Goal: Transaction & Acquisition: Purchase product/service

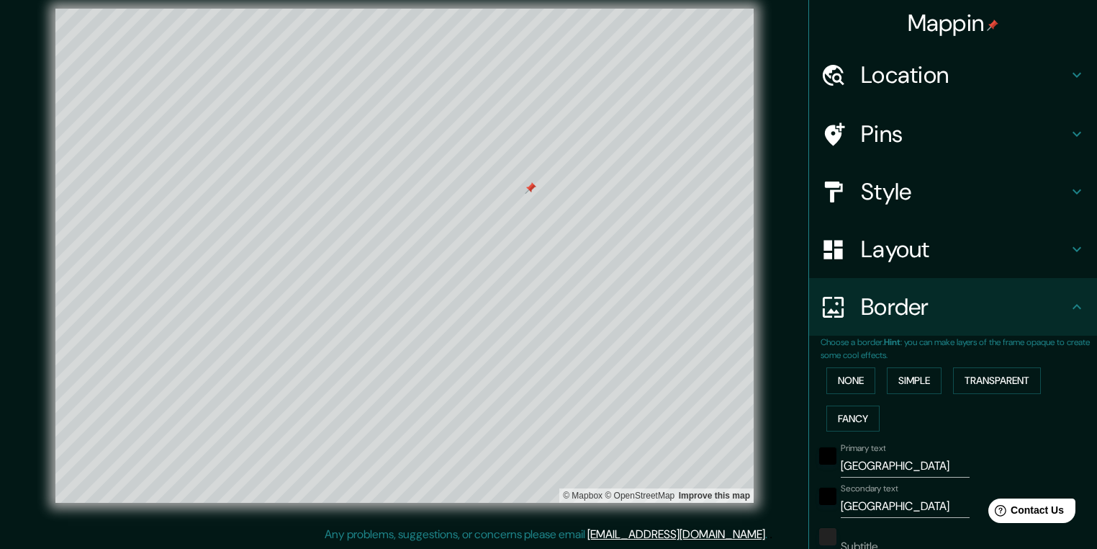
scroll to position [268, 0]
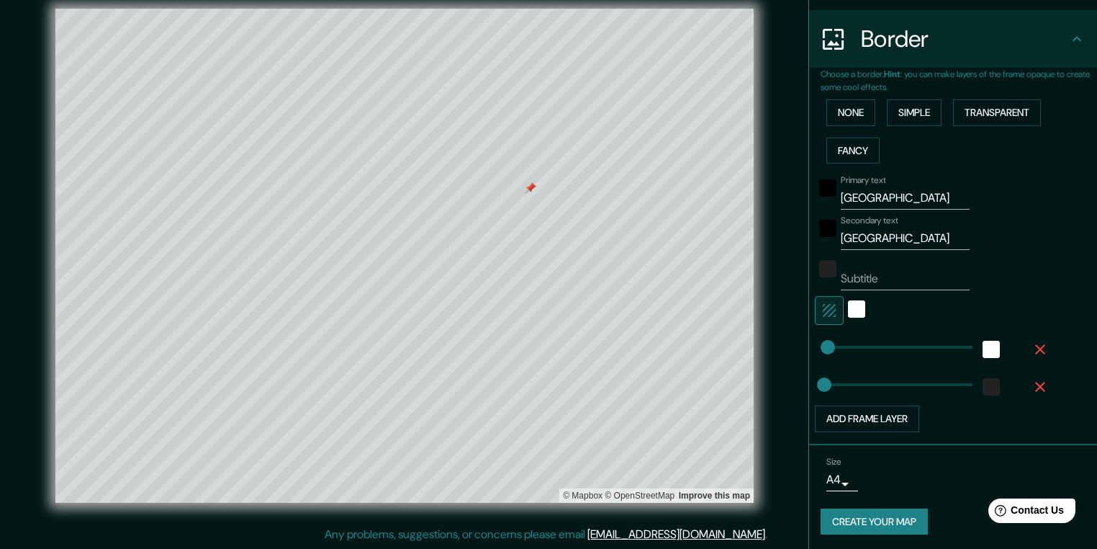
click at [848, 513] on button "Create your map" at bounding box center [874, 521] width 107 height 27
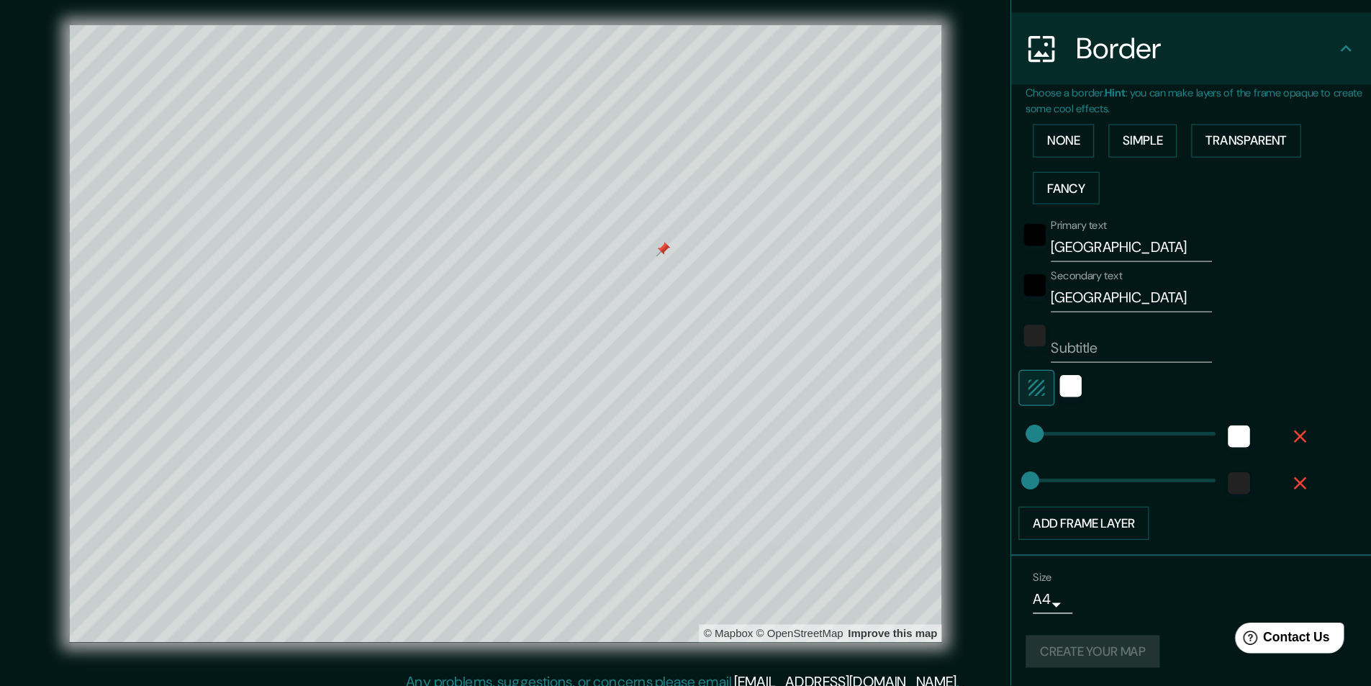
scroll to position [0, 0]
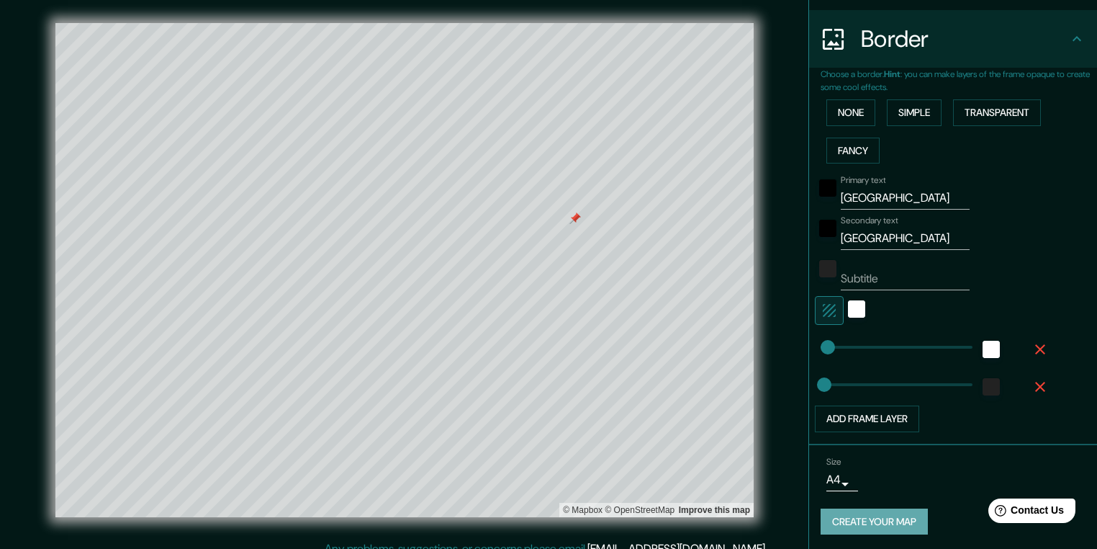
click at [852, 518] on button "Create your map" at bounding box center [874, 521] width 107 height 27
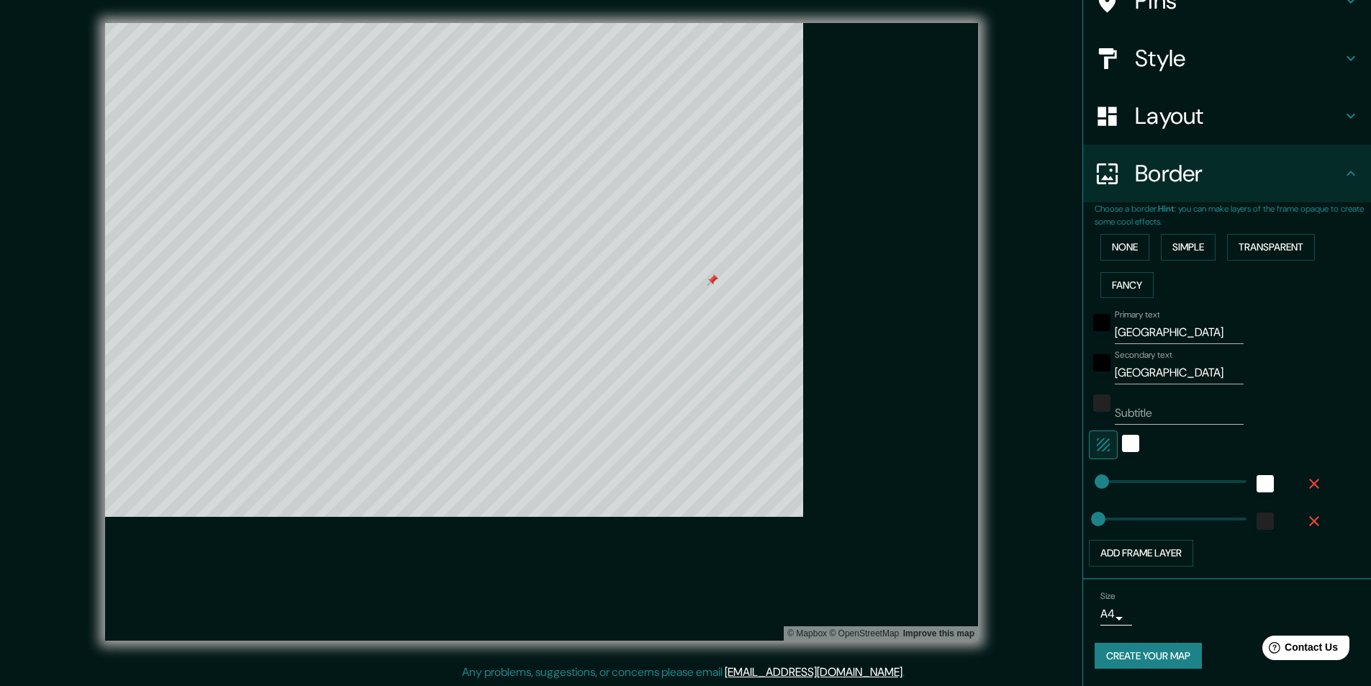
scroll to position [133, 0]
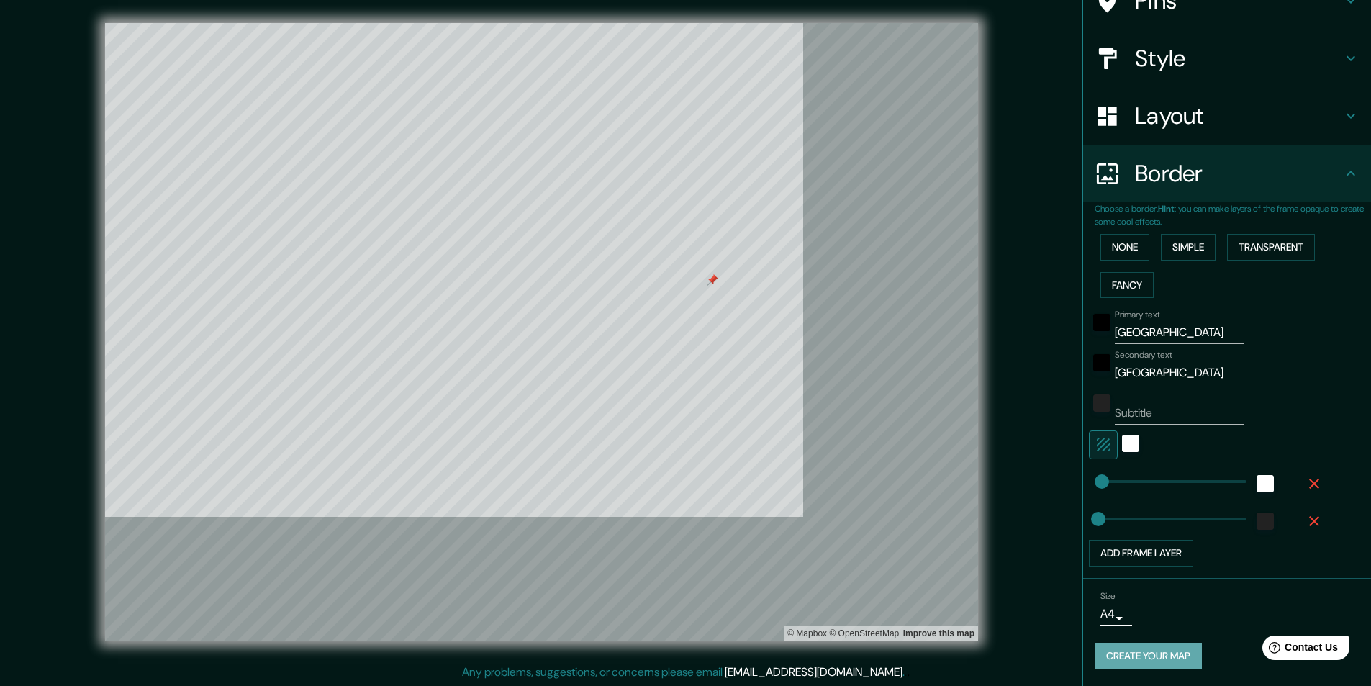
click at [1096, 548] on button "Create your map" at bounding box center [1148, 656] width 107 height 27
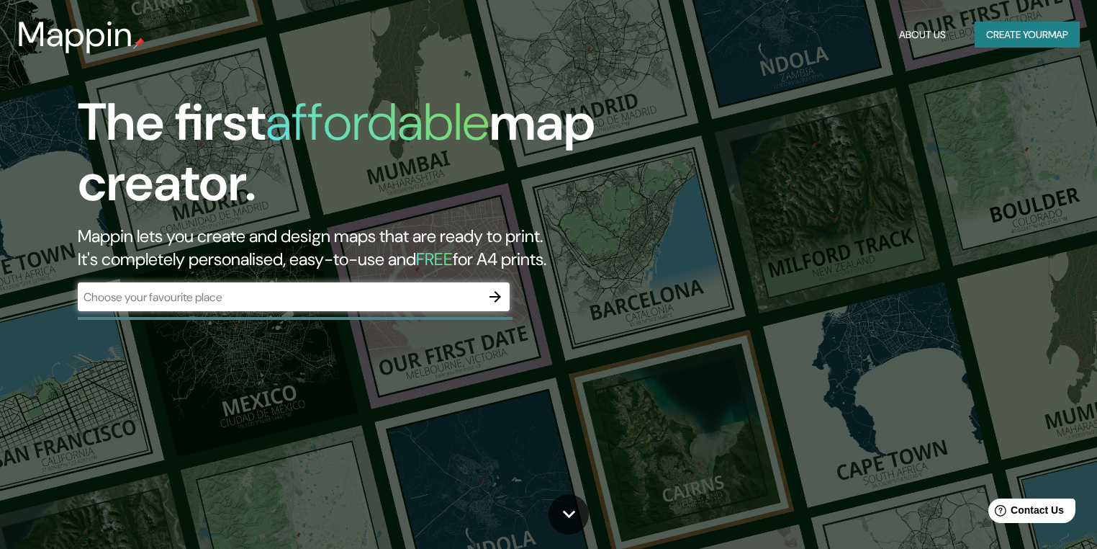
click at [314, 308] on div "​" at bounding box center [294, 296] width 432 height 29
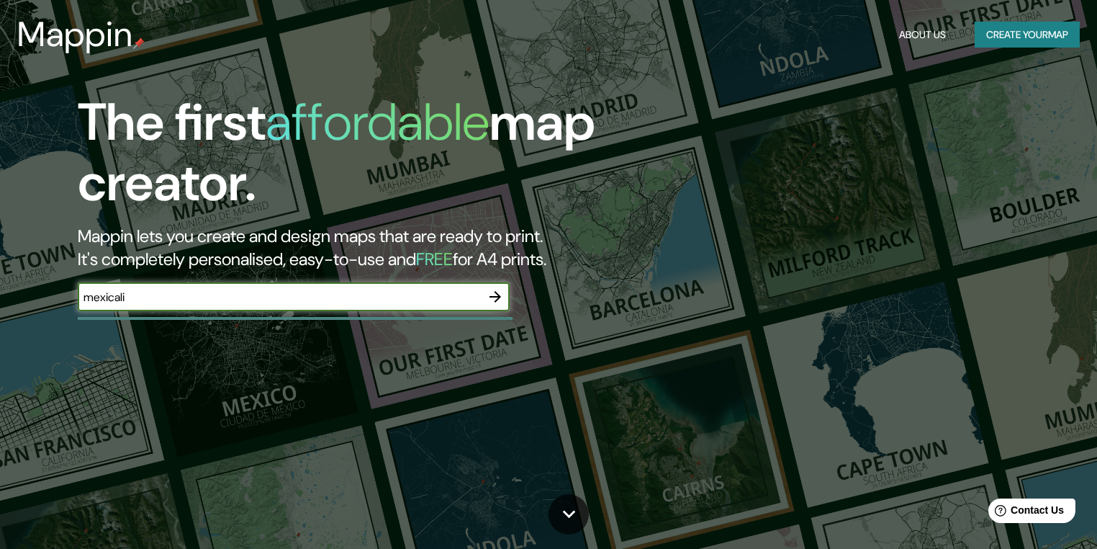
click at [186, 294] on input "mexicali" at bounding box center [279, 297] width 403 height 17
type input "mexical"
click at [499, 305] on icon "button" at bounding box center [495, 296] width 17 height 17
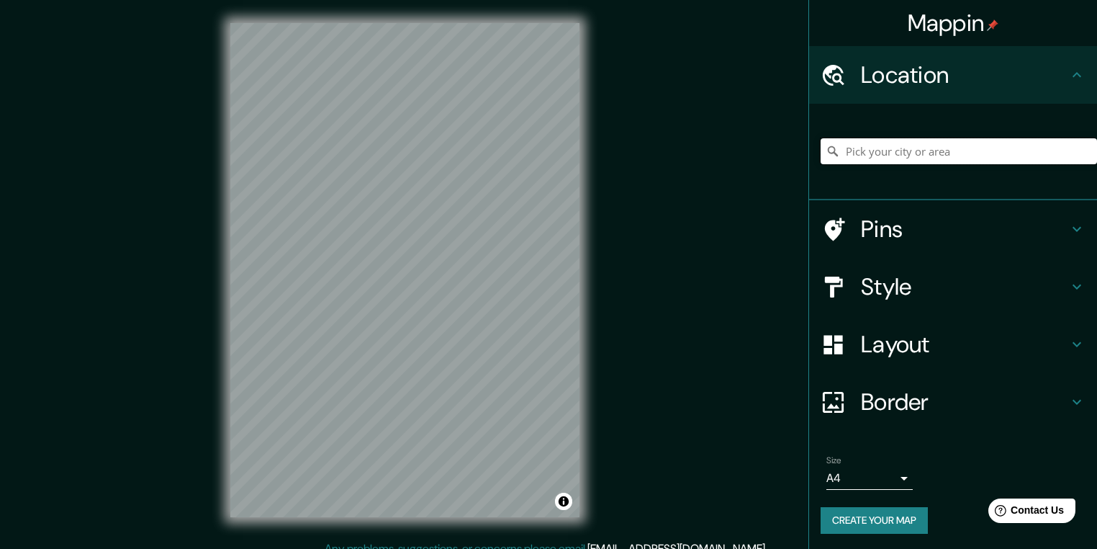
click at [898, 153] on input "Pick your city or area" at bounding box center [959, 151] width 276 height 26
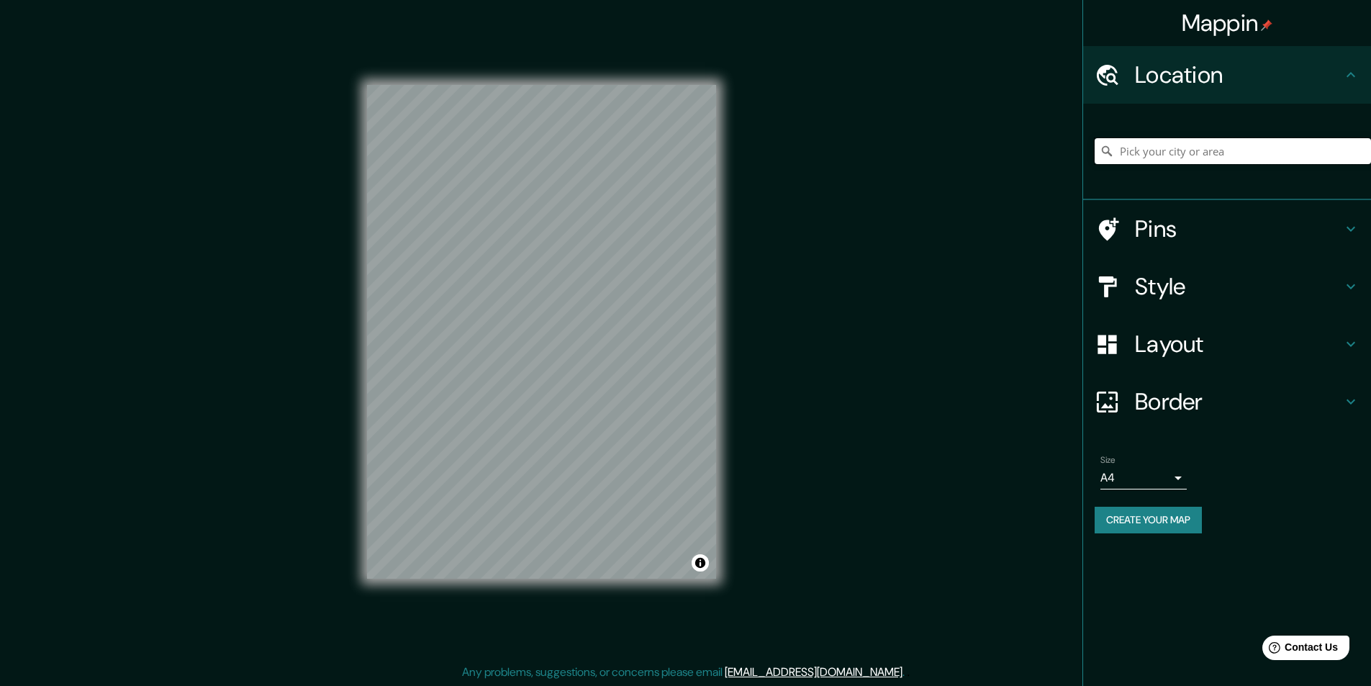
click at [1105, 159] on input "Pick your city or area" at bounding box center [1233, 151] width 276 height 26
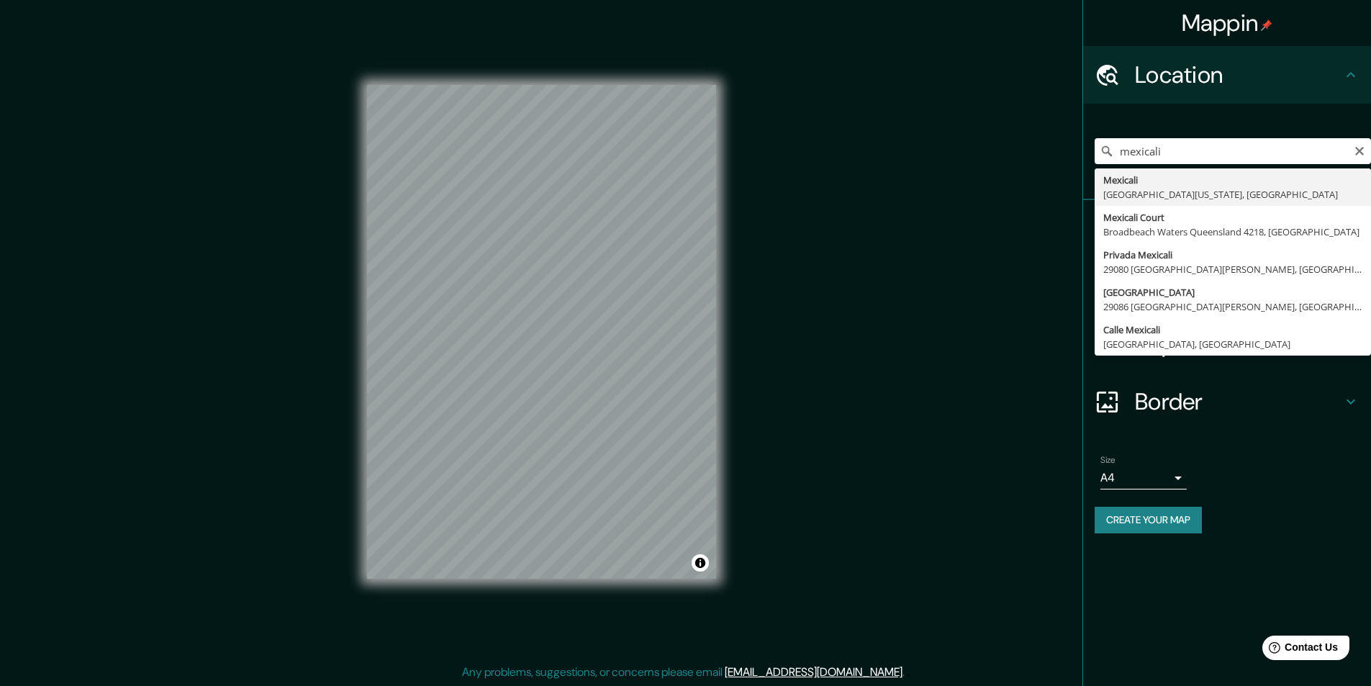
type input "Mexicali, [GEOGRAPHIC_DATA][US_STATE], [GEOGRAPHIC_DATA]"
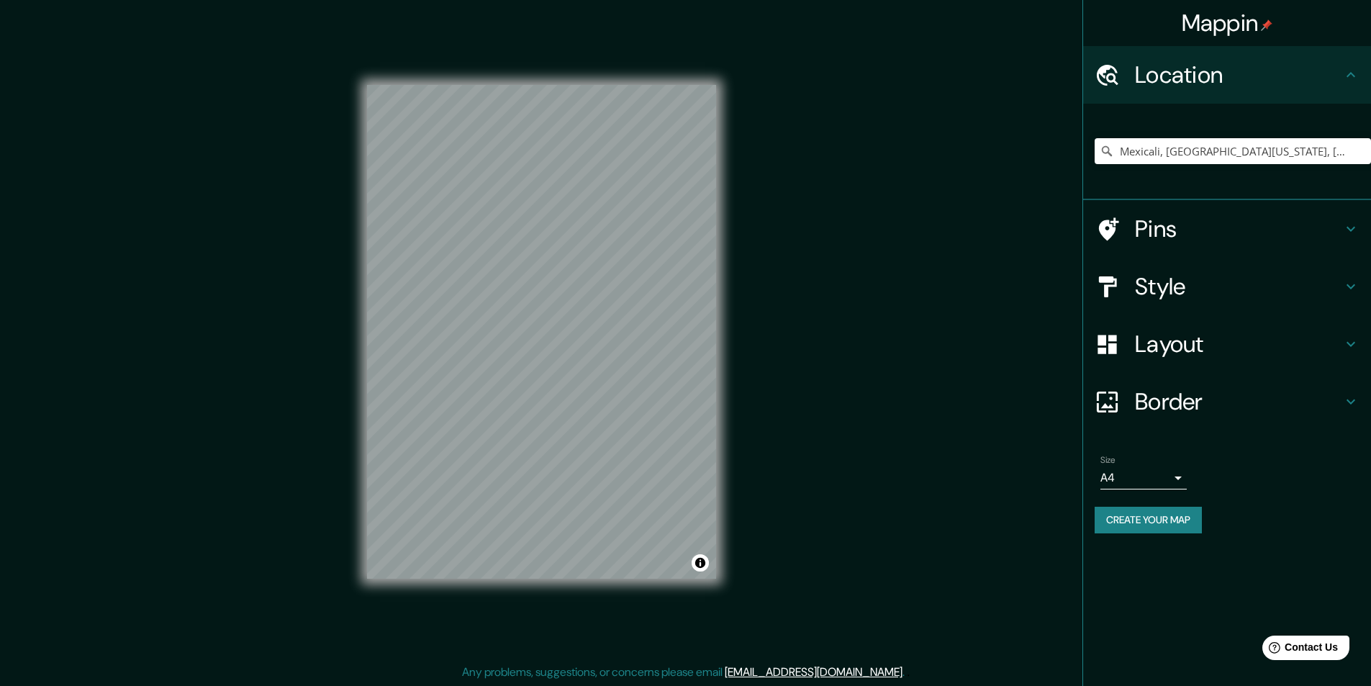
click at [1105, 287] on h4 "Style" at bounding box center [1238, 286] width 207 height 29
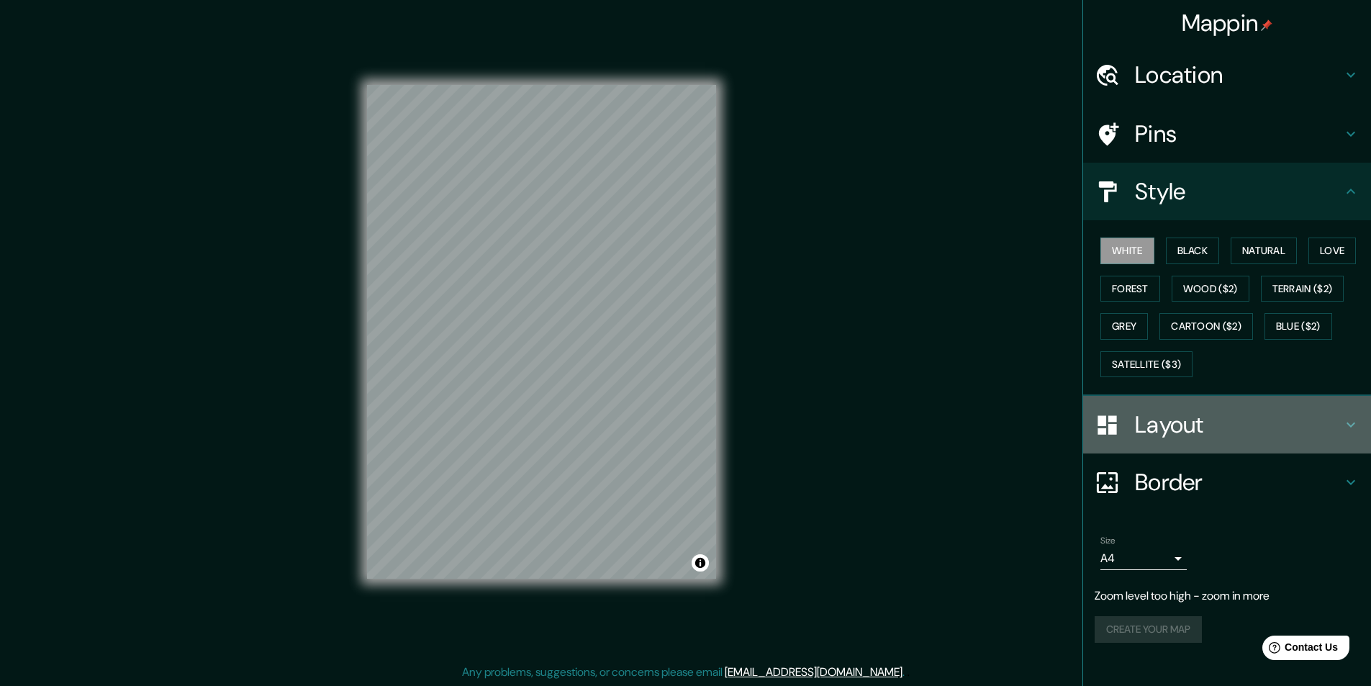
click at [1105, 436] on h4 "Layout" at bounding box center [1238, 424] width 207 height 29
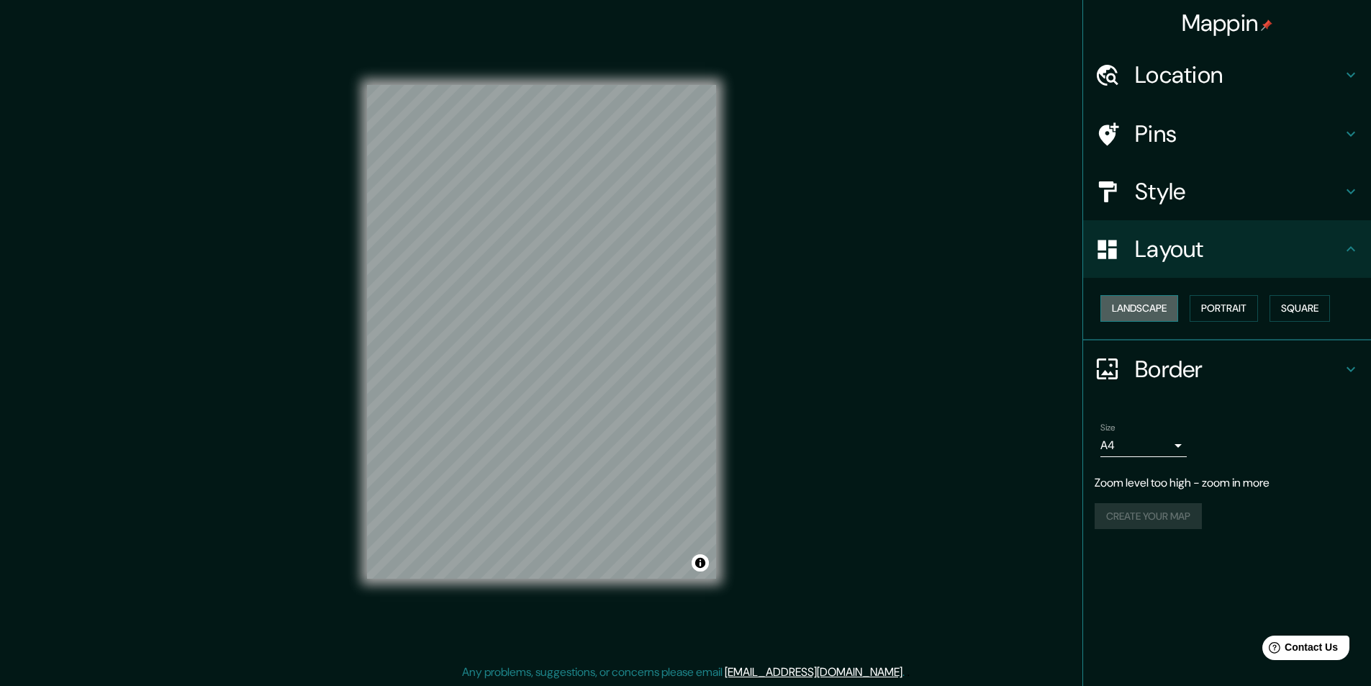
click at [1105, 307] on button "Landscape" at bounding box center [1140, 308] width 78 height 27
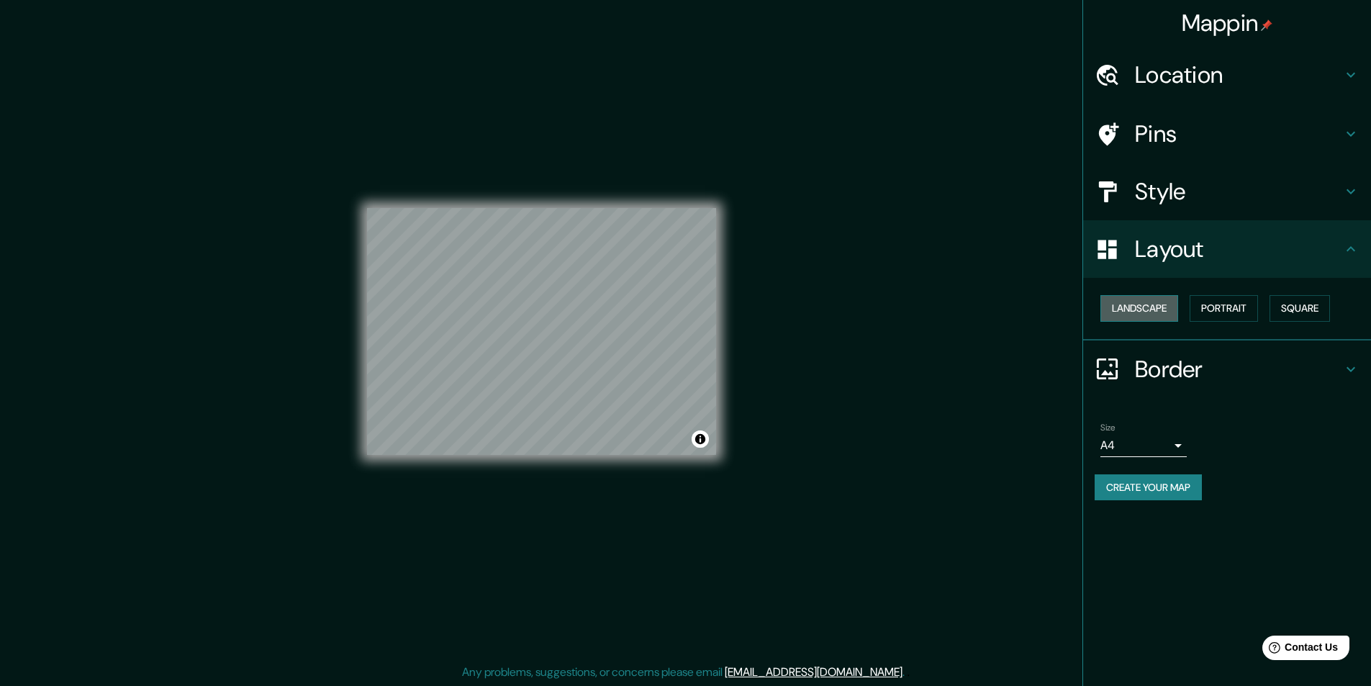
click at [1105, 303] on button "Landscape" at bounding box center [1140, 308] width 78 height 27
click at [1105, 305] on div "Landscape [GEOGRAPHIC_DATA]" at bounding box center [1233, 308] width 276 height 38
click at [1105, 305] on button "Portrait" at bounding box center [1224, 308] width 68 height 27
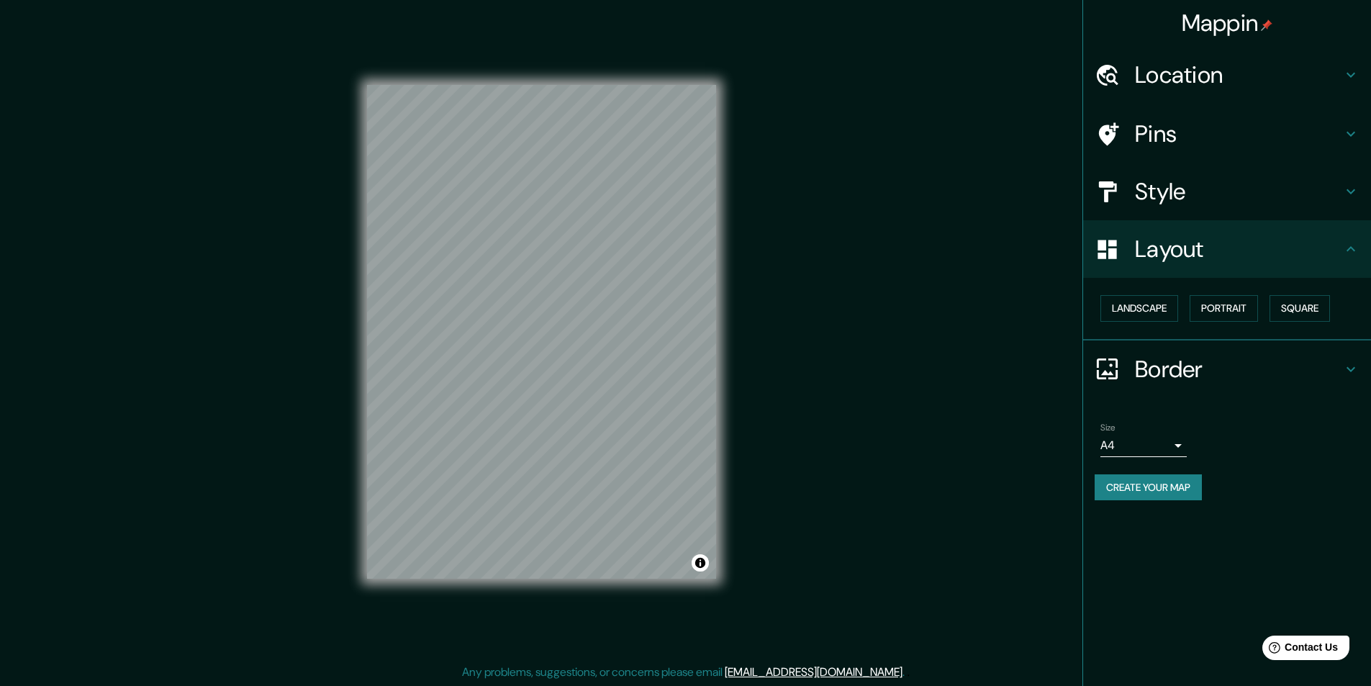
click at [1105, 184] on h4 "Style" at bounding box center [1238, 191] width 207 height 29
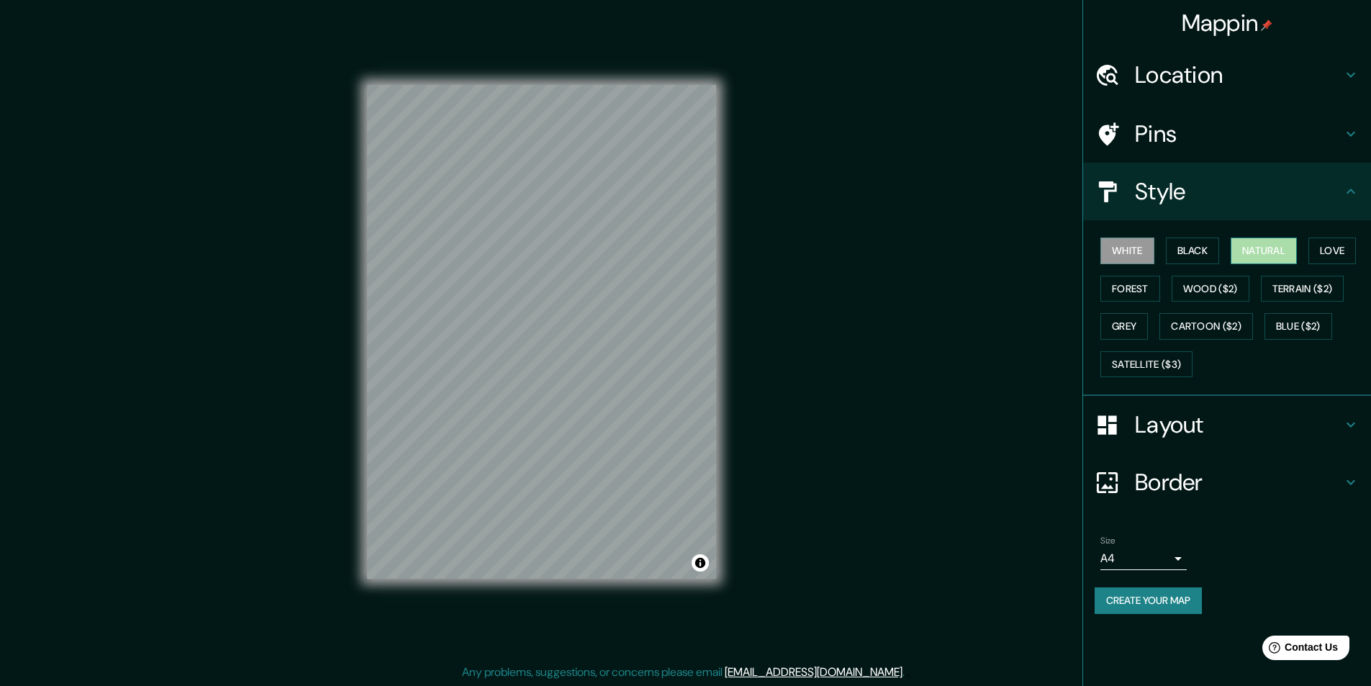
click at [1105, 253] on button "Natural" at bounding box center [1264, 251] width 66 height 27
click at [1105, 422] on h4 "Layout" at bounding box center [1238, 424] width 207 height 29
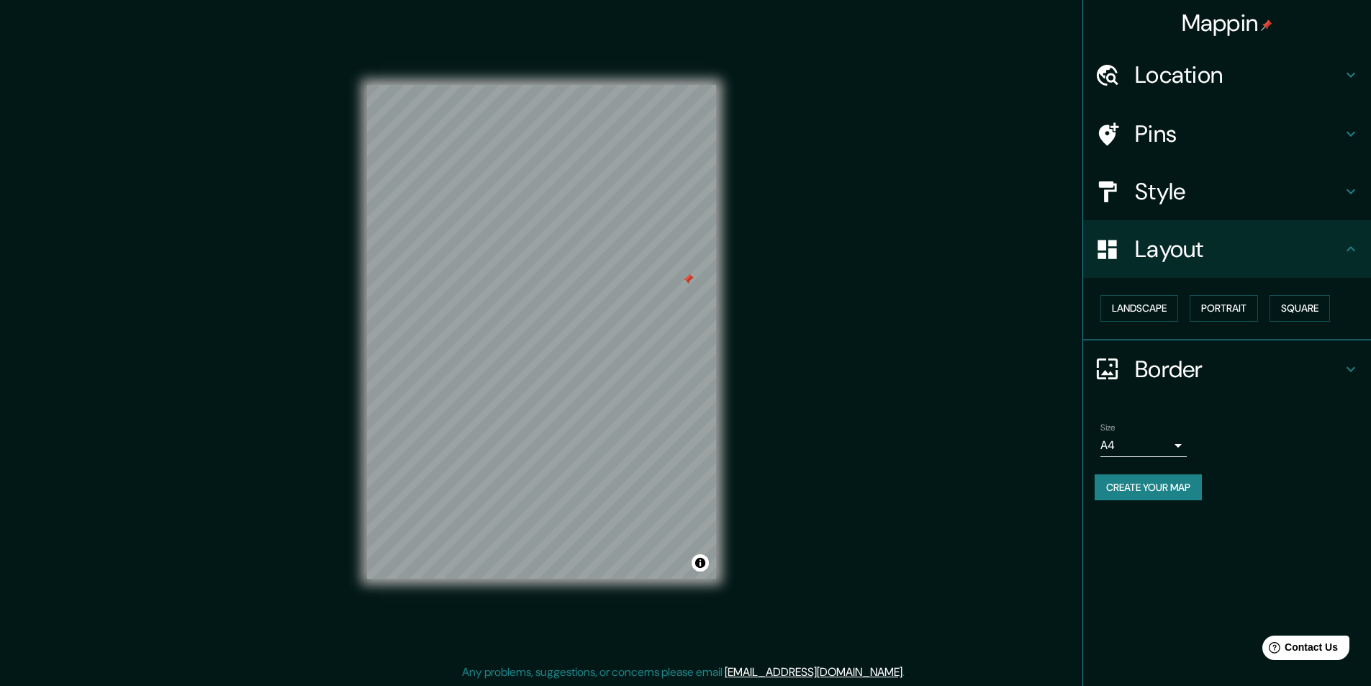
click at [1105, 374] on h4 "Border" at bounding box center [1238, 369] width 207 height 29
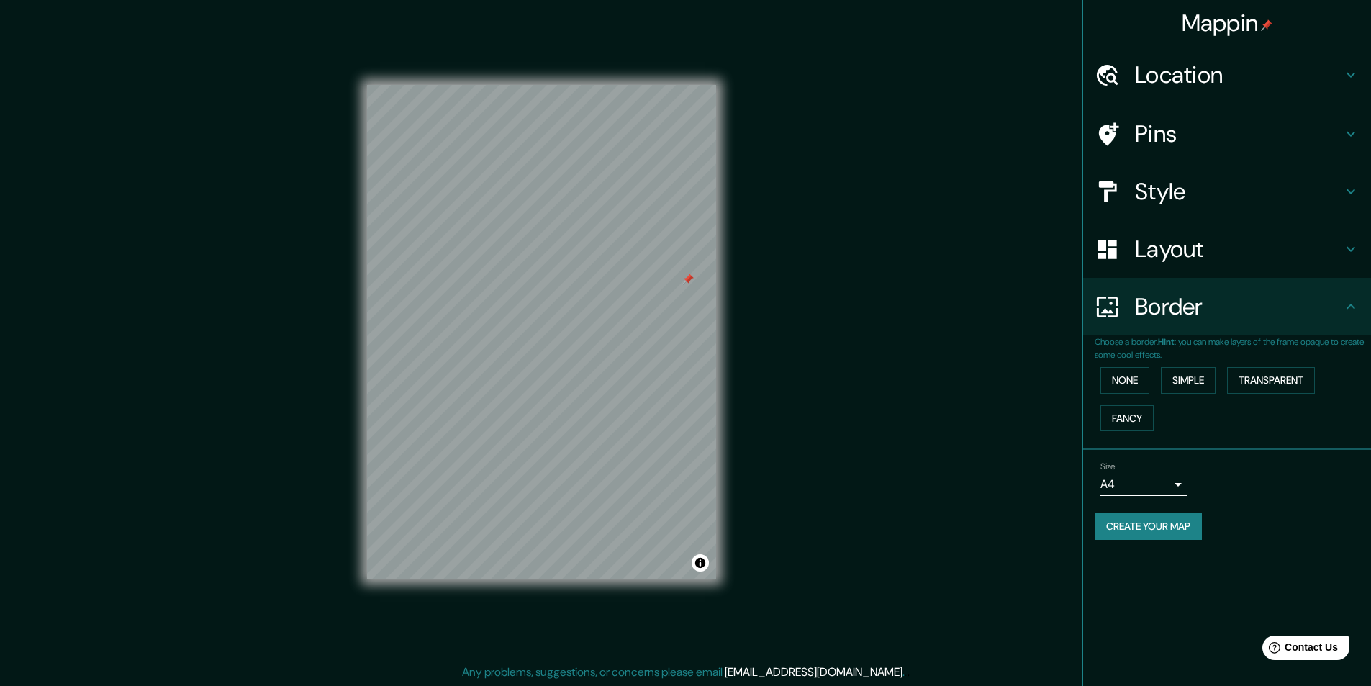
click at [1105, 466] on div "Size A4 single" at bounding box center [1144, 478] width 86 height 35
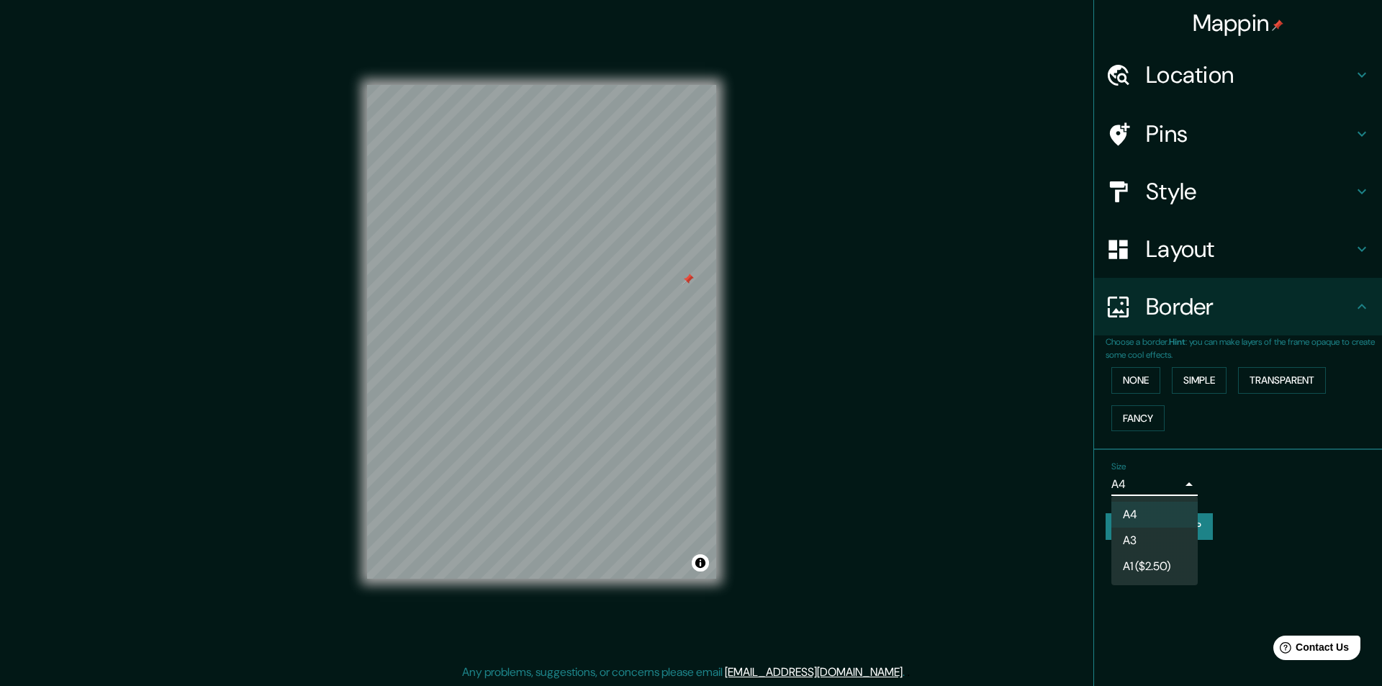
click at [1105, 477] on body "Mappin Location Mexicali, Baja California, Mexico Pins Style Layout Border Choo…" at bounding box center [691, 343] width 1382 height 686
click at [1105, 537] on li "A3" at bounding box center [1155, 541] width 86 height 26
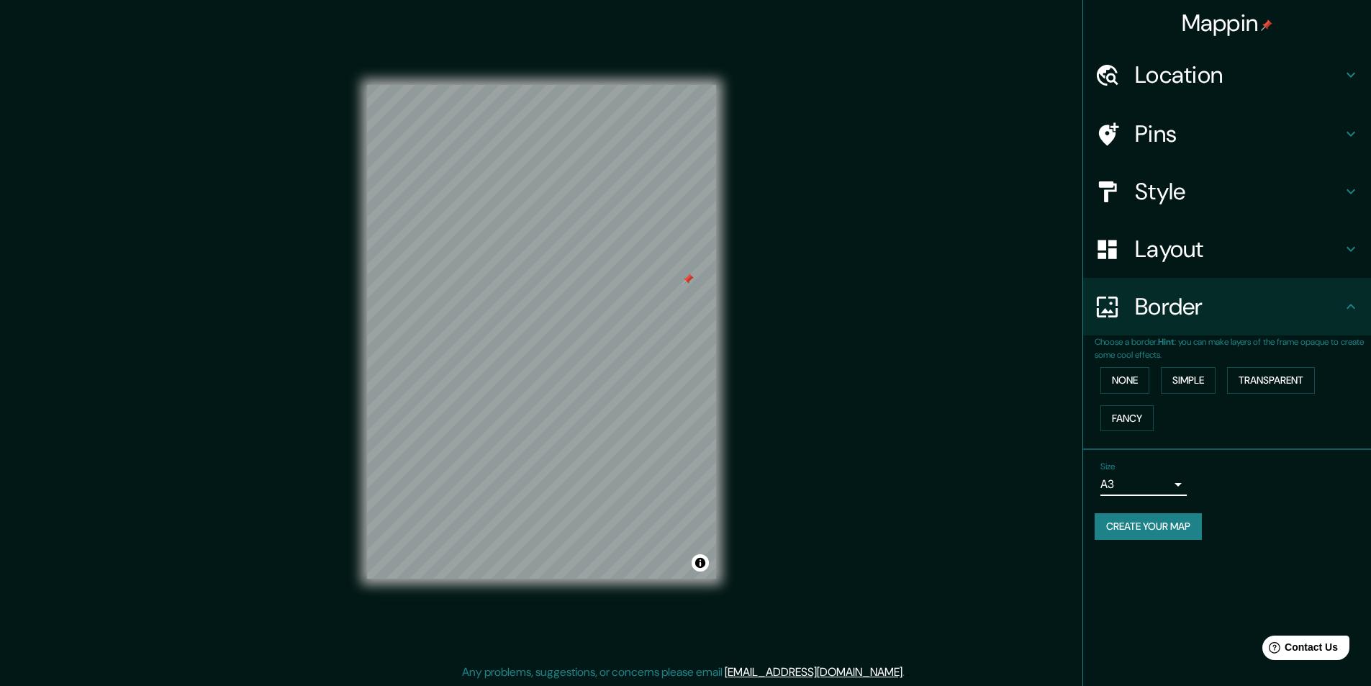
click at [1105, 477] on body "Mappin Location Mexicali, Baja California, Mexico Pins Style Layout Border Choo…" at bounding box center [685, 343] width 1371 height 686
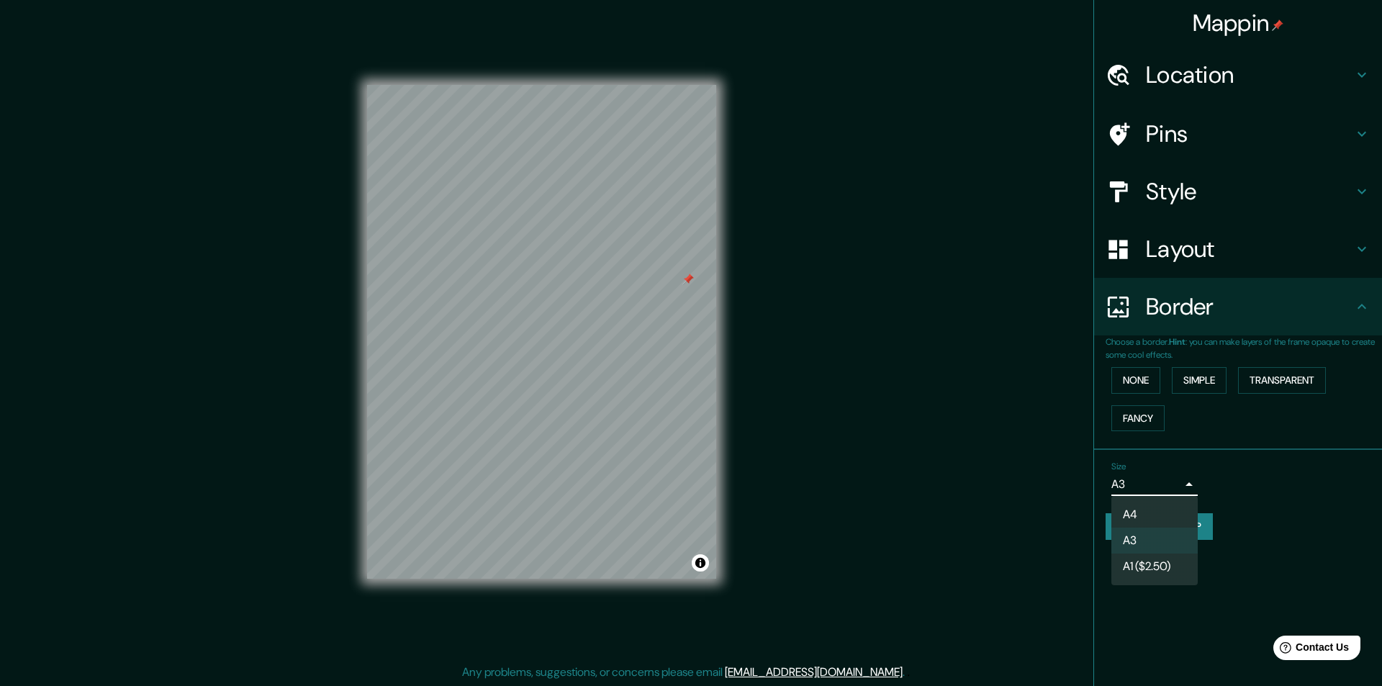
click at [1105, 518] on li "A4" at bounding box center [1155, 515] width 86 height 26
type input "single"
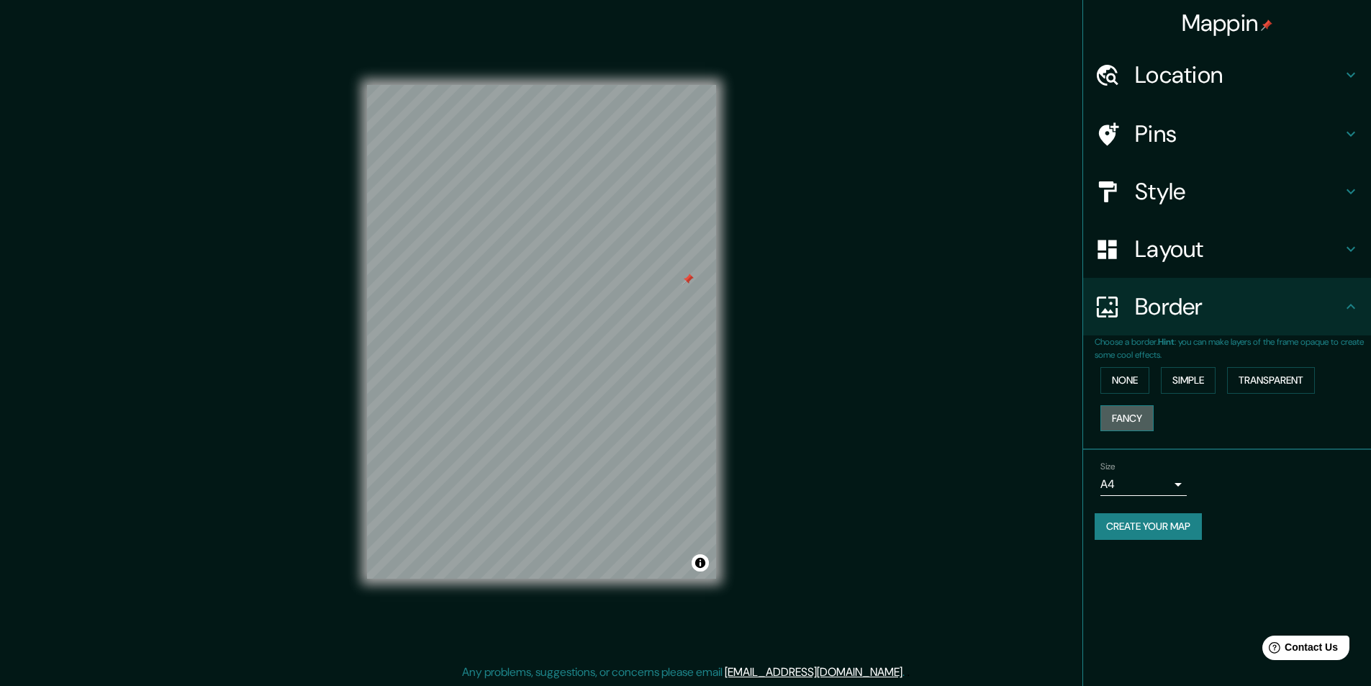
click at [1105, 420] on button "Fancy" at bounding box center [1127, 418] width 53 height 27
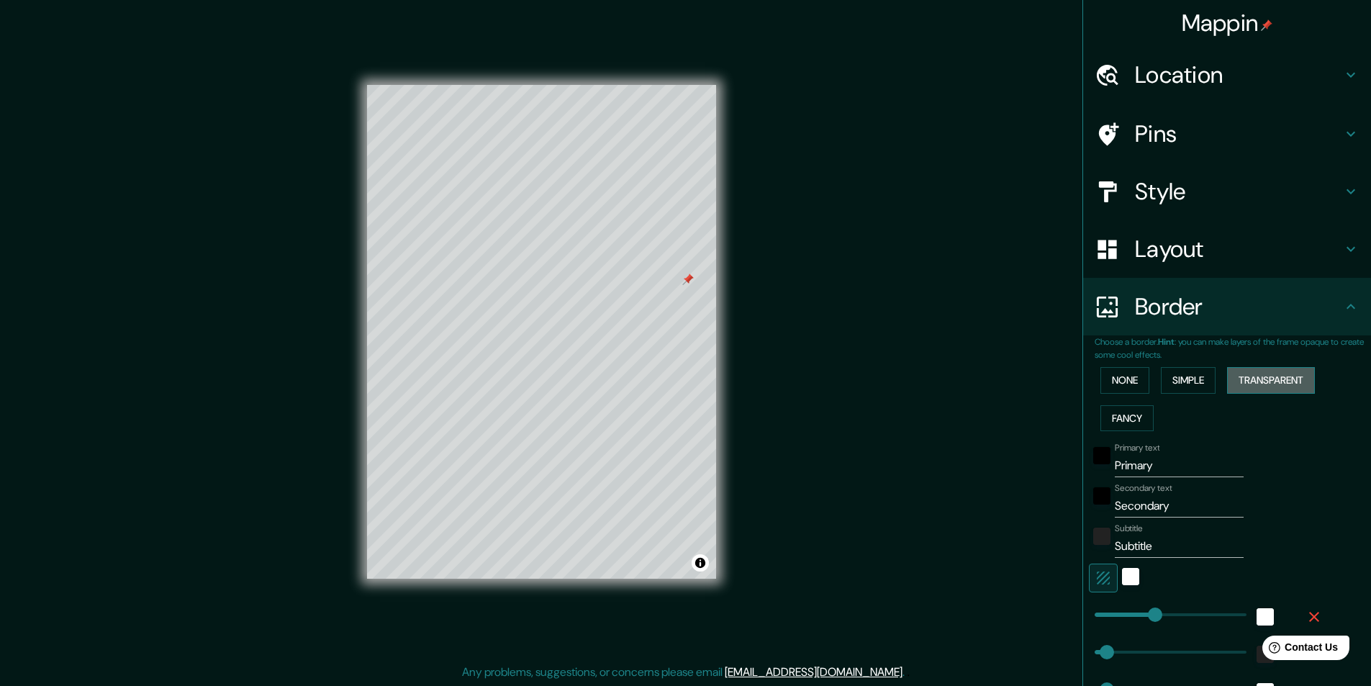
click at [1105, 379] on button "Transparent" at bounding box center [1271, 380] width 88 height 27
click at [1105, 375] on button "Transparent" at bounding box center [1271, 380] width 88 height 27
type input "233"
type input "39"
click at [1105, 382] on button "None" at bounding box center [1125, 380] width 49 height 27
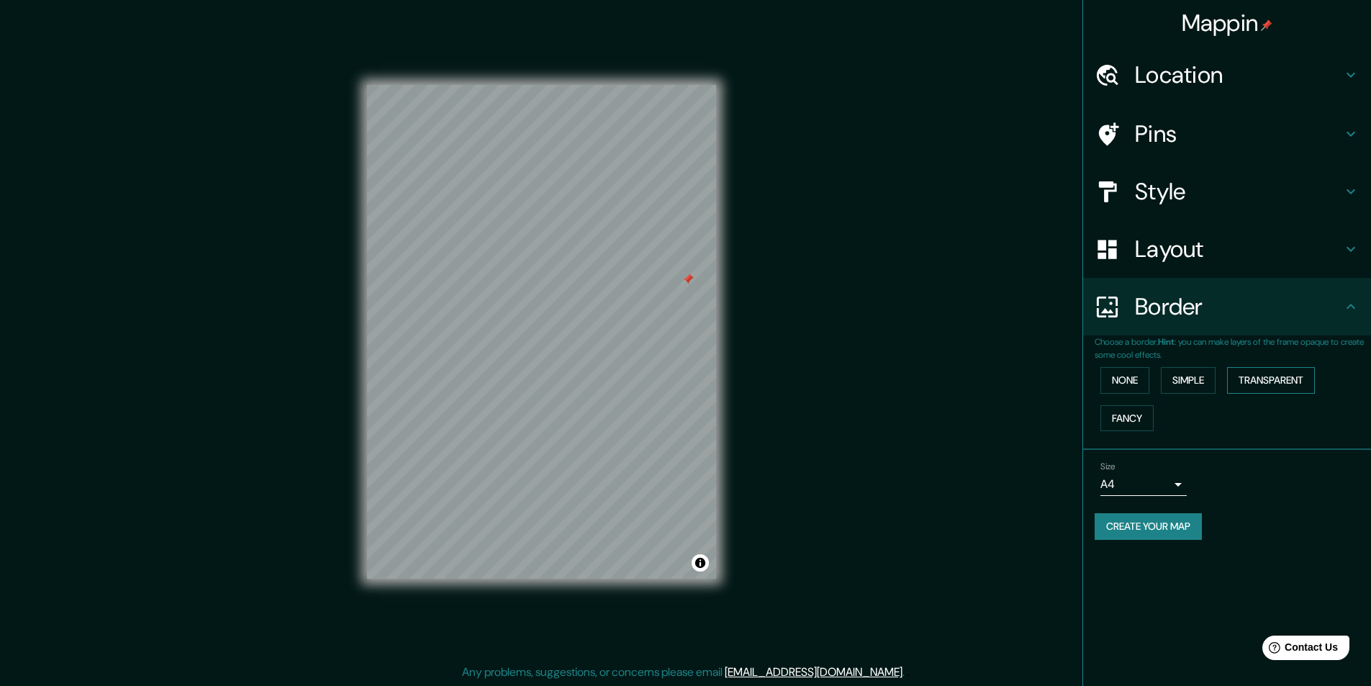
click at [1105, 381] on button "Transparent" at bounding box center [1271, 380] width 88 height 27
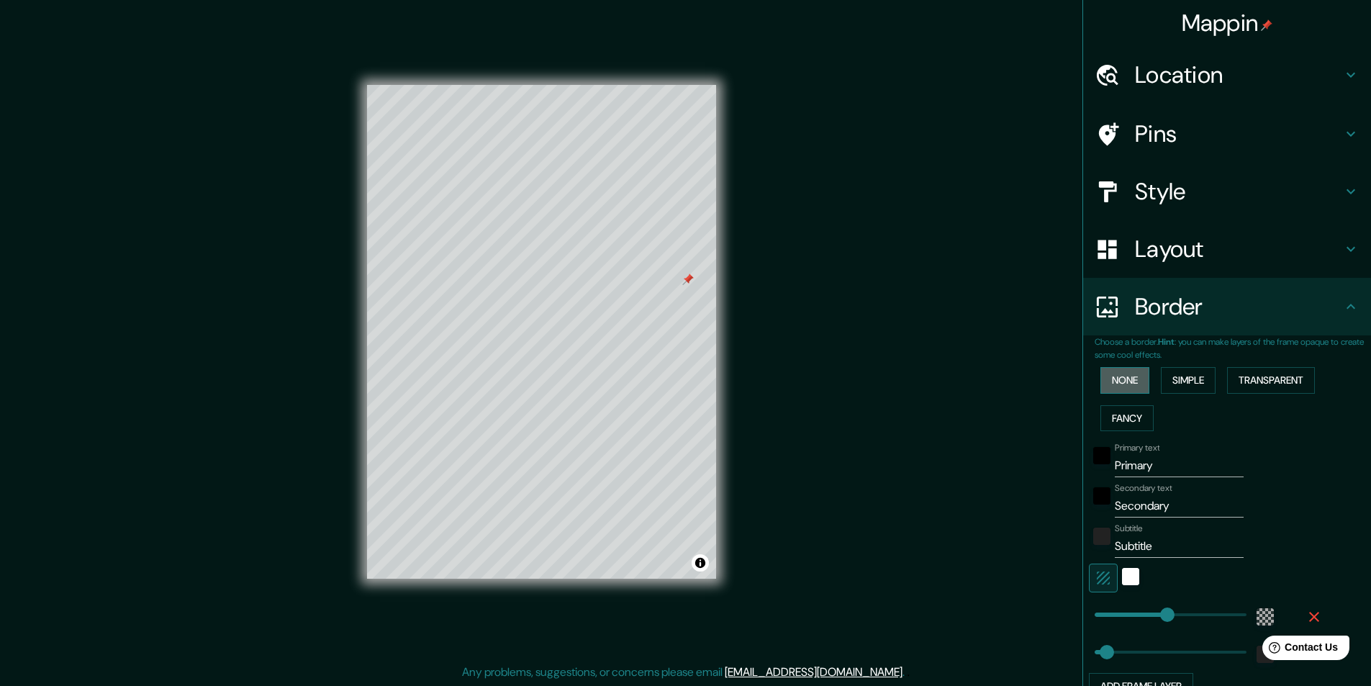
click at [1105, 378] on button "None" at bounding box center [1125, 380] width 49 height 27
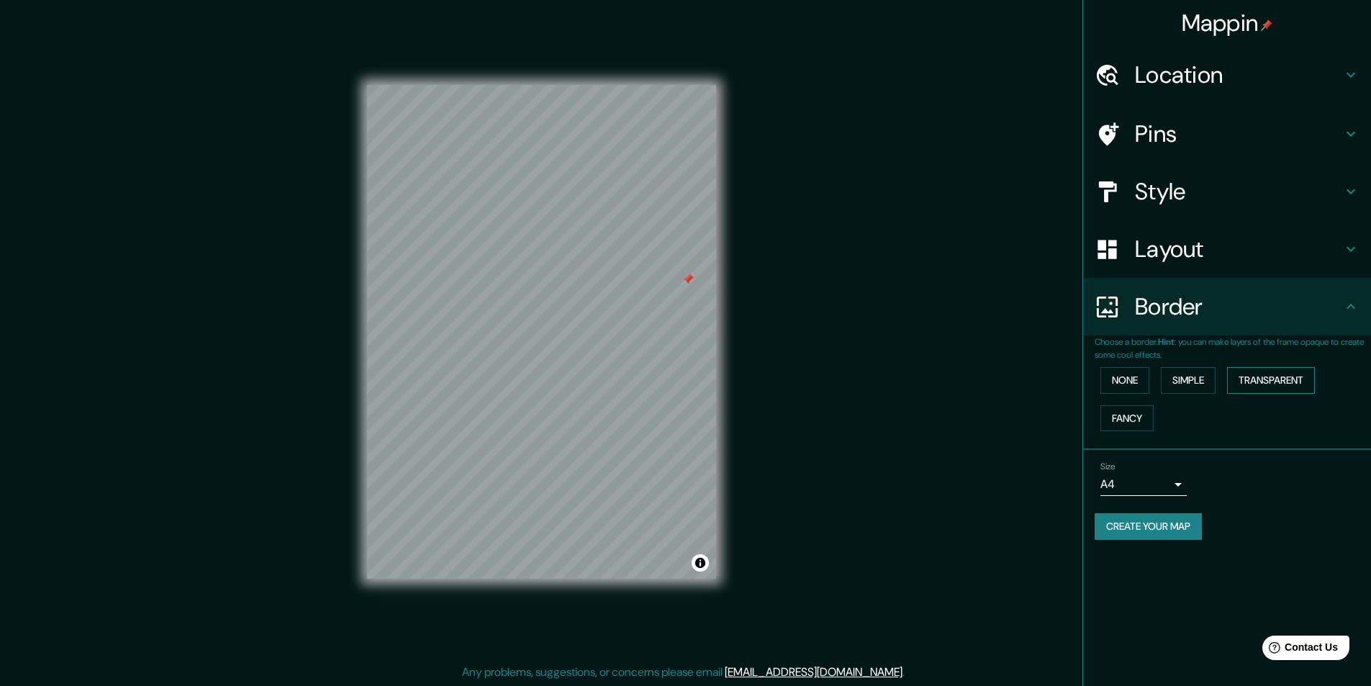
click at [1105, 377] on button "Transparent" at bounding box center [1271, 380] width 88 height 27
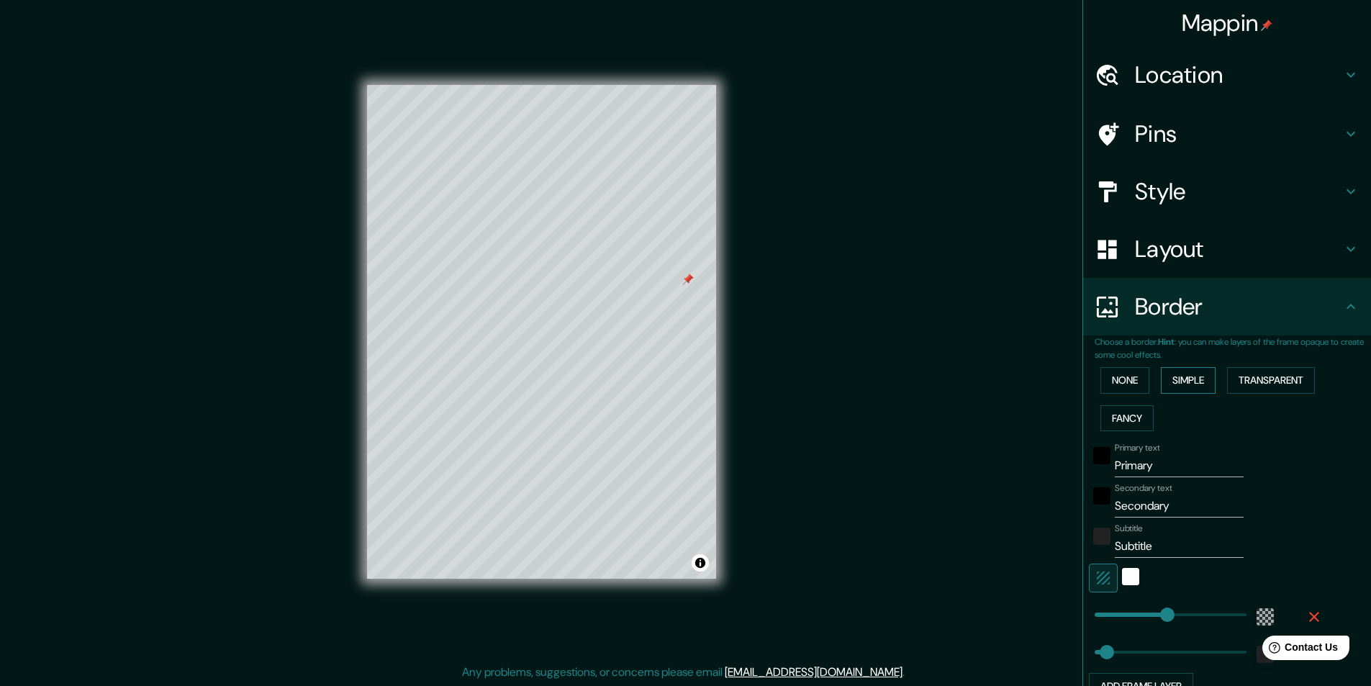
click at [1105, 392] on button "Simple" at bounding box center [1188, 380] width 55 height 27
click at [1105, 380] on button "Transparent" at bounding box center [1271, 380] width 88 height 27
click at [1105, 465] on input "Primary" at bounding box center [1179, 465] width 129 height 23
type input "ME"
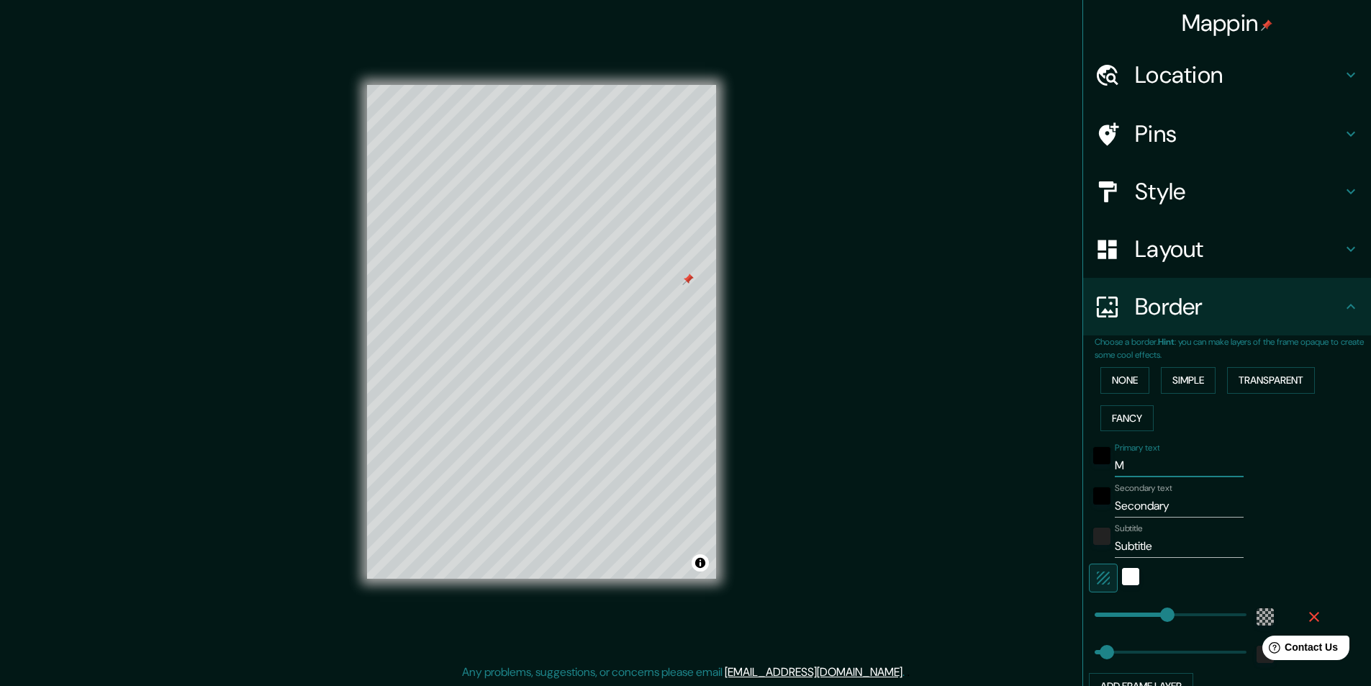
type input "233"
type input "39"
type input "MEx"
type input "233"
type input "39"
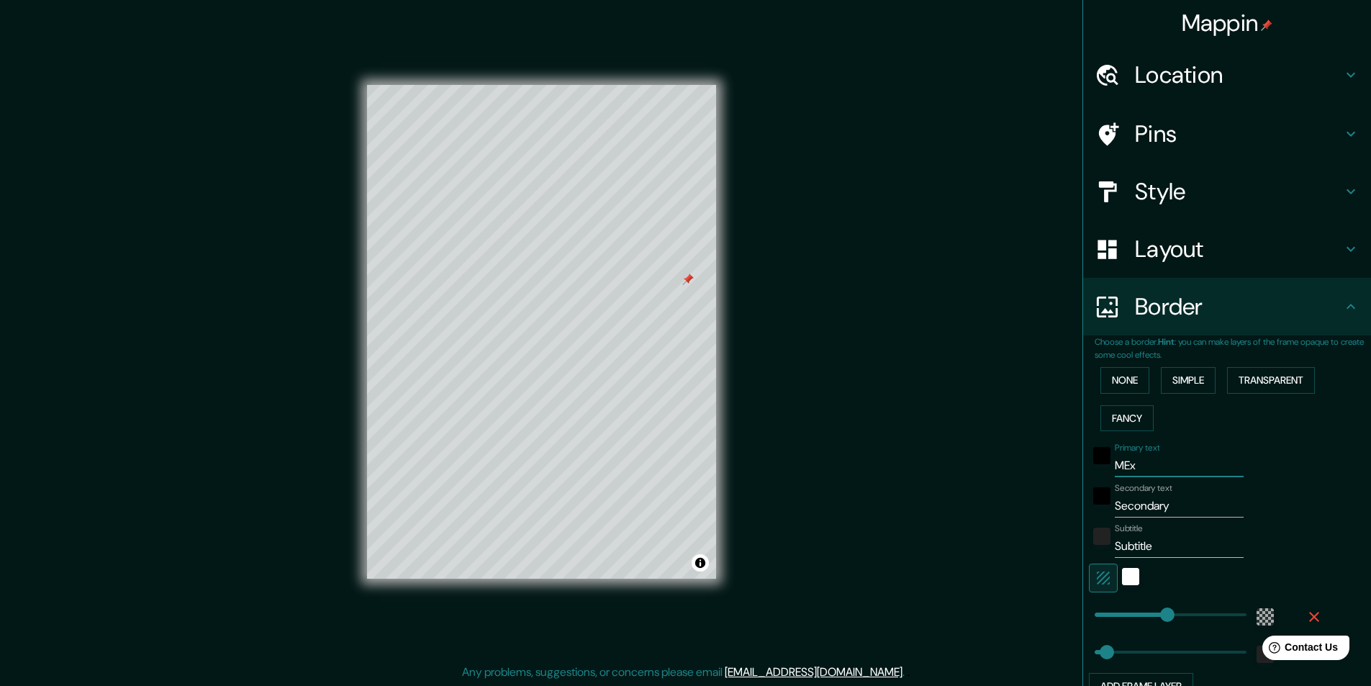
type input "ME"
type input "233"
type input "39"
type input "M"
type input "233"
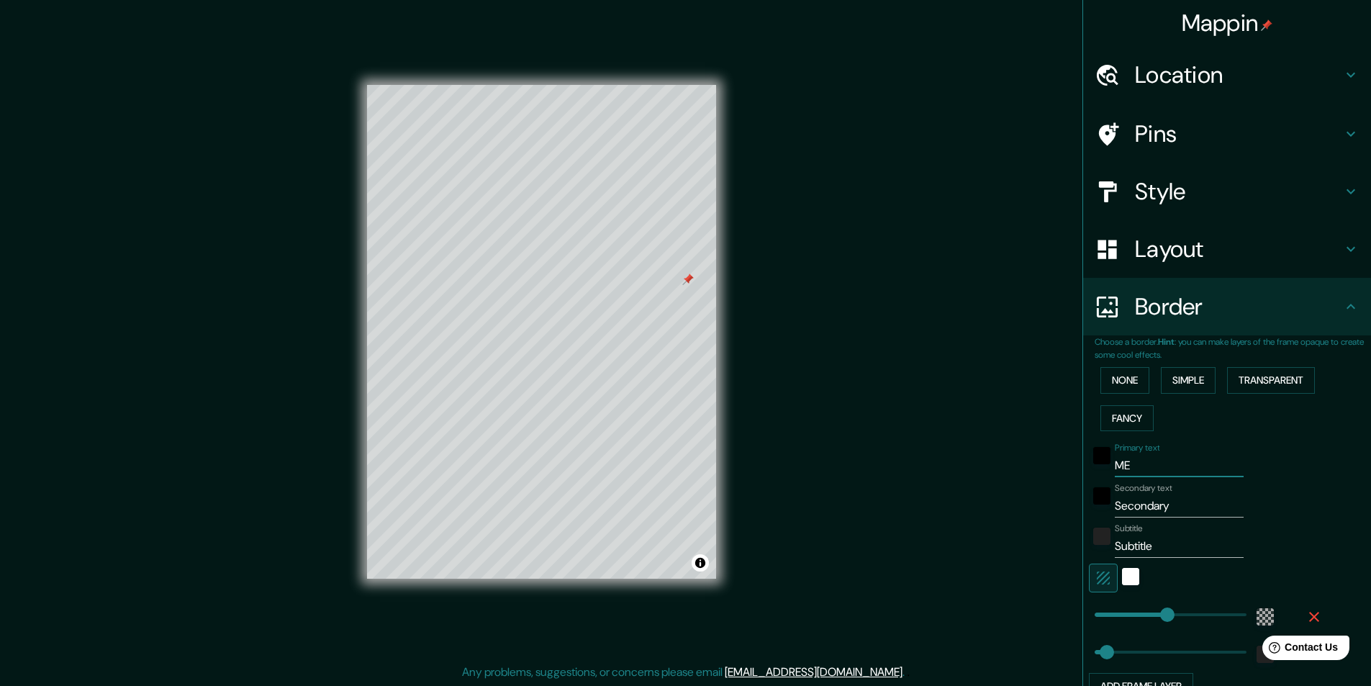
type input "39"
type input "Me"
type input "233"
type input "39"
type input "Mex"
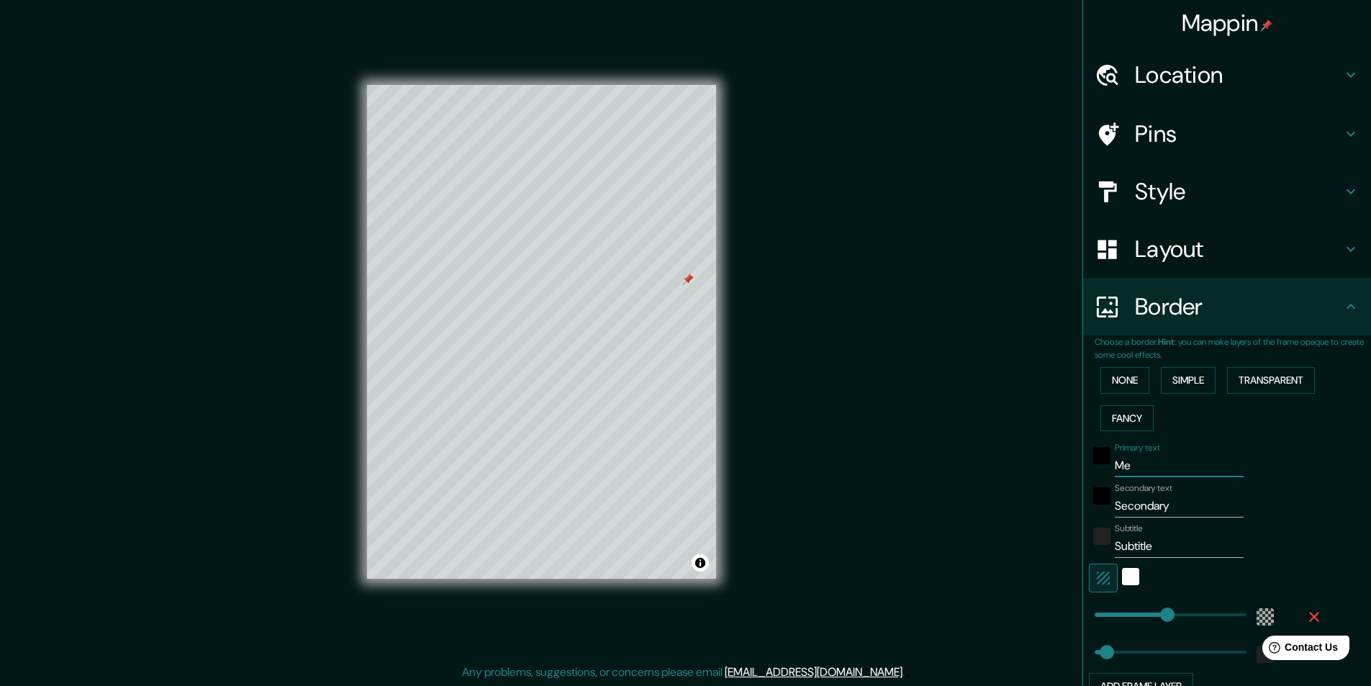
type input "233"
type input "39"
type input "Mexi"
type input "233"
type input "39"
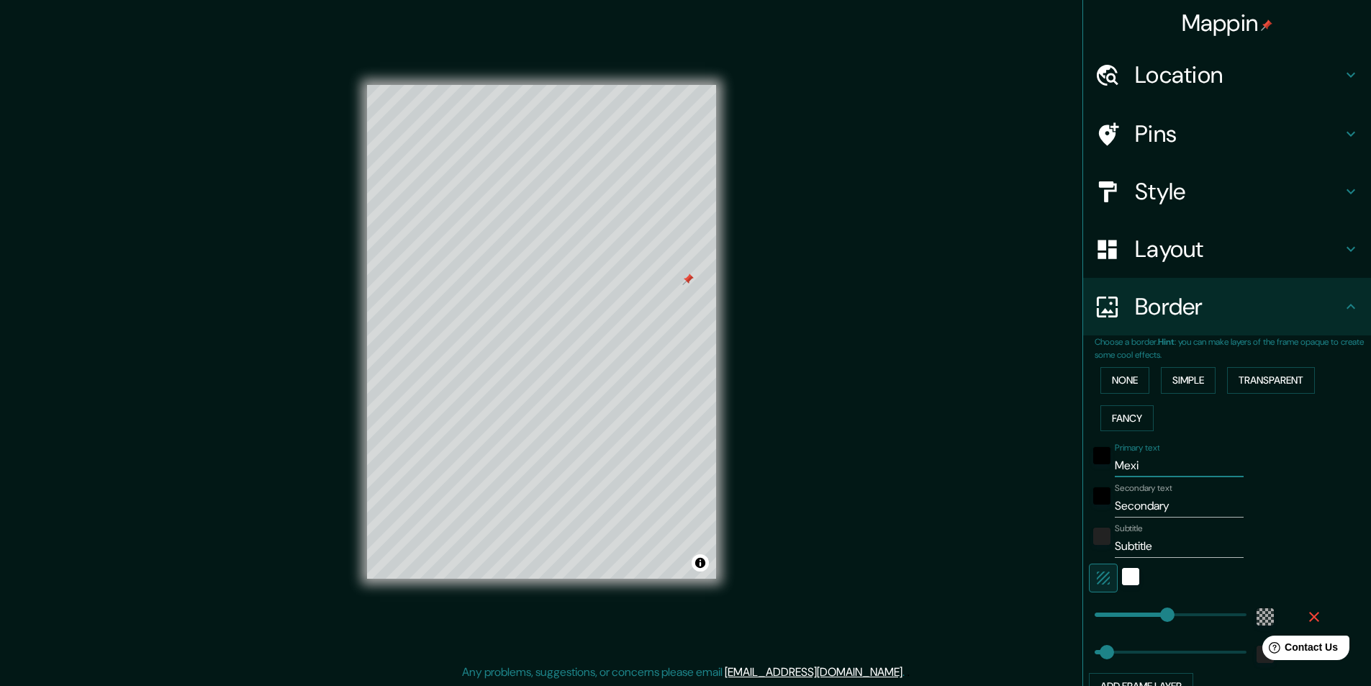
type input "Mexic"
type input "233"
type input "39"
type input "Mexical"
type input "233"
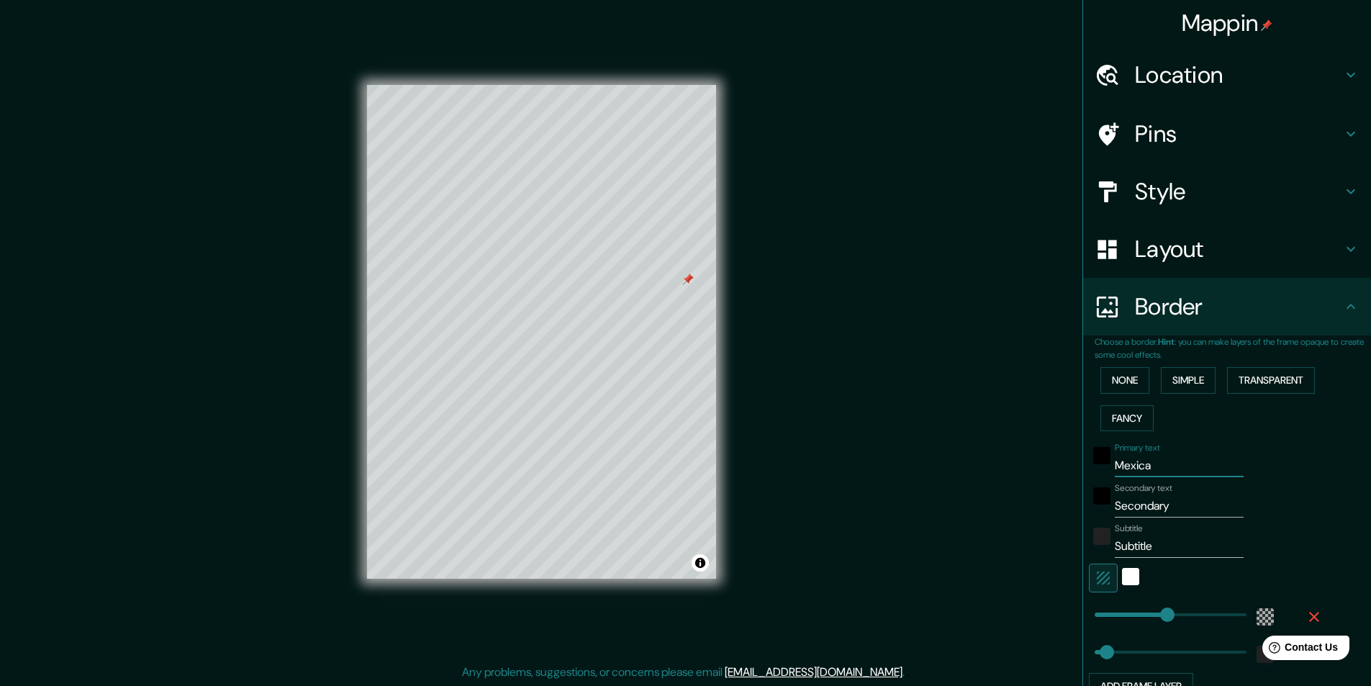
type input "39"
type input "Mexicali"
type input "233"
type input "39"
type input "Mexicali"
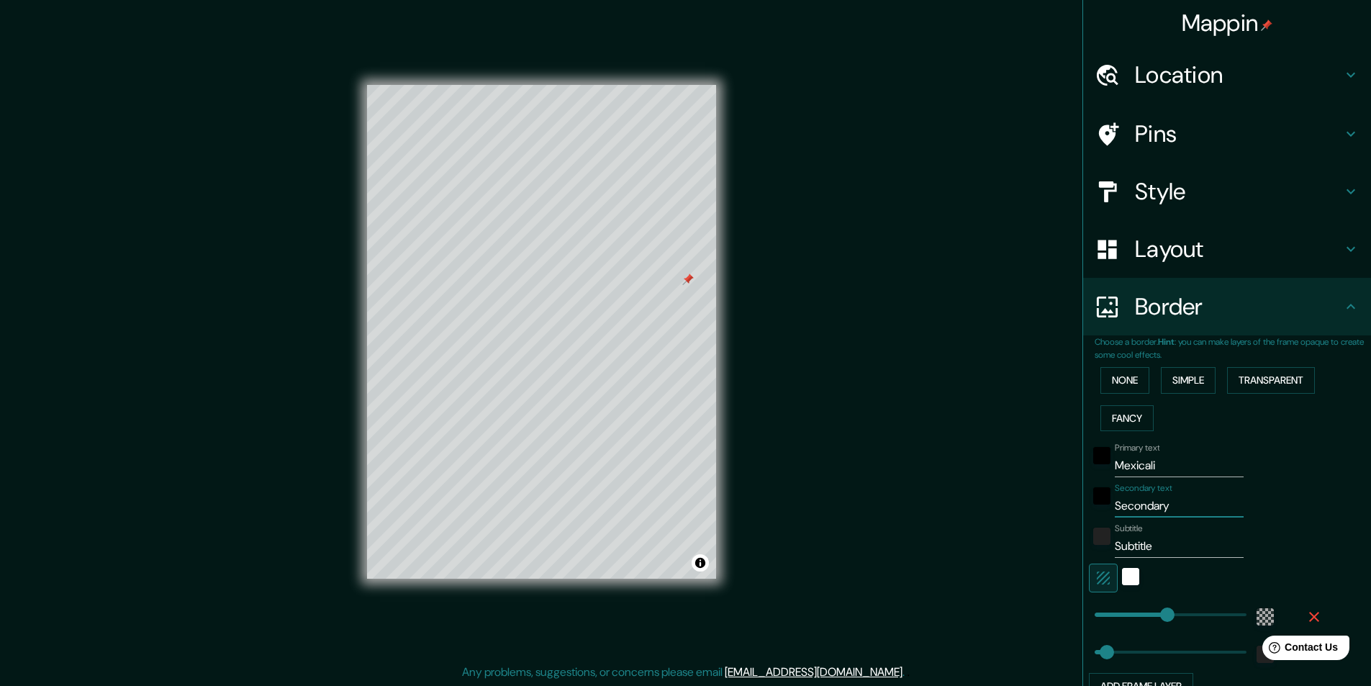
click at [1105, 510] on input "Secondary" at bounding box center [1179, 506] width 129 height 23
type input "M"
type input "233"
type input "39"
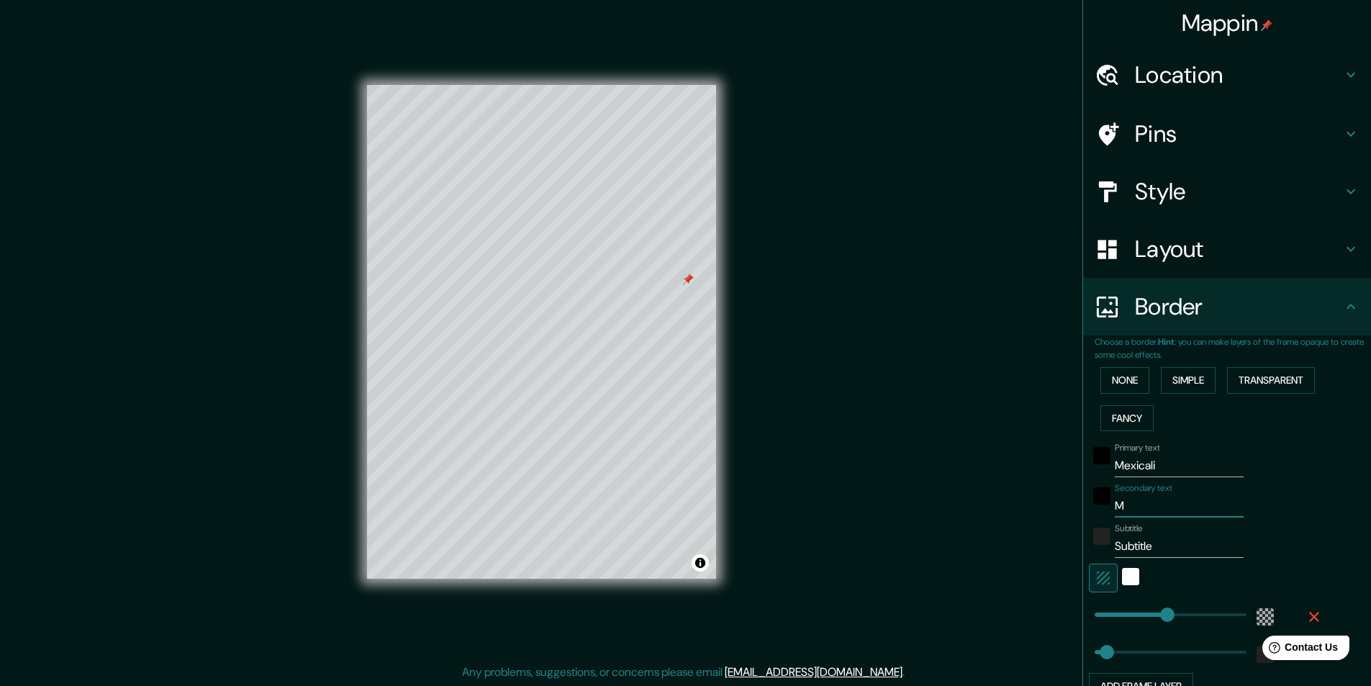
type input "Me"
type input "233"
type input "39"
type input "Mex"
type input "233"
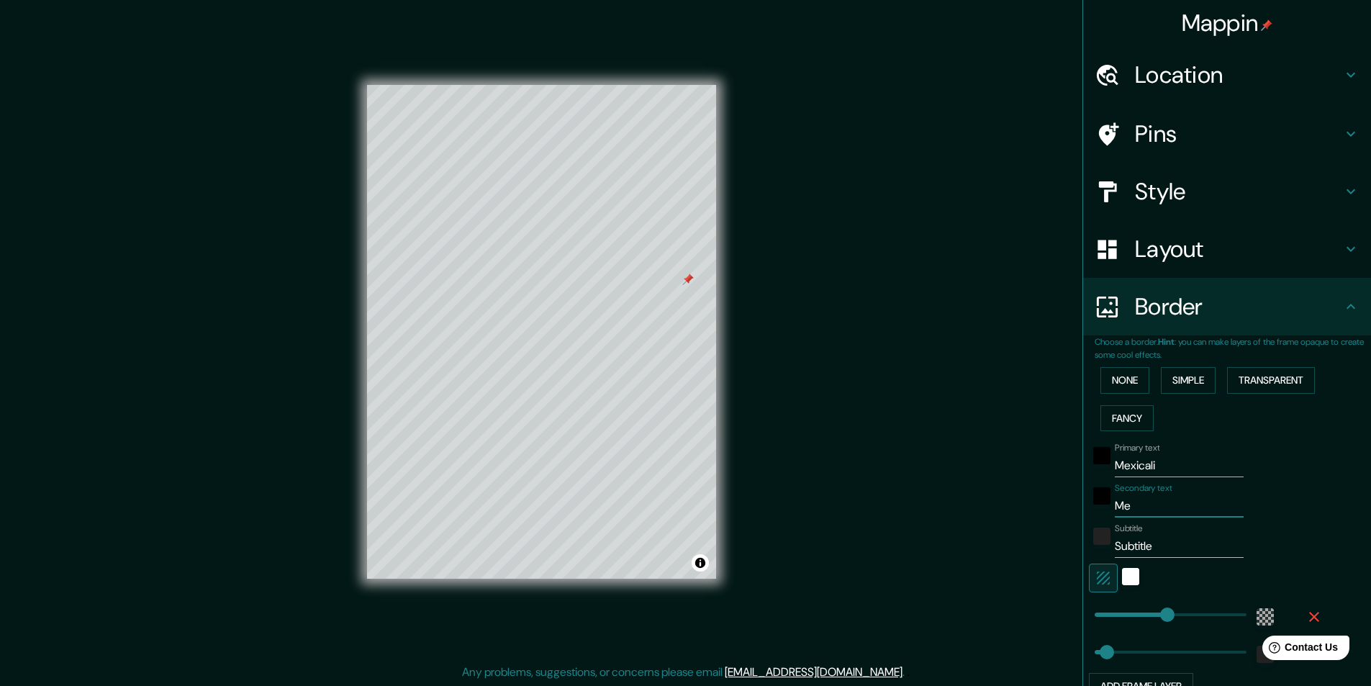
type input "39"
type input "Mexi"
type input "233"
type input "39"
type input "Mexic"
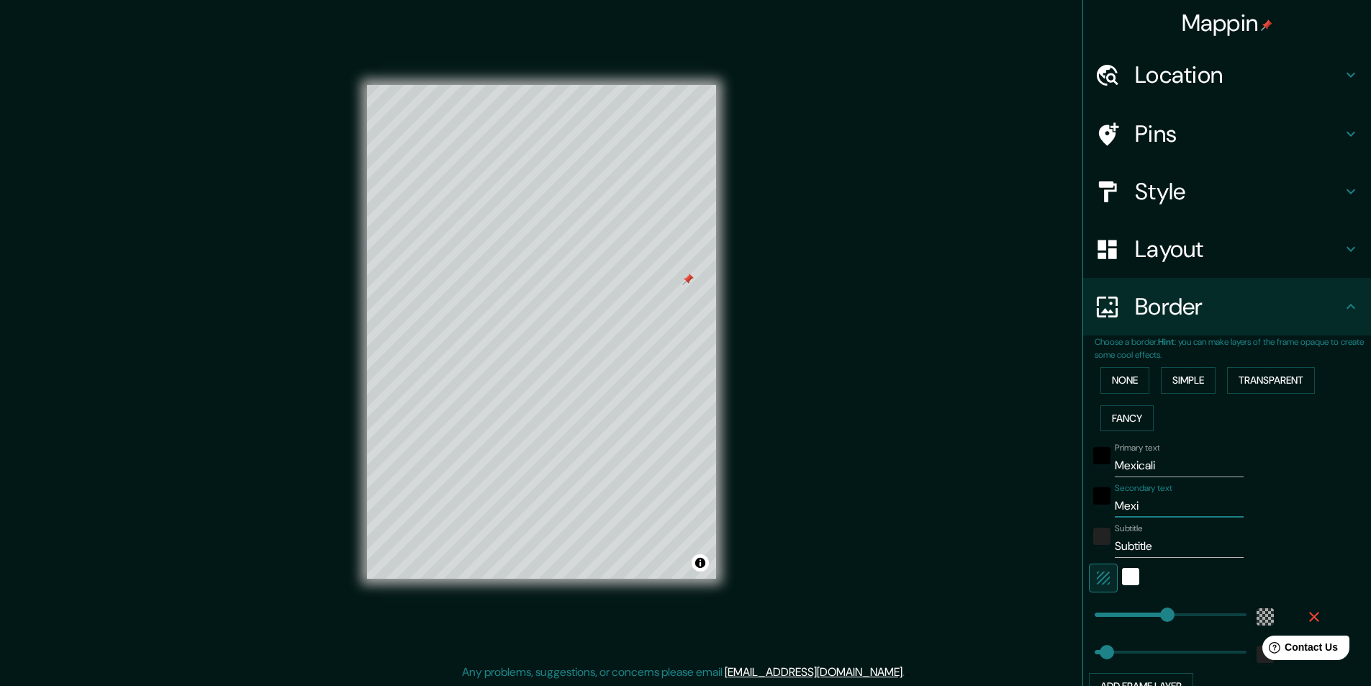
type input "233"
type input "39"
type input "Mexico"
type input "233"
type input "39"
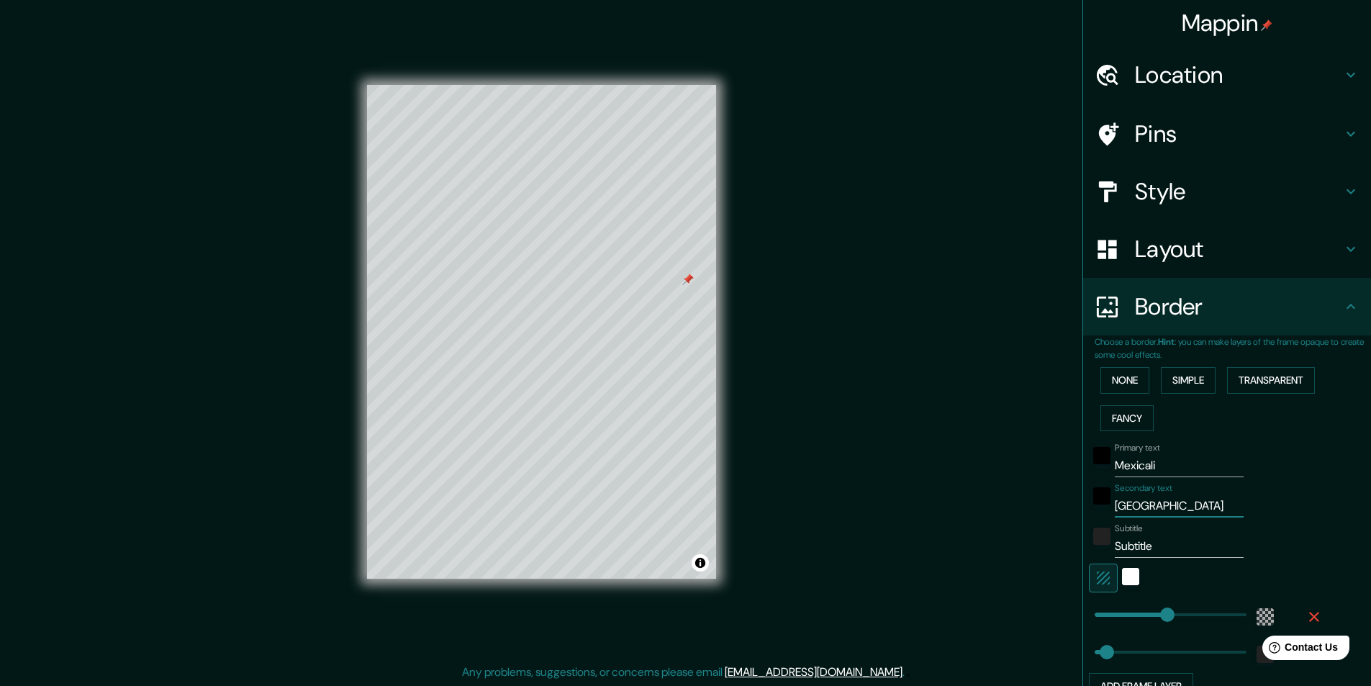
type input "Mexic"
type input "233"
type input "39"
type input "Mexica"
type input "233"
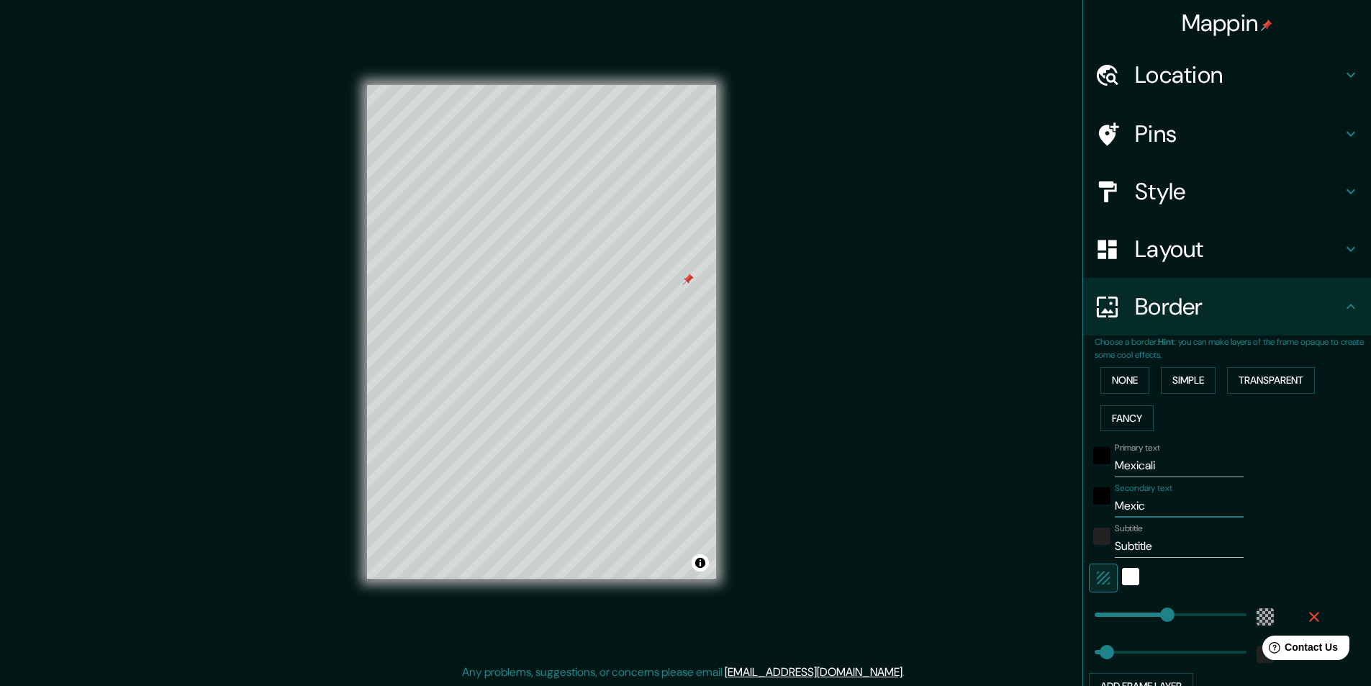
type input "39"
type input "Mexical;"
type input "233"
type input "39"
type input "Mexical"
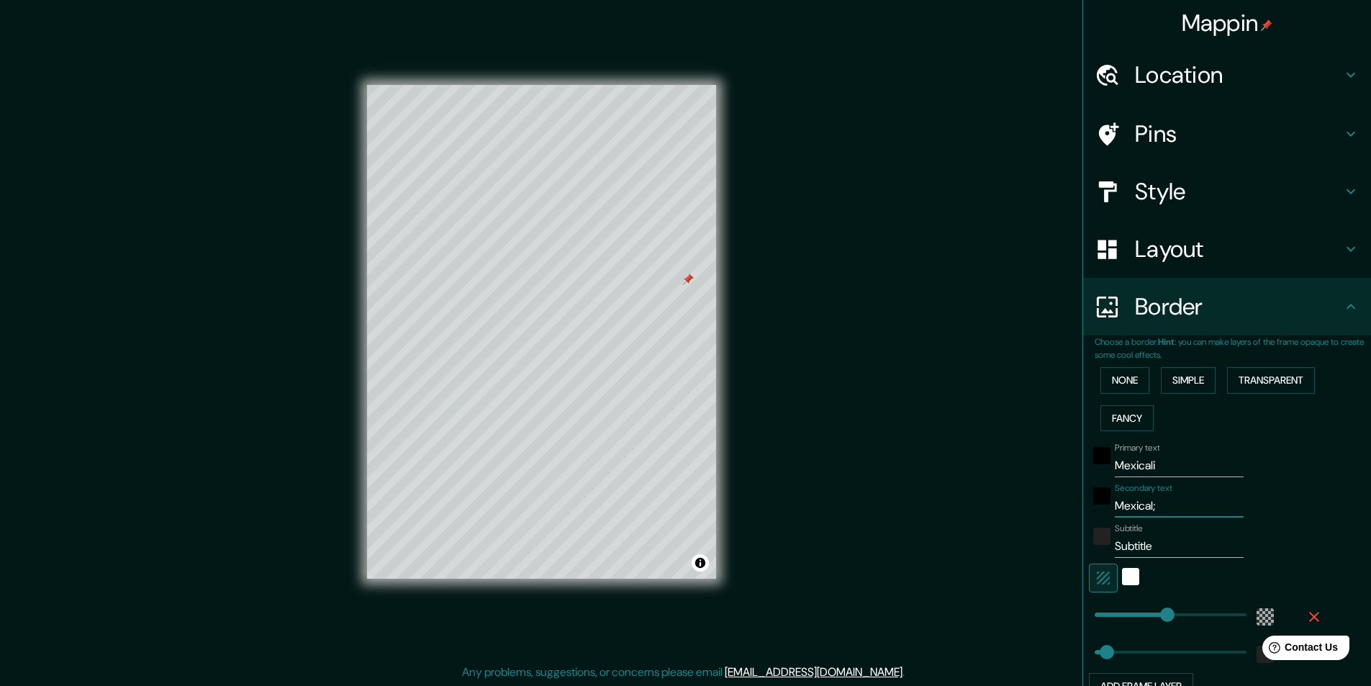
type input "233"
type input "39"
type input "Mexicali"
type input "233"
type input "39"
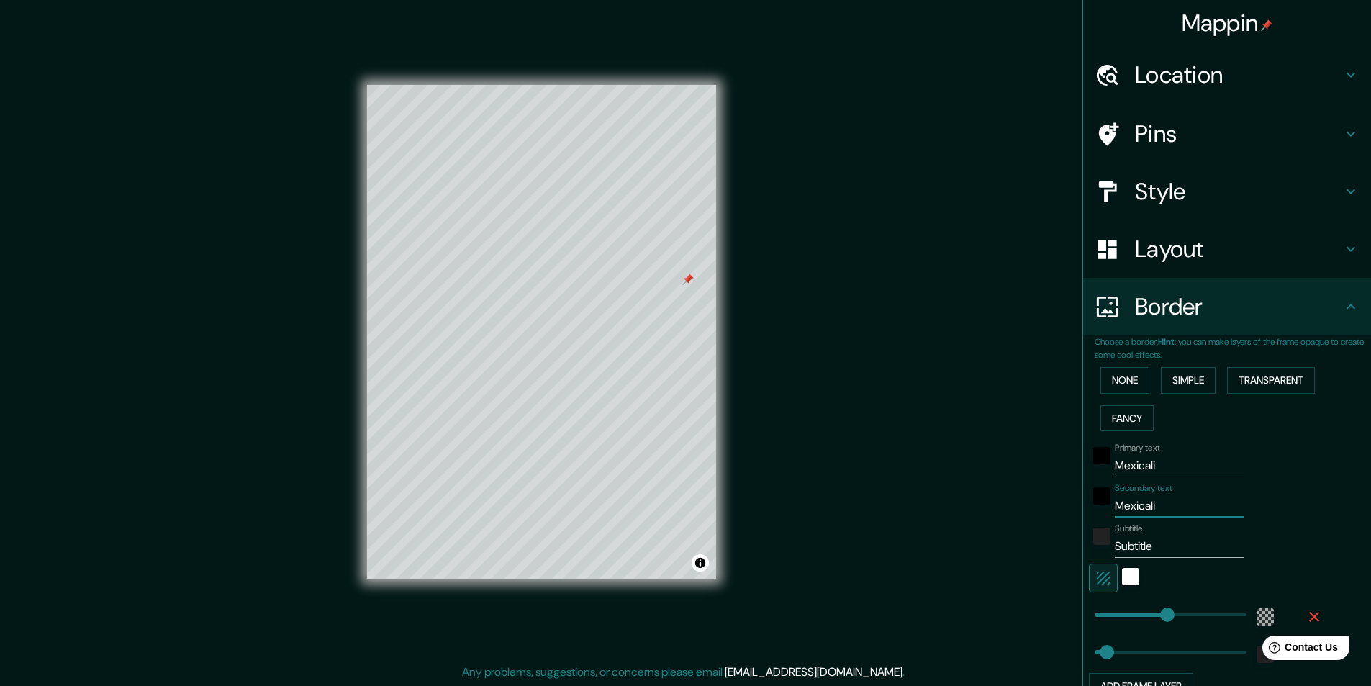
type input "Mexicali"
click at [1105, 548] on input "Subtitle" at bounding box center [1179, 546] width 129 height 23
type input "M"
type input "233"
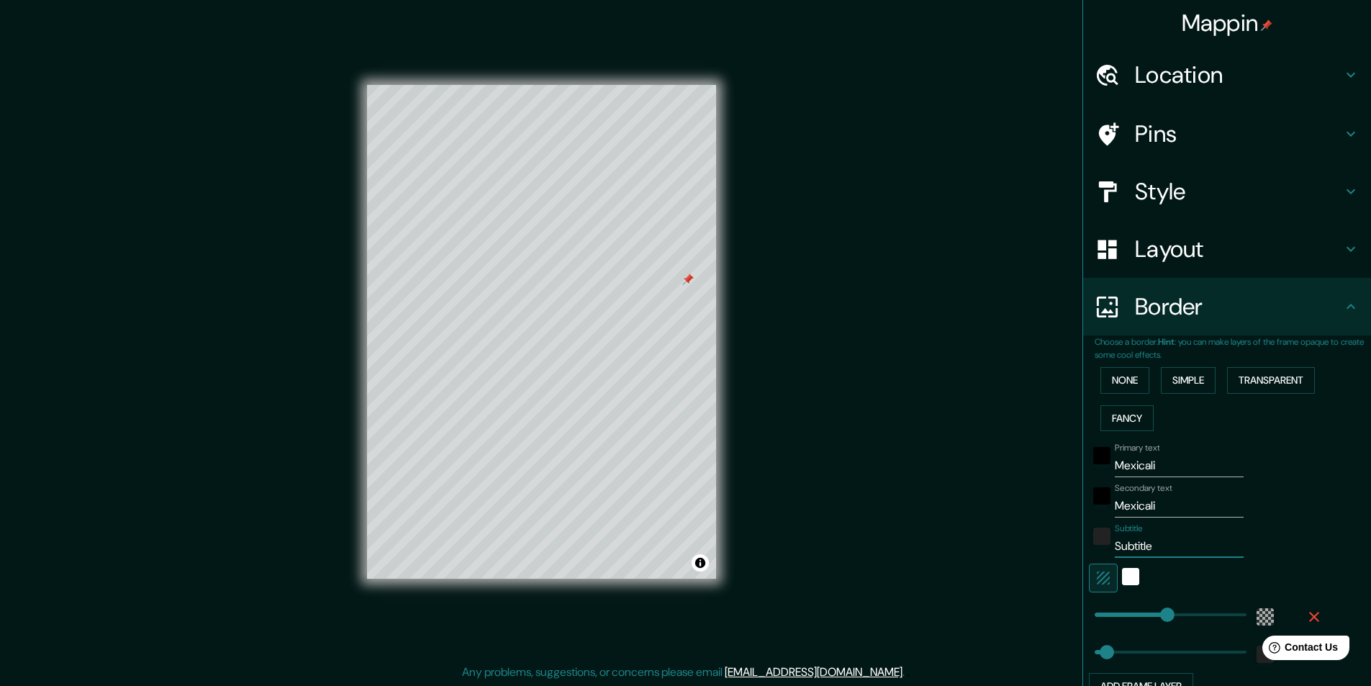
type input "39"
type input "Me"
type input "233"
type input "39"
type input "Mex"
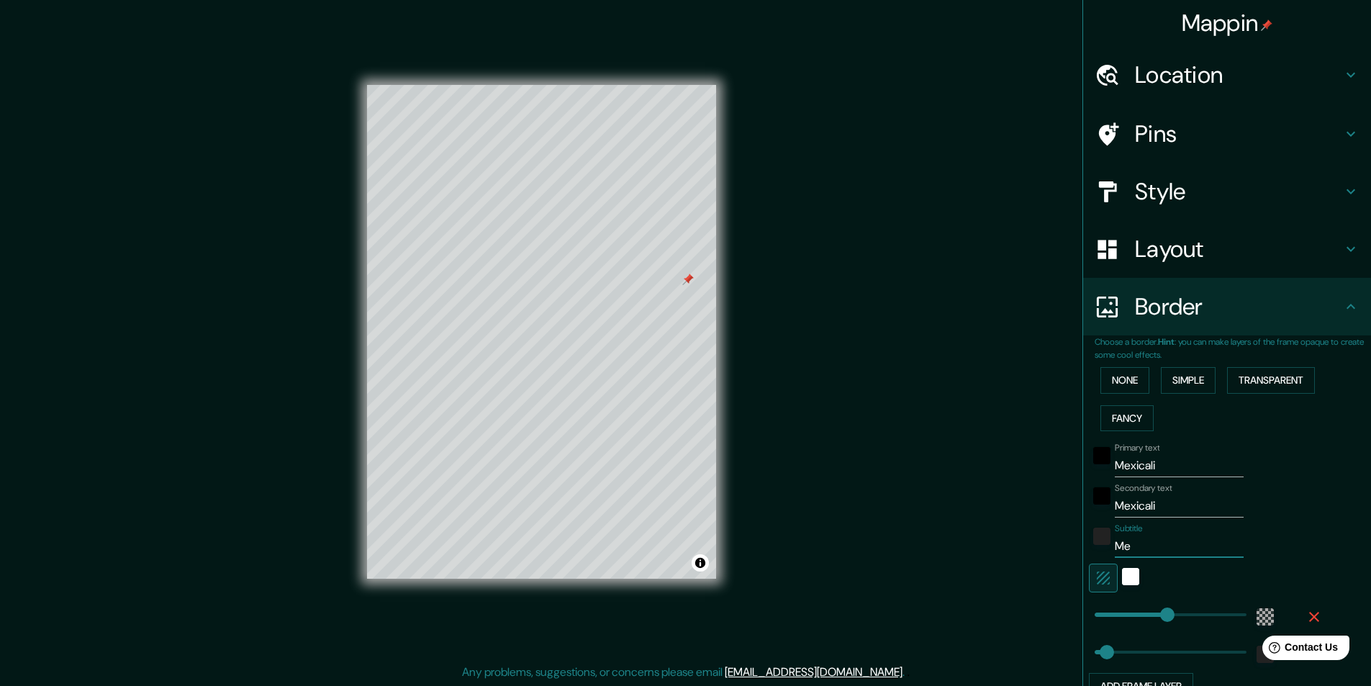
type input "233"
type input "39"
type input "Mexi"
type input "233"
type input "39"
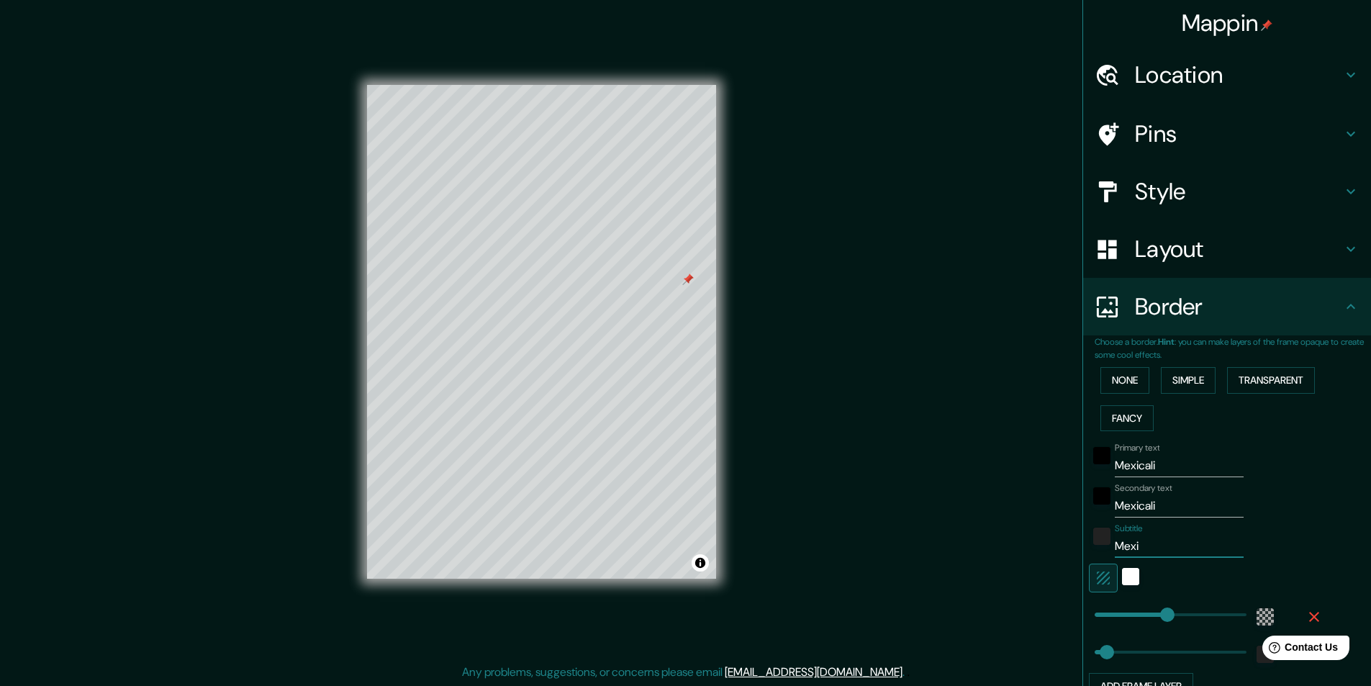
type input "Mexic"
type input "233"
type input "39"
type input "Mexico"
type input "233"
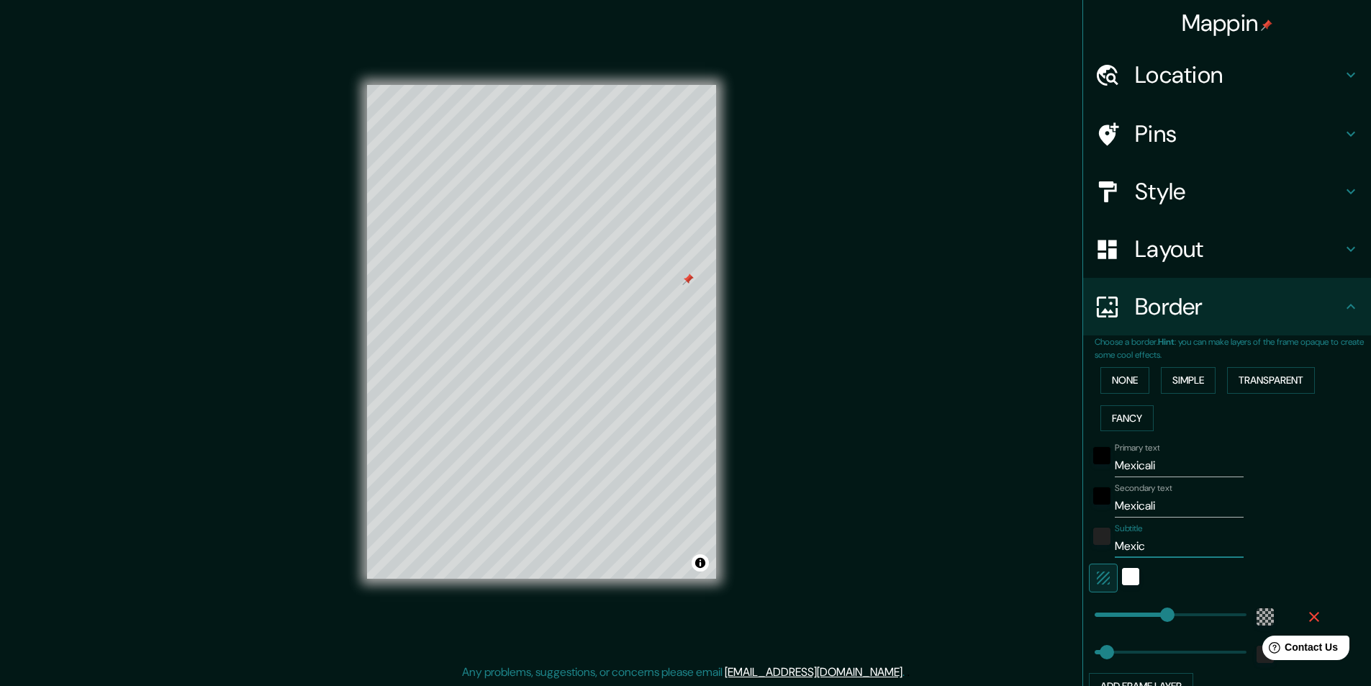
type input "39"
type input "Mexico"
click at [1105, 469] on input "Mexicali" at bounding box center [1179, 465] width 129 height 23
type input "233"
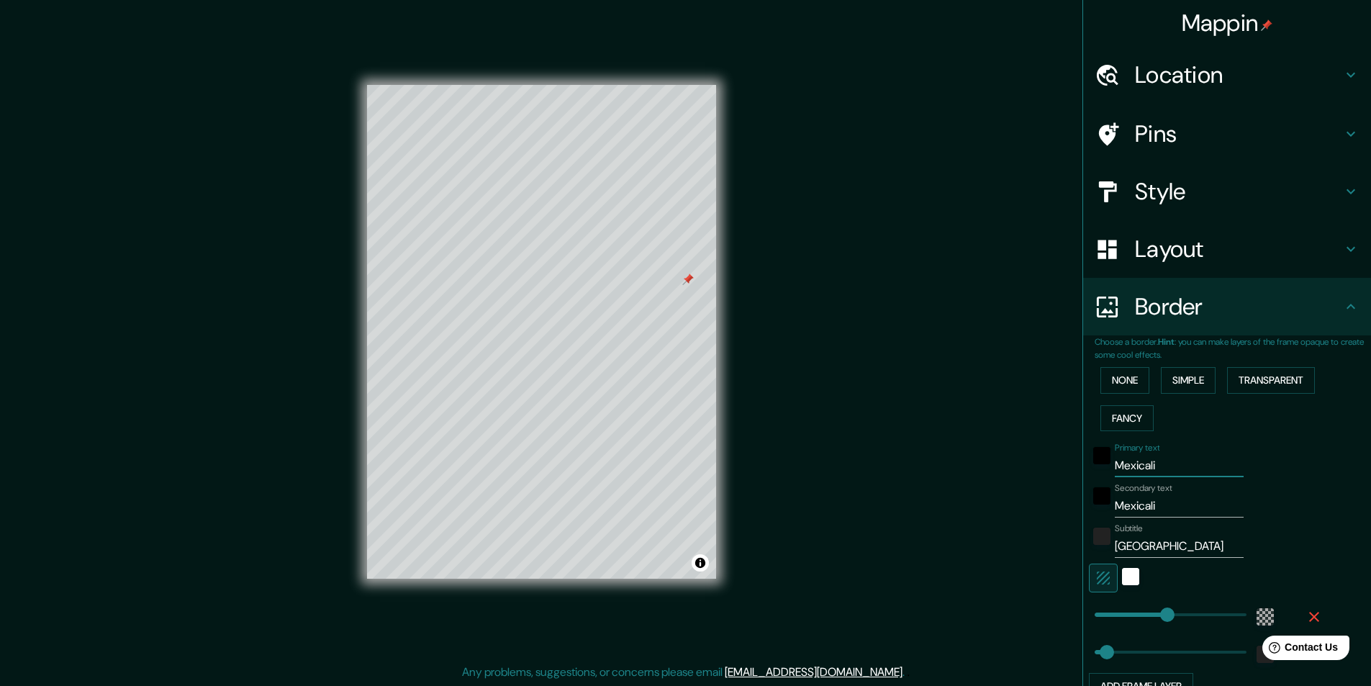
type input "39"
click at [864, 472] on div "Mappin Location Mexicali, Baja California, Mexico Pins Style Layout Border Choo…" at bounding box center [685, 343] width 1371 height 687
click at [1105, 482] on div "Primary text Secondary text Mexicali Subtitle Mexico Add frame layer" at bounding box center [1210, 568] width 230 height 263
type input "97"
type input "39"
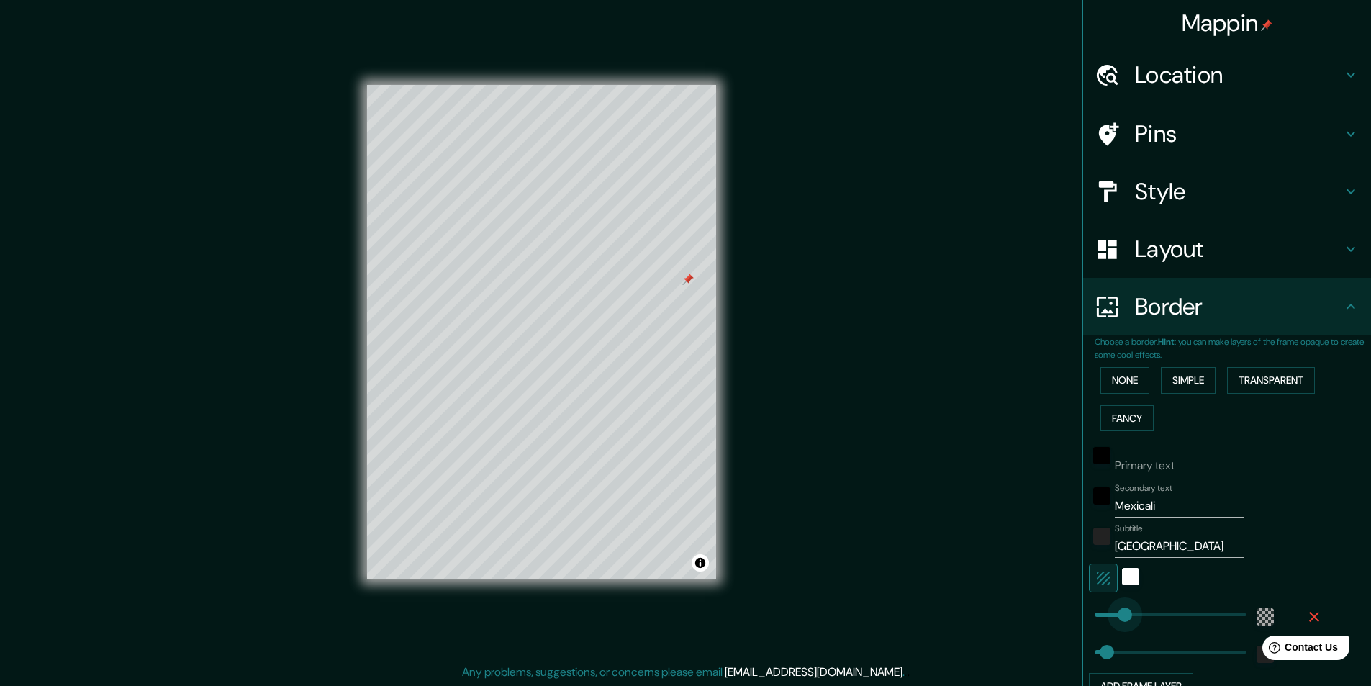
type input "90"
type input "39"
click at [1105, 469] on input "Primary text" at bounding box center [1179, 465] width 129 height 23
type input "M"
type input "39"
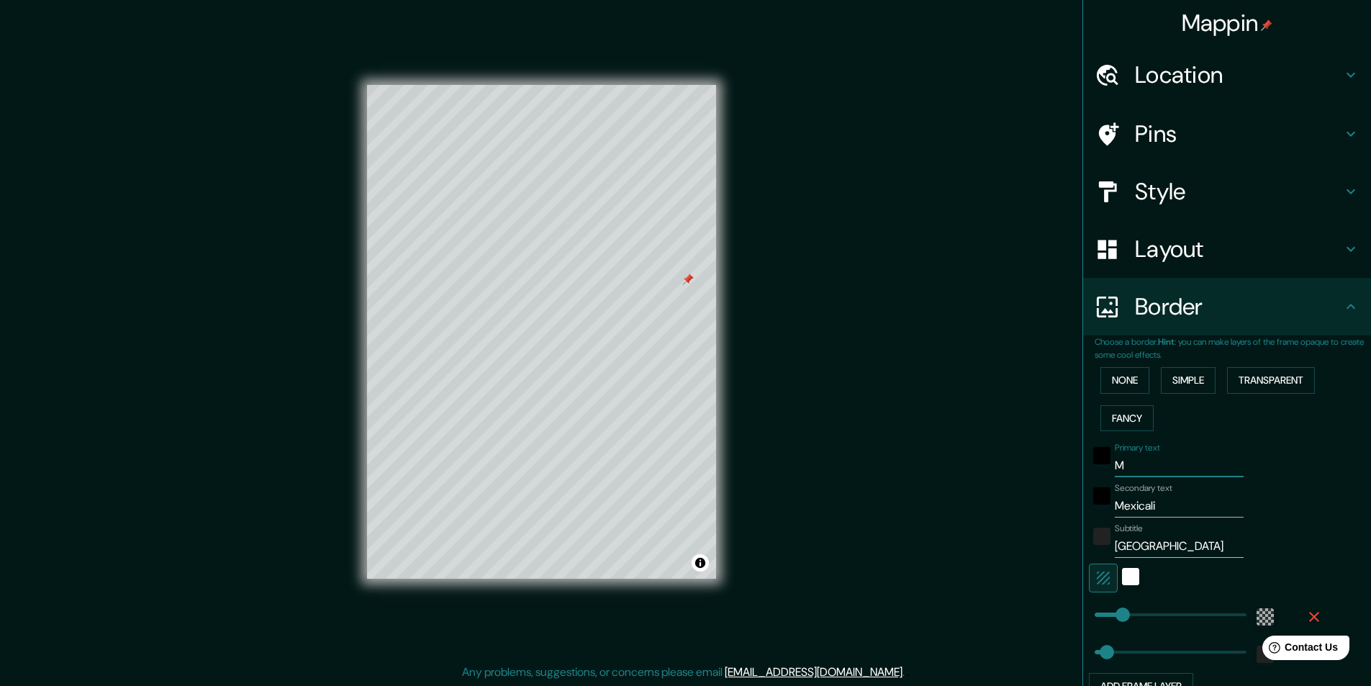
type input "Me"
type input "39"
type input "Mex"
type input "39"
type input "Mexi"
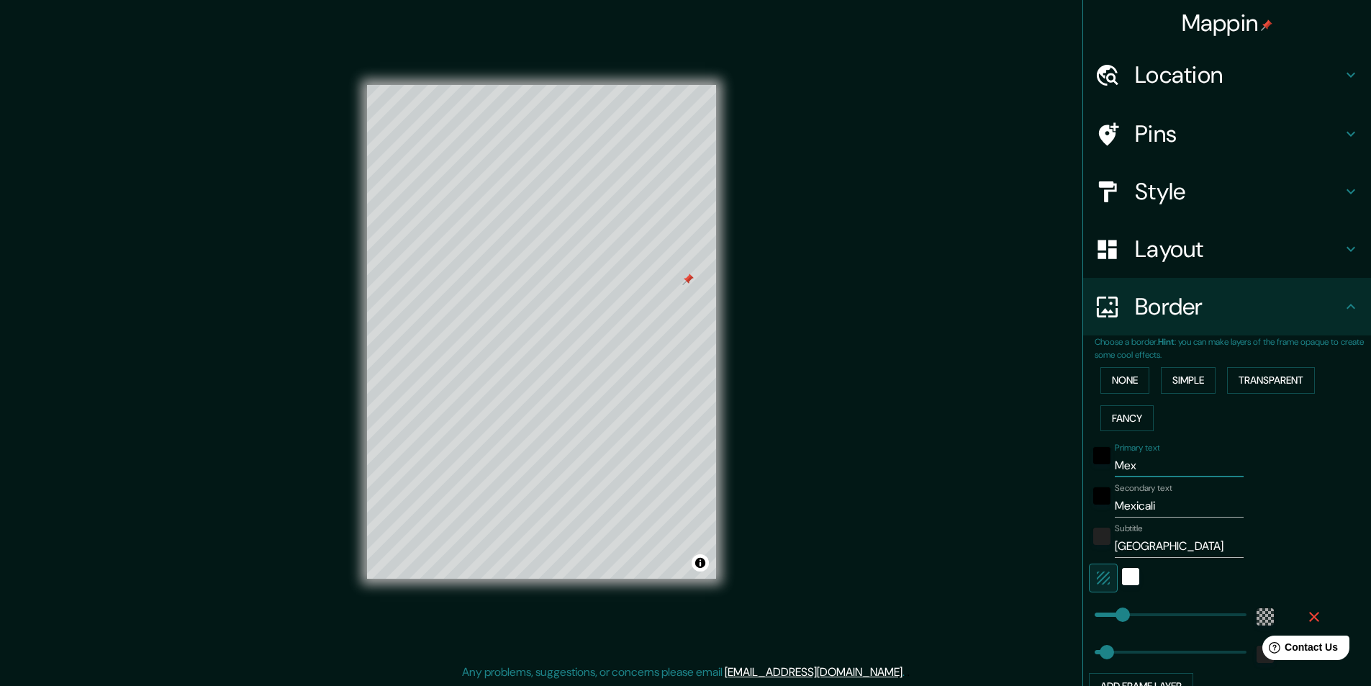
type input "39"
type input "Mexic"
type input "39"
type input "Mexica"
type input "39"
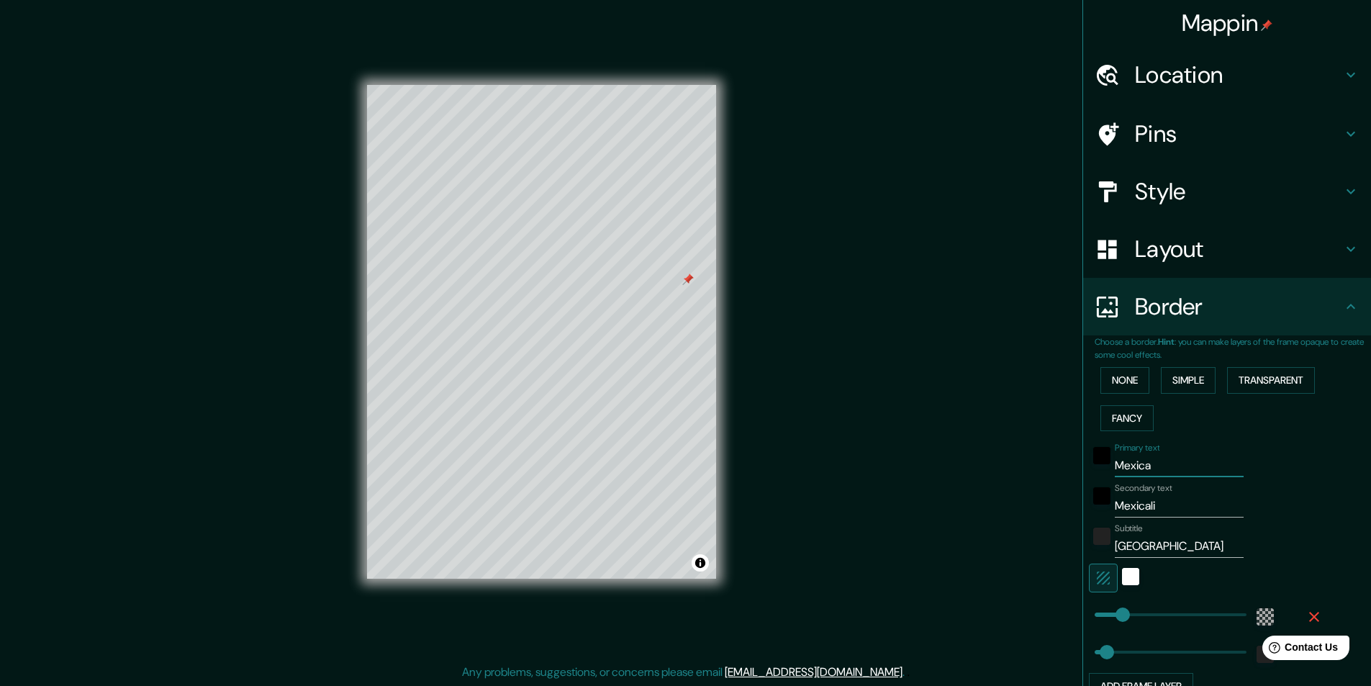
type input "Mexical"
type input "39"
type input "Mexicali"
type input "39"
type input "Mexicali"
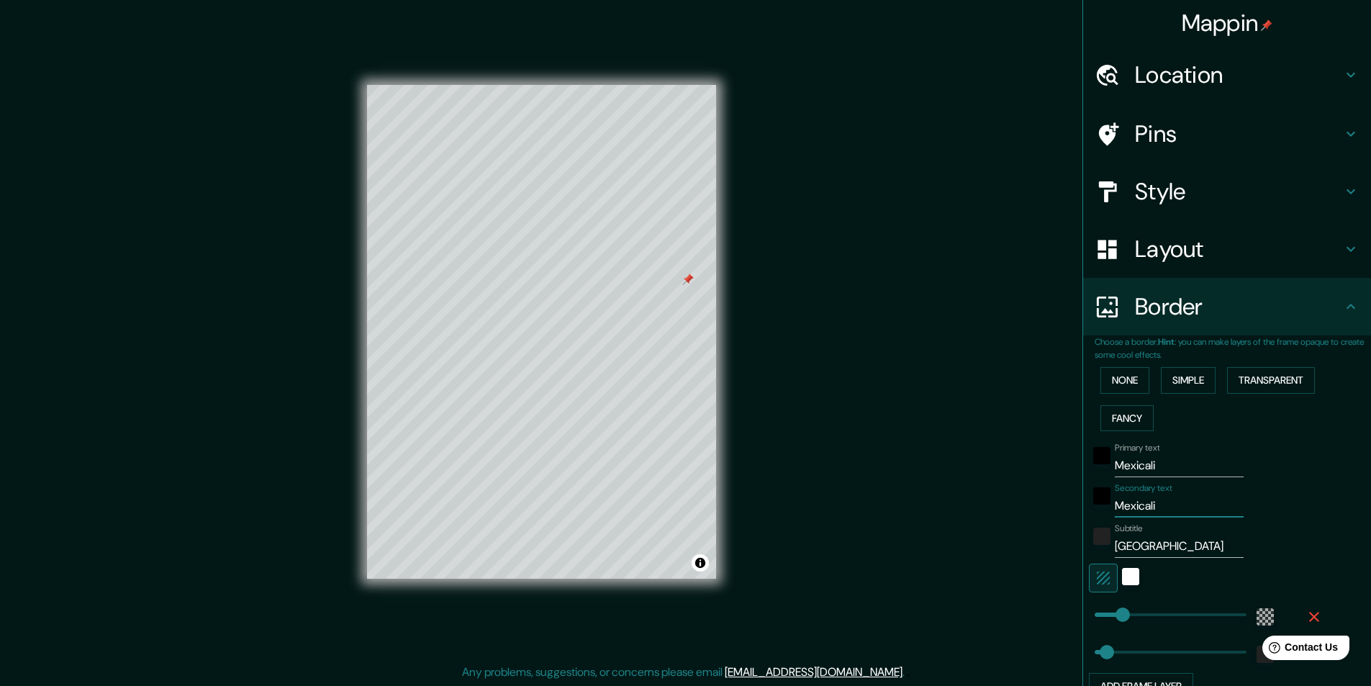
drag, startPoint x: 1154, startPoint y: 507, endPoint x: 1137, endPoint y: 505, distance: 17.3
click at [1105, 505] on input "Mexicali" at bounding box center [1179, 506] width 129 height 23
type input "Mexico"
type input "39"
type input "Mexico"
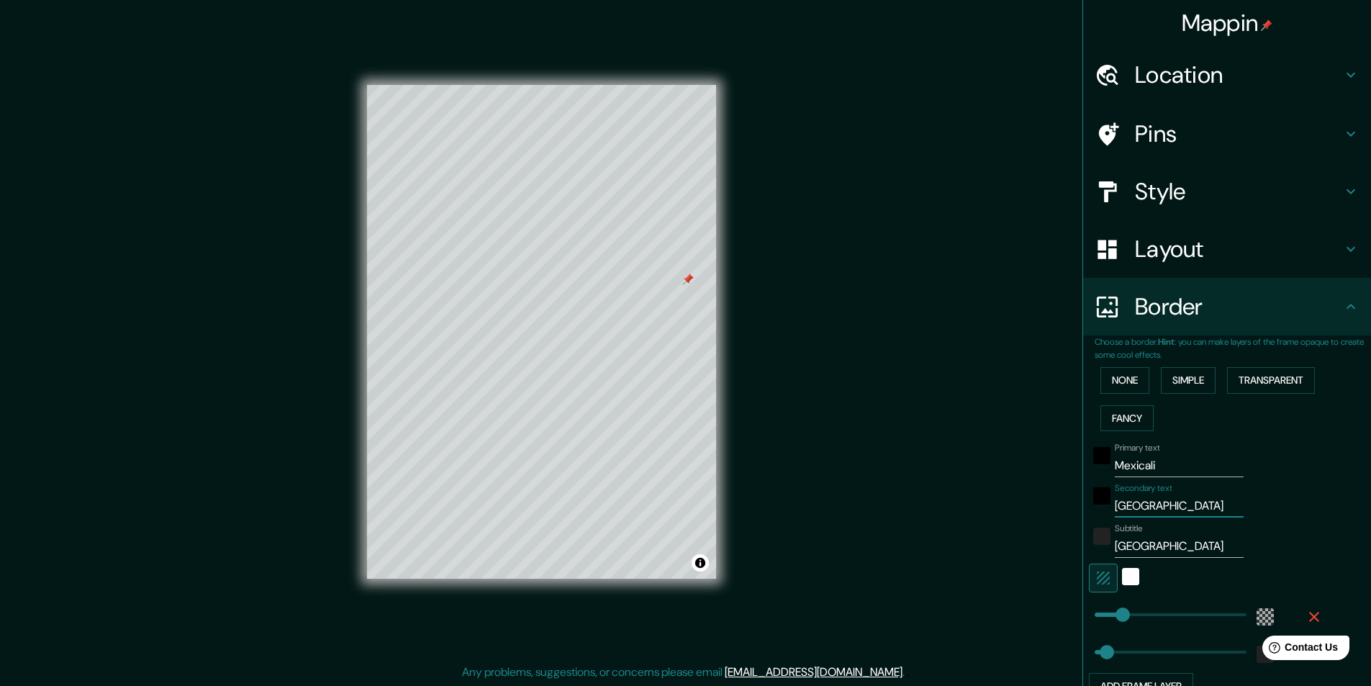
click at [1105, 548] on input "Mexico" at bounding box center [1179, 546] width 129 height 23
type input "Mexic"
type input "39"
type input "Mex"
type input "39"
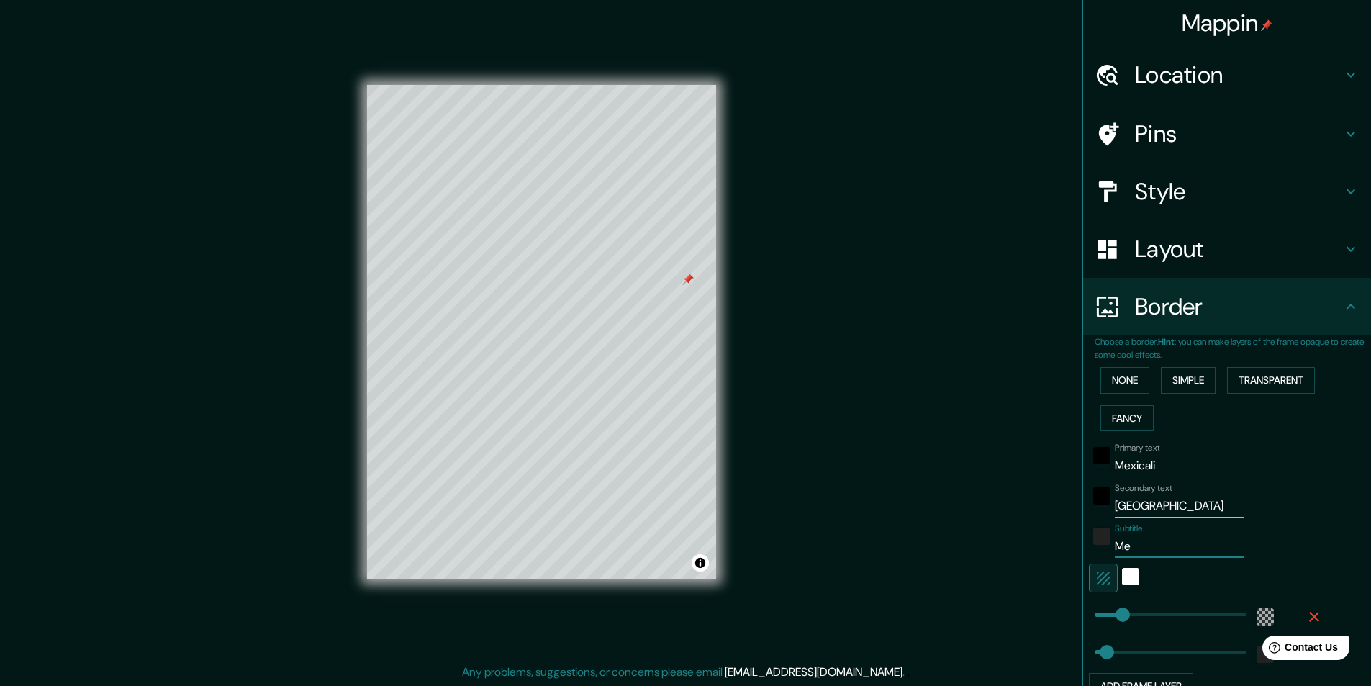
type input "M"
type input "39"
type input "28"
type input "12"
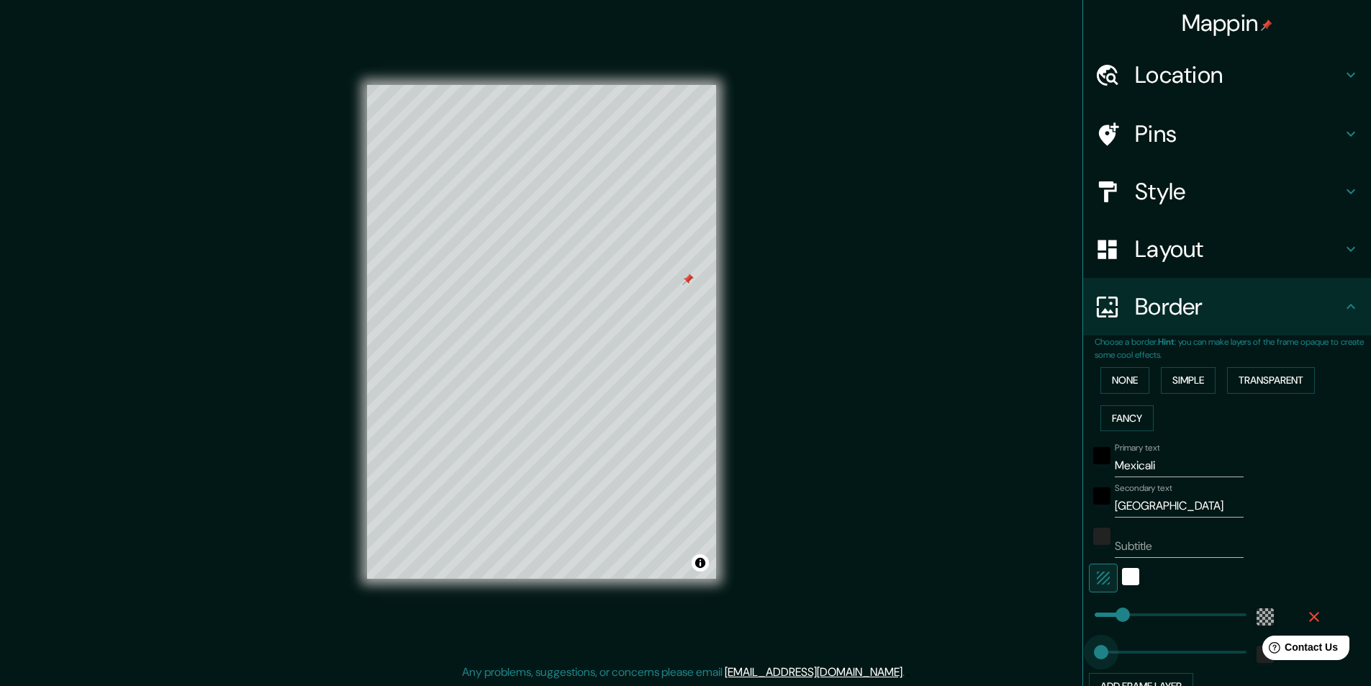
type input "30"
type input "41"
click at [1105, 378] on button "Simple" at bounding box center [1188, 380] width 55 height 27
click at [1105, 374] on button "None" at bounding box center [1125, 380] width 49 height 27
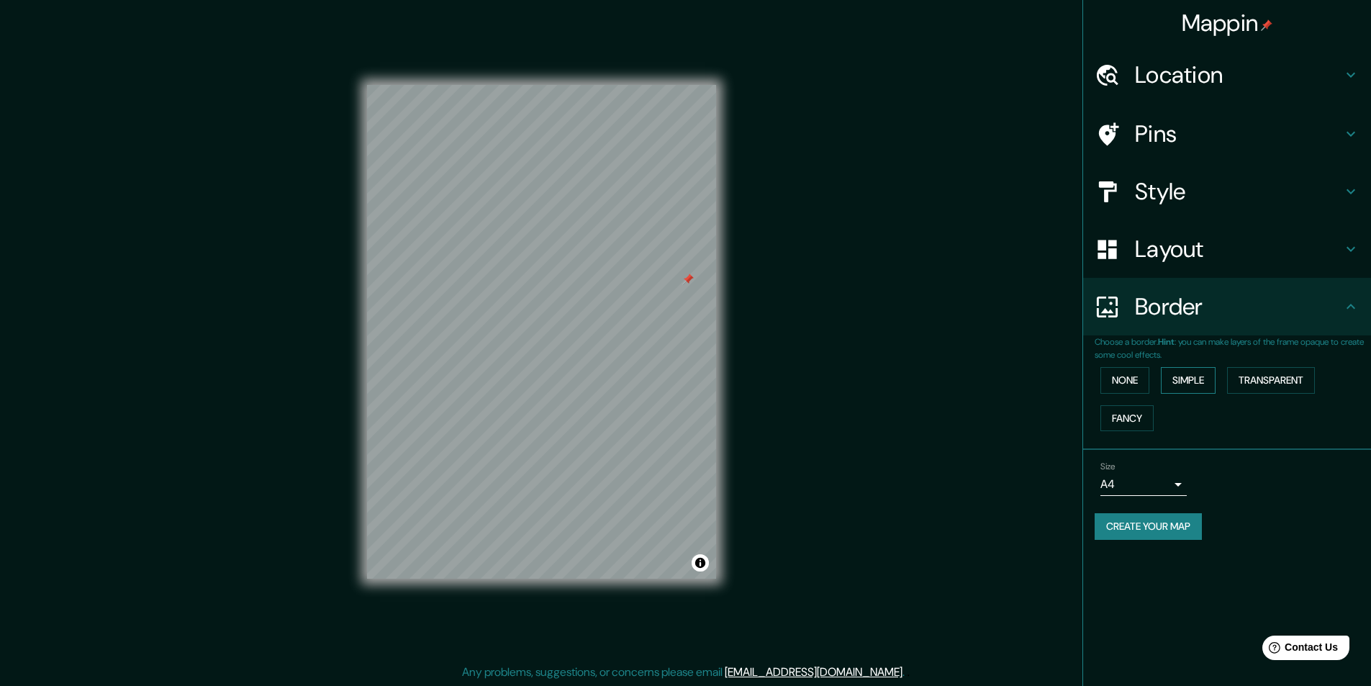
click at [1105, 374] on button "Simple" at bounding box center [1188, 380] width 55 height 27
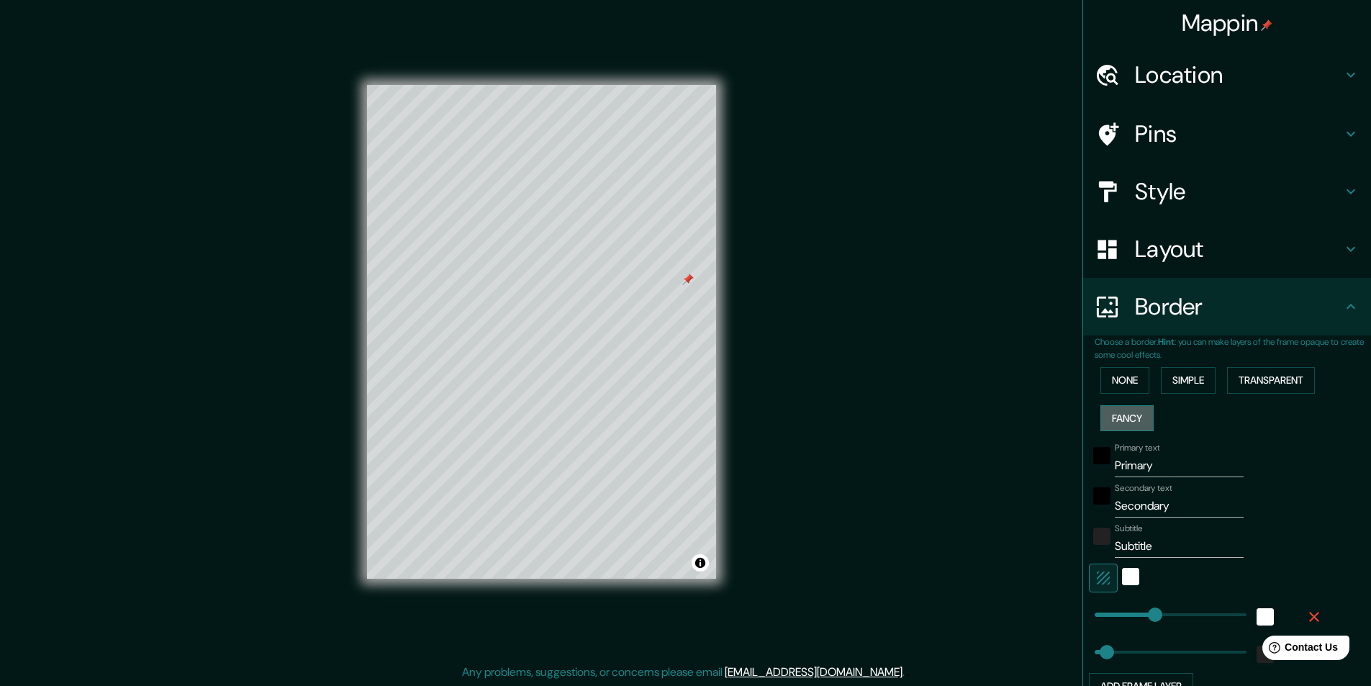
click at [1105, 422] on button "Fancy" at bounding box center [1127, 418] width 53 height 27
click at [1105, 393] on button "Simple" at bounding box center [1188, 380] width 55 height 27
click at [1105, 457] on input "Primary" at bounding box center [1179, 465] width 129 height 23
type input "M"
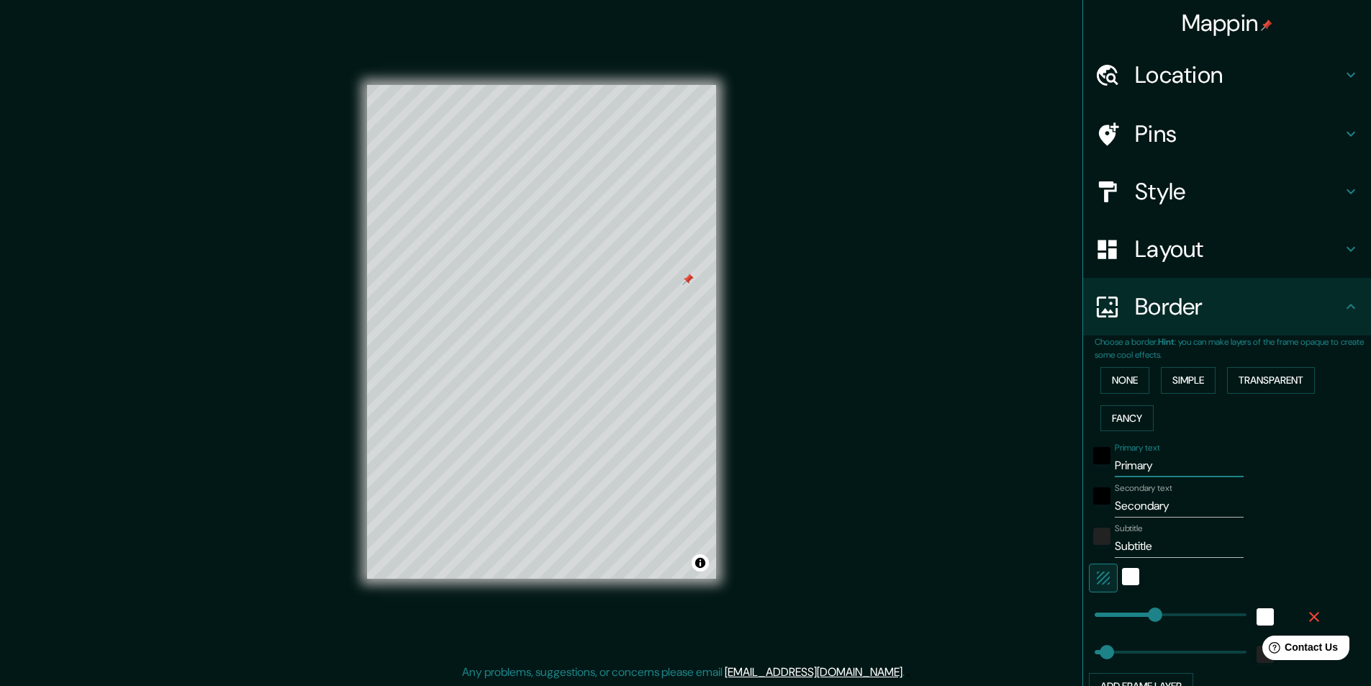
type input "39"
type input "Me"
type input "39"
type input "Mex"
type input "39"
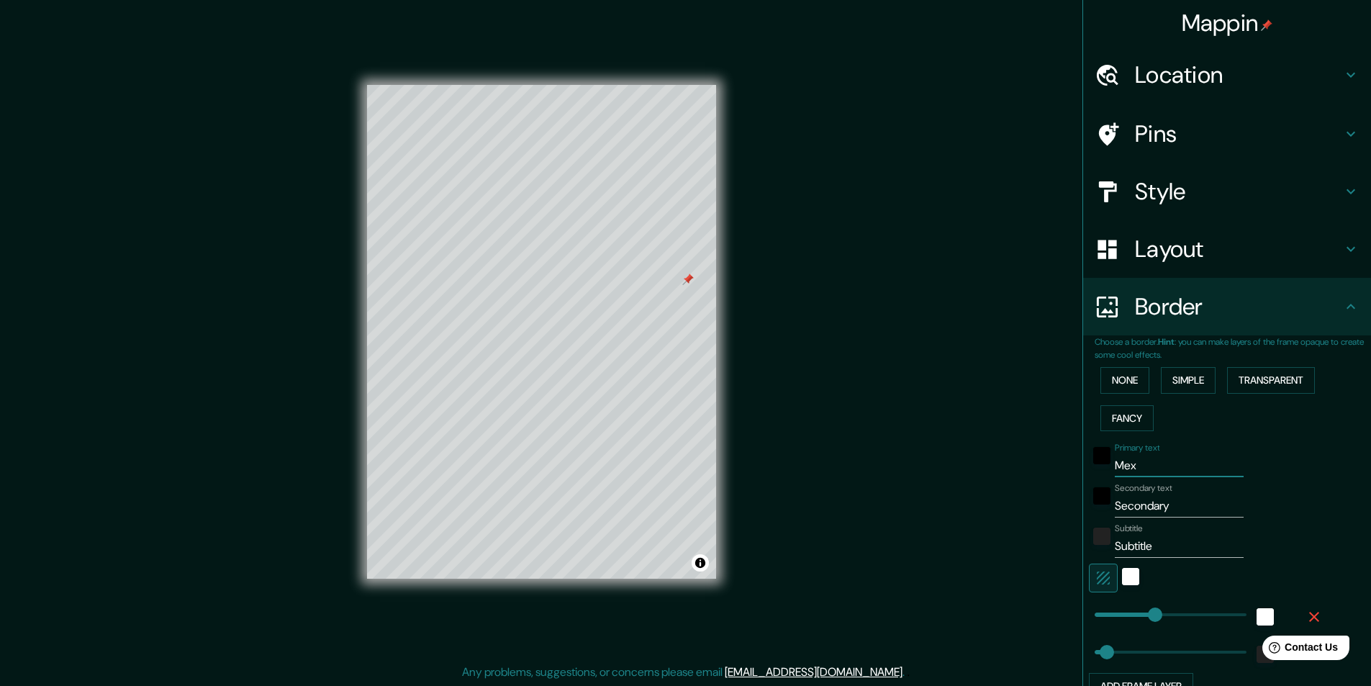
type input "Mexi"
type input "39"
type input "Mexic"
type input "39"
type input "Mexica"
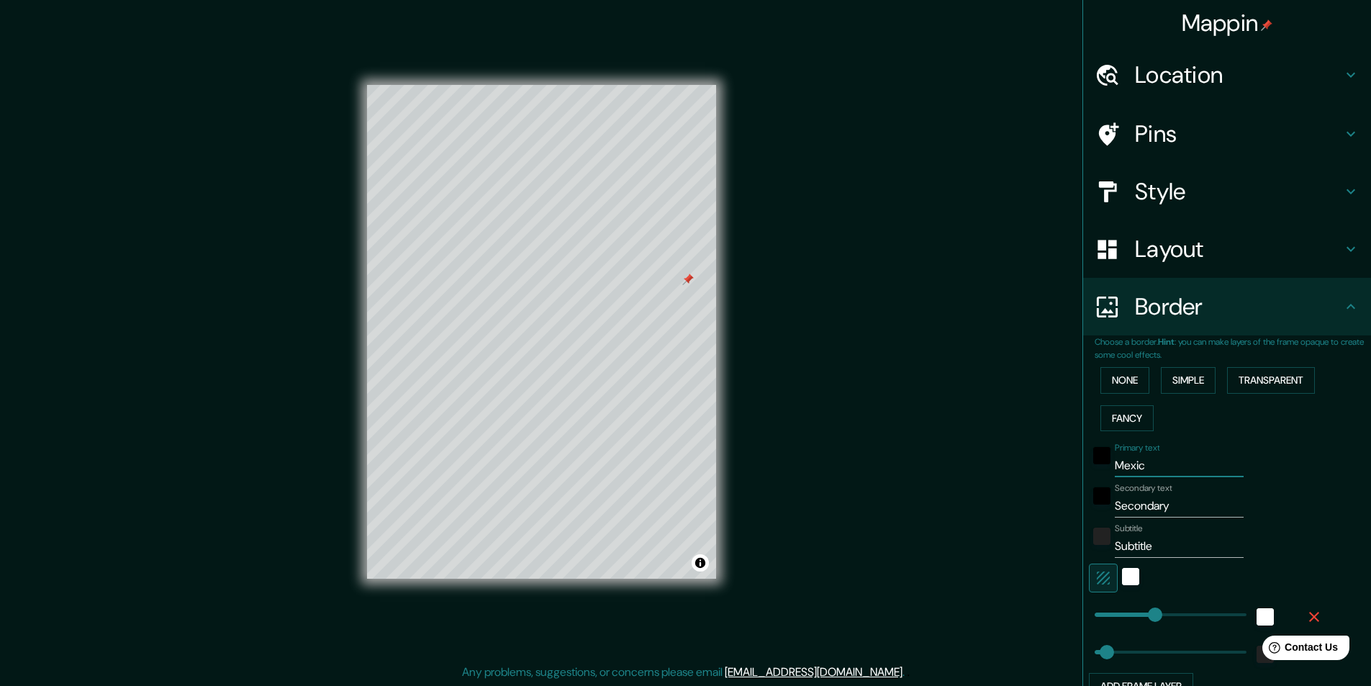
type input "39"
type input "Mexical"
type input "39"
type input "Mexicali"
type input "39"
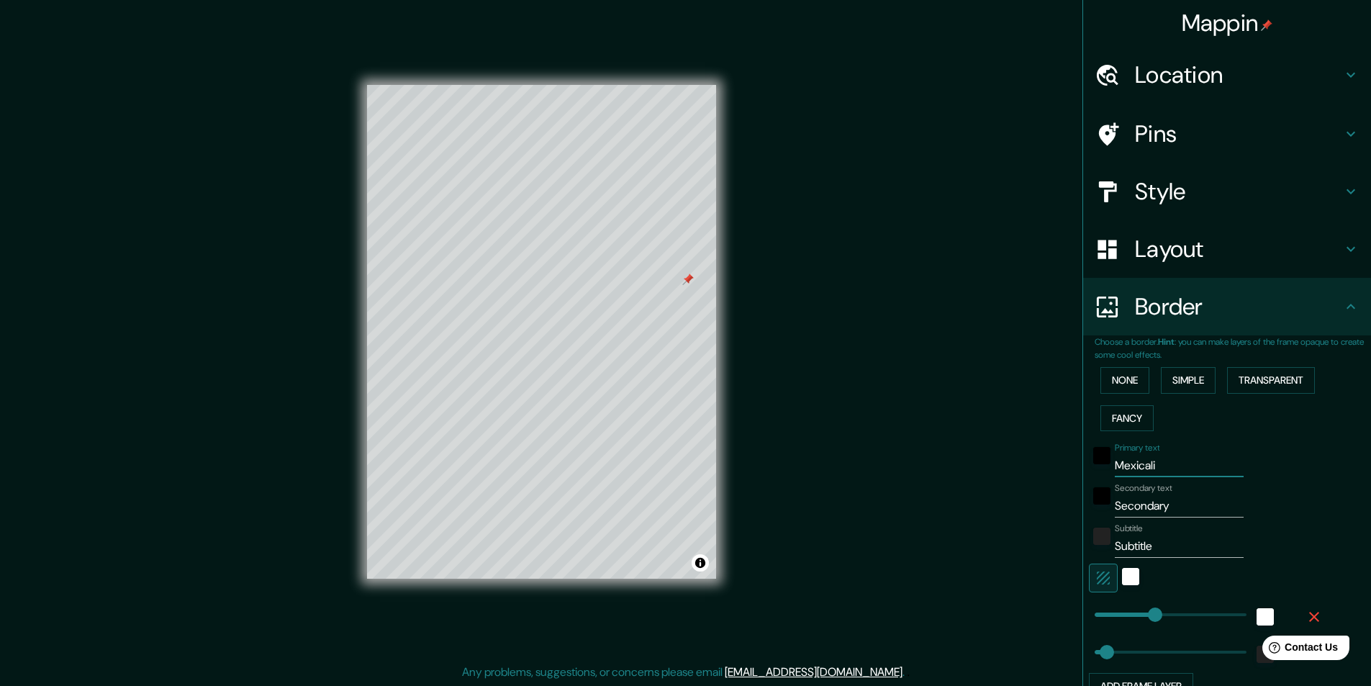
type input "Mexicali"
click at [1105, 496] on input "Secondary" at bounding box center [1179, 506] width 129 height 23
type input "M"
type input "39"
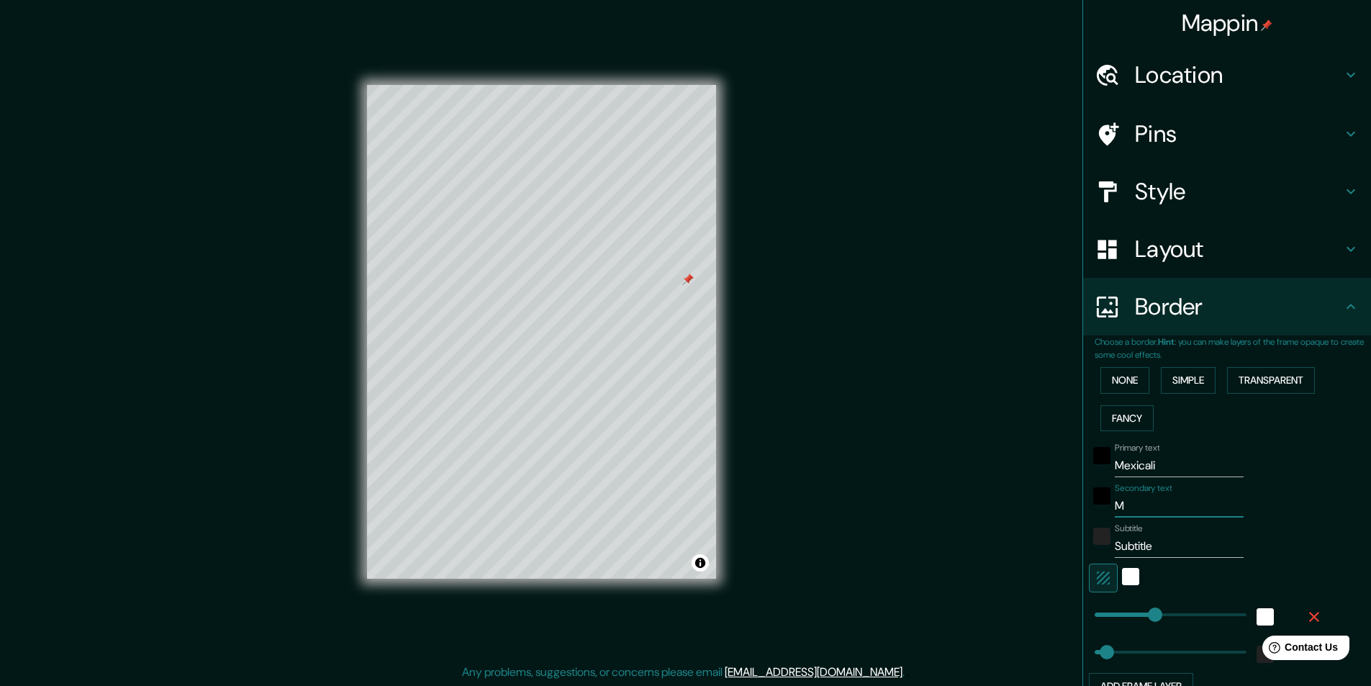
type input "Me"
type input "39"
type input "Mex"
type input "39"
type input "Mexi"
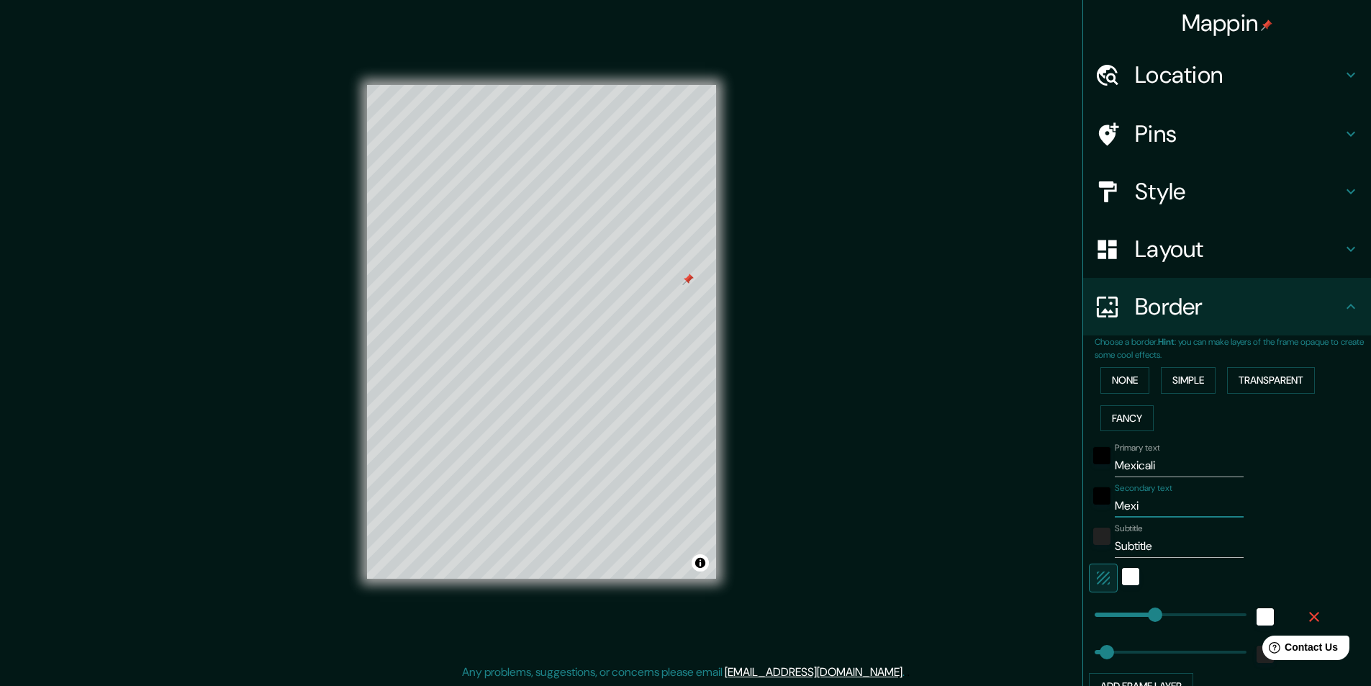
type input "39"
type input "Mexic"
type input "39"
type input "Mexico"
type input "39"
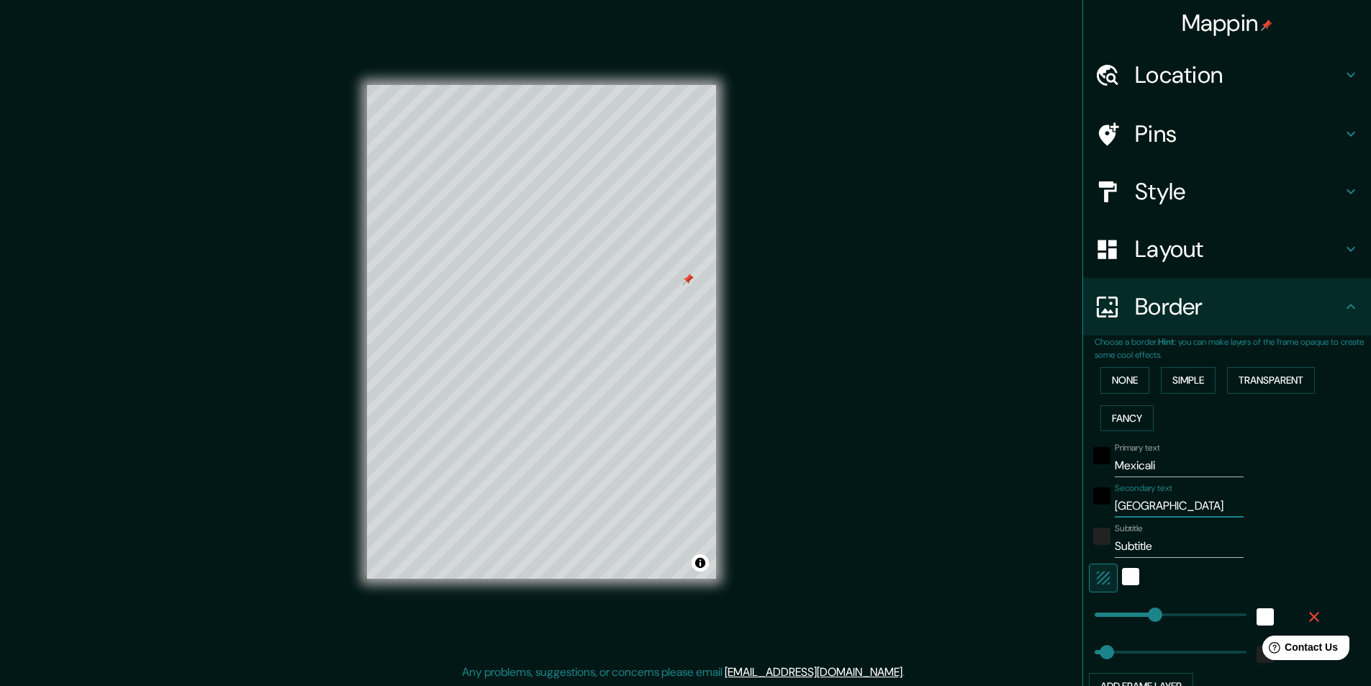
type input "Mexico"
click at [1105, 548] on input "Subtitle" at bounding box center [1179, 546] width 129 height 23
type input "39"
click at [1089, 548] on button "button" at bounding box center [1103, 578] width 29 height 29
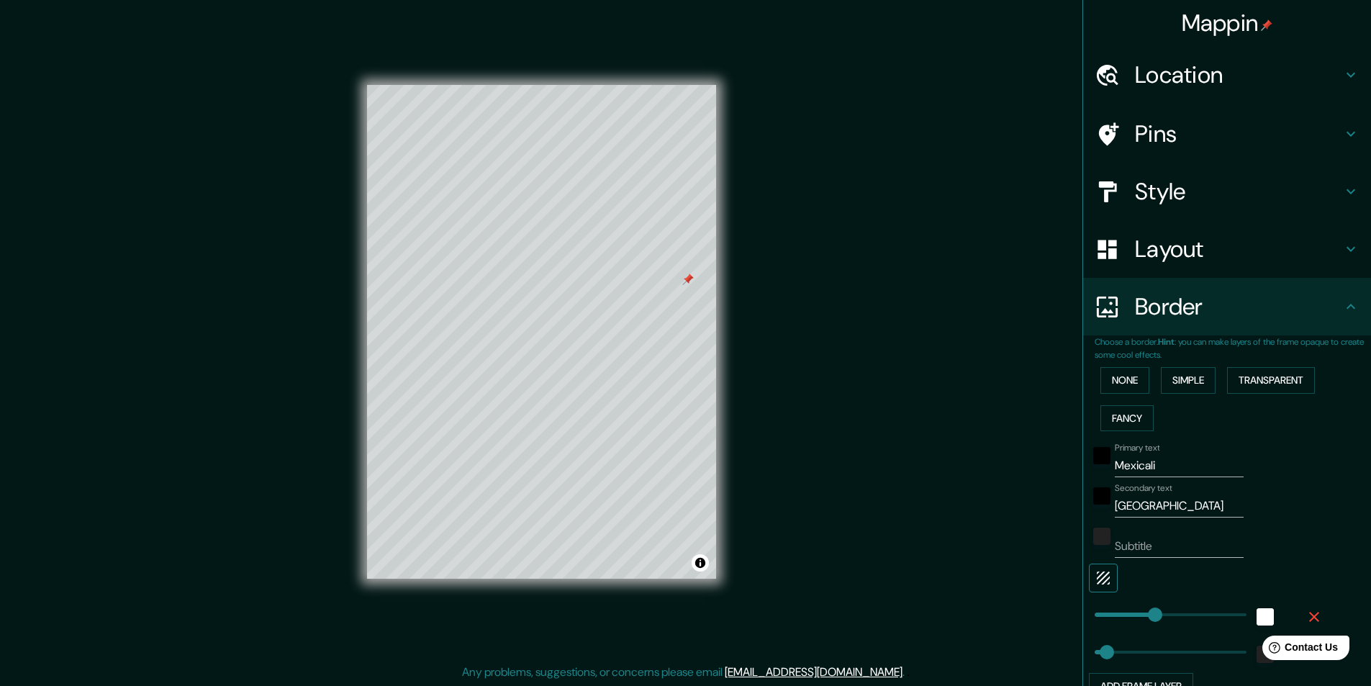
click at [1100, 548] on icon "button" at bounding box center [1103, 577] width 17 height 17
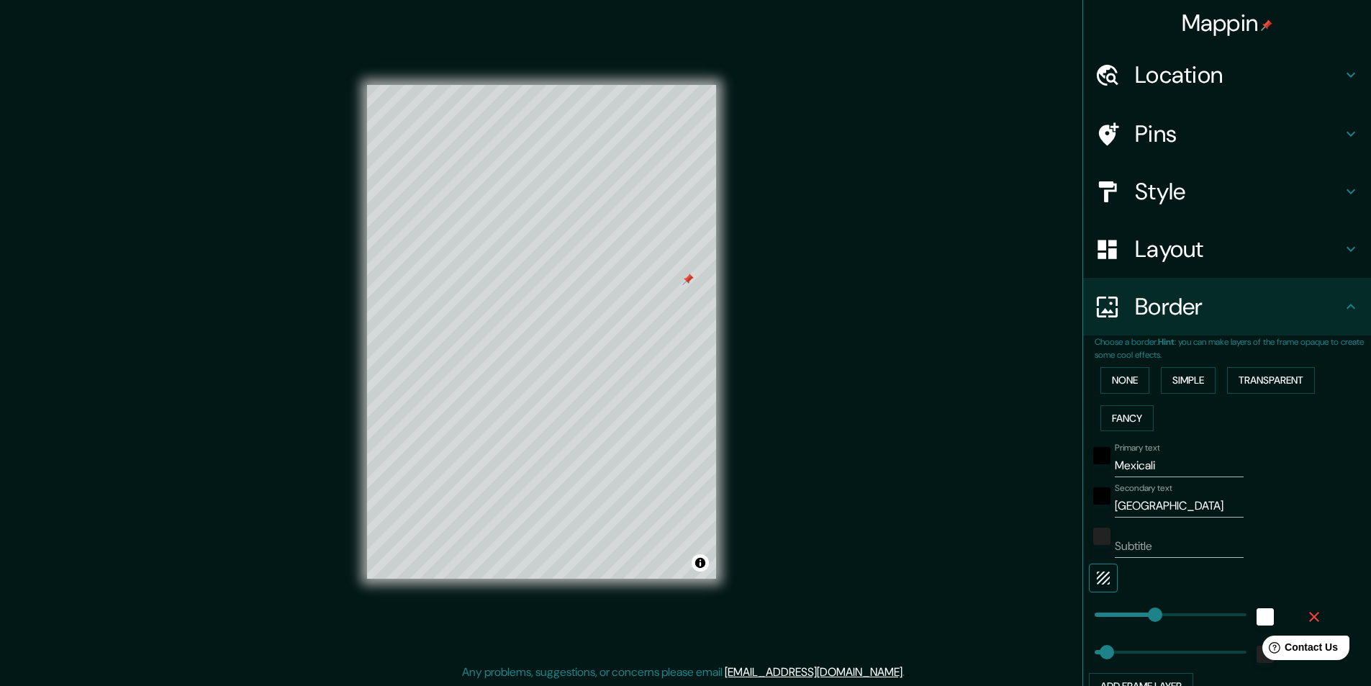
type input "39"
click at [1105, 548] on div "white" at bounding box center [1130, 576] width 17 height 17
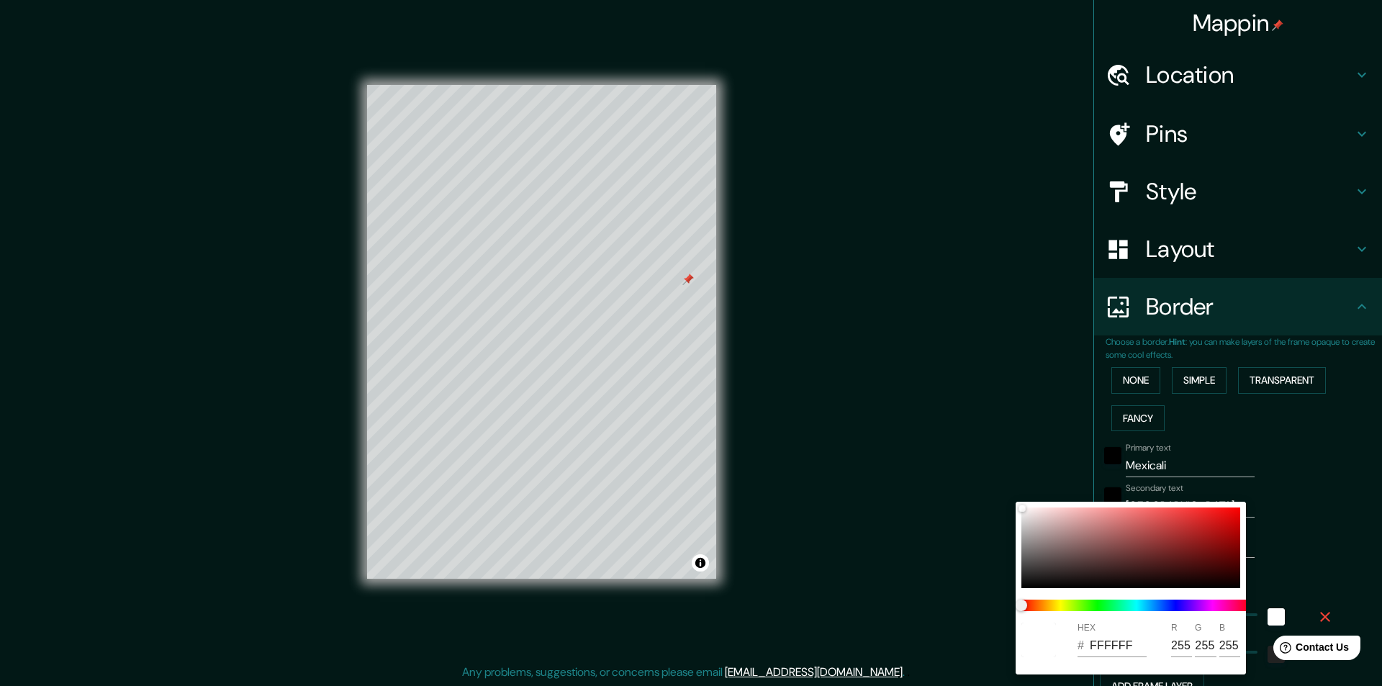
click at [1105, 548] on div at bounding box center [691, 343] width 1382 height 686
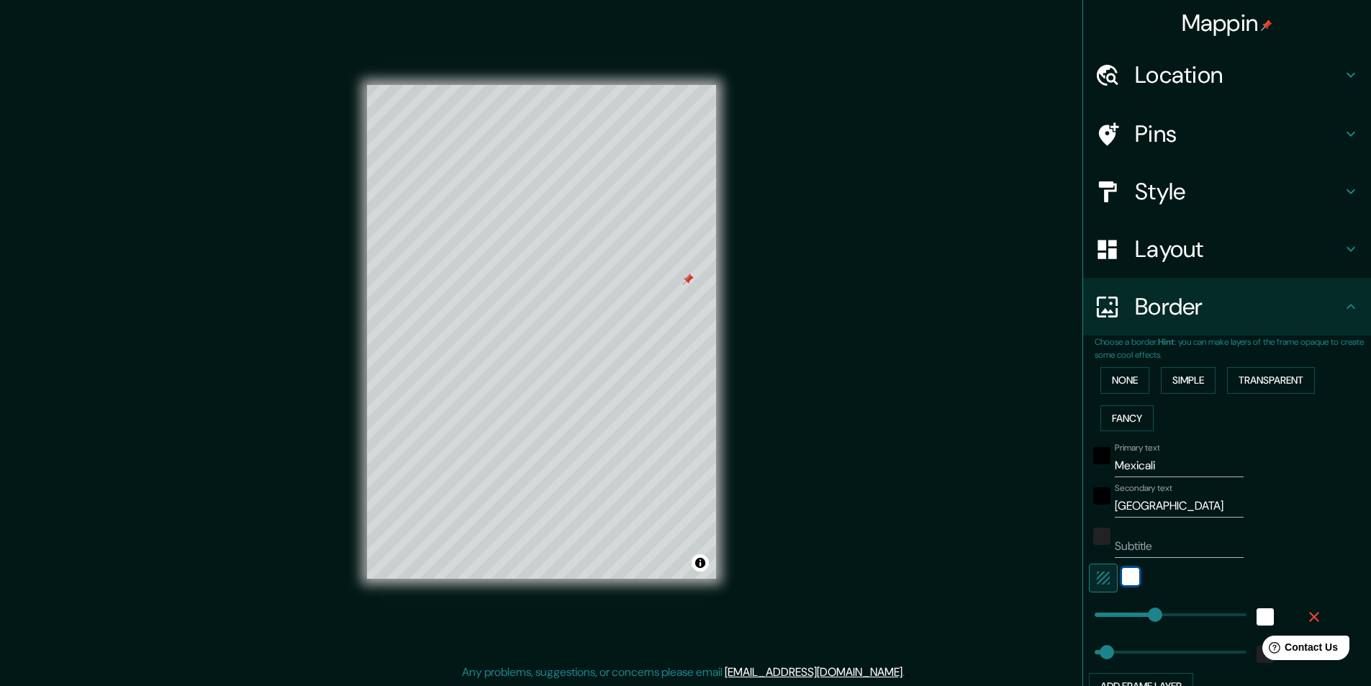
scroll to position [72, 0]
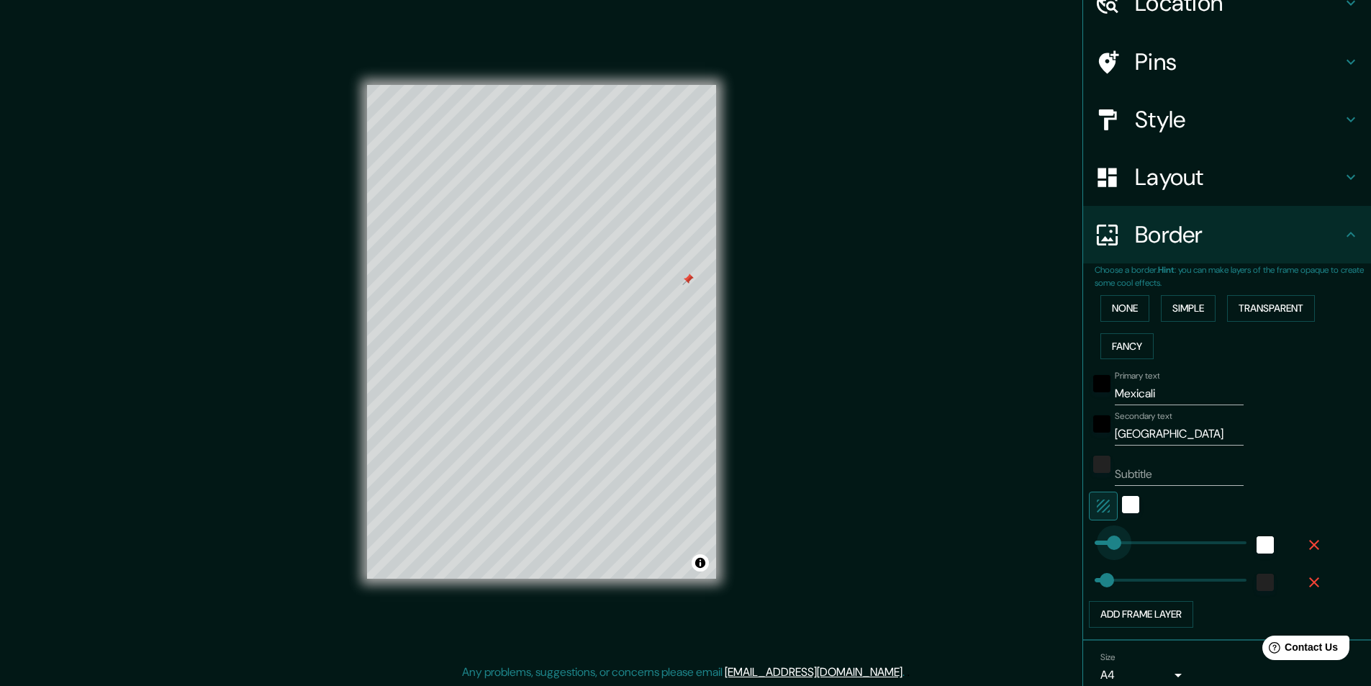
type input "58"
drag, startPoint x: 1119, startPoint y: 543, endPoint x: 1102, endPoint y: 542, distance: 16.6
type input "16"
click at [1093, 548] on span at bounding box center [1100, 580] width 14 height 14
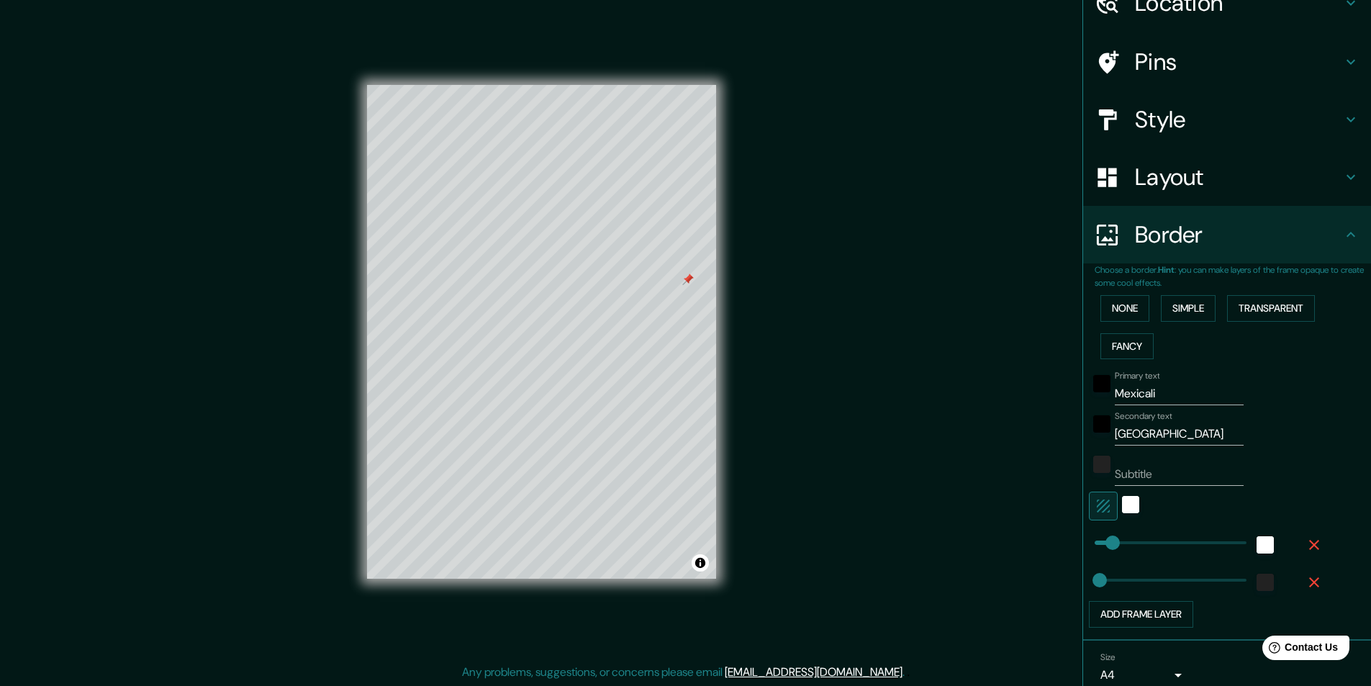
type input "41"
click at [1101, 542] on span at bounding box center [1108, 543] width 14 height 14
click at [1101, 541] on span at bounding box center [1108, 543] width 14 height 14
type input "0"
drag, startPoint x: 1097, startPoint y: 541, endPoint x: 1083, endPoint y: 577, distance: 38.5
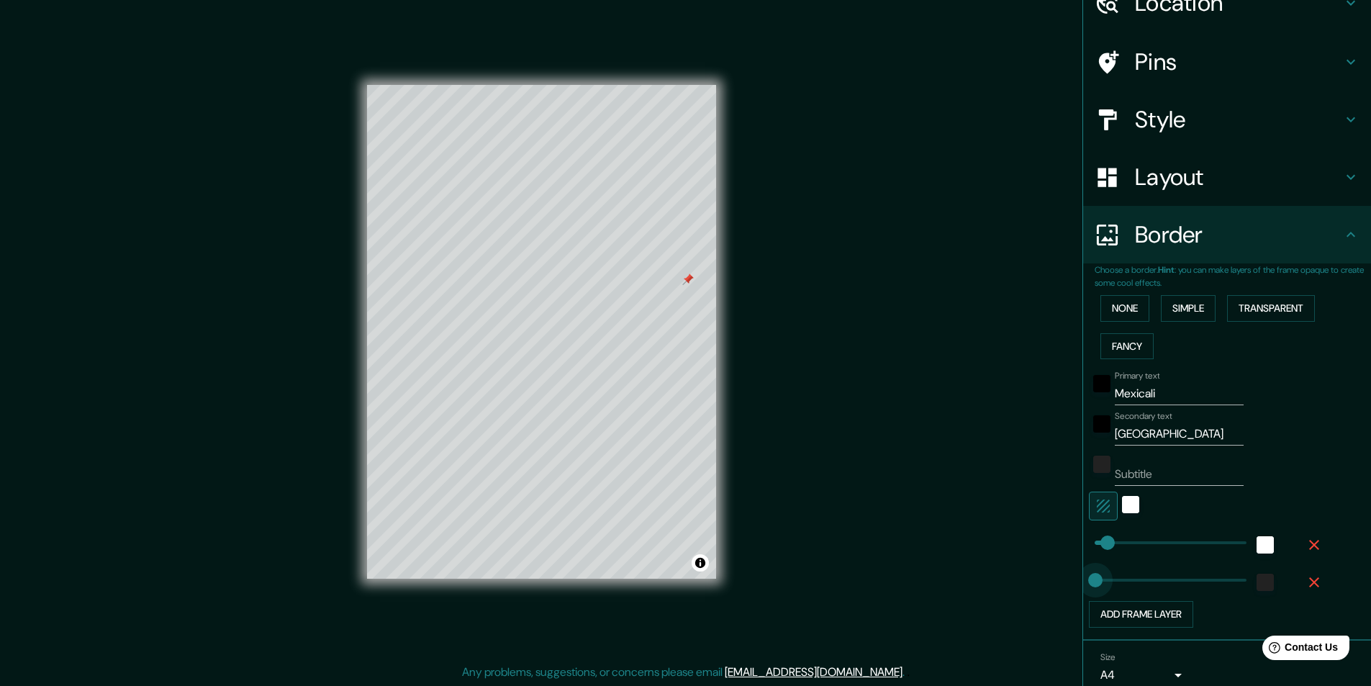
type input "5"
click at [1089, 548] on span at bounding box center [1096, 580] width 14 height 14
type input "2"
type input "9"
type input "12"
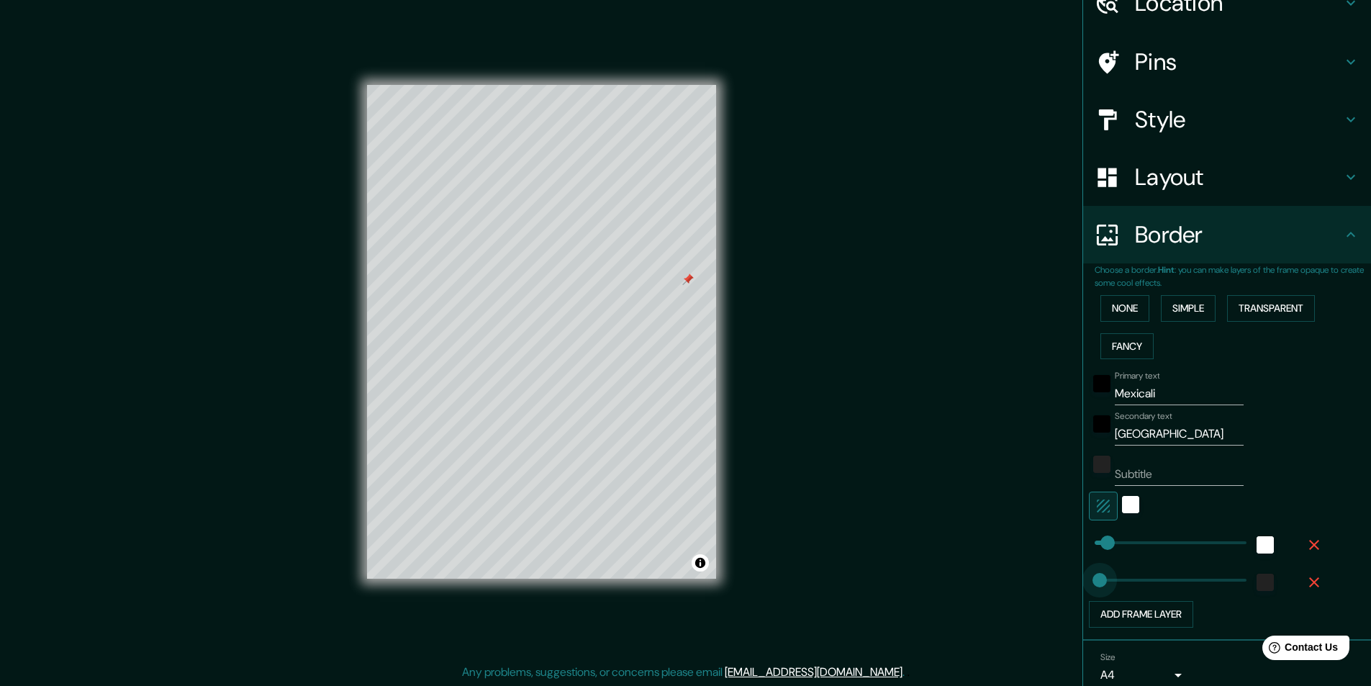
click at [1093, 548] on span at bounding box center [1100, 580] width 14 height 14
click at [1105, 505] on div "white" at bounding box center [1130, 504] width 17 height 17
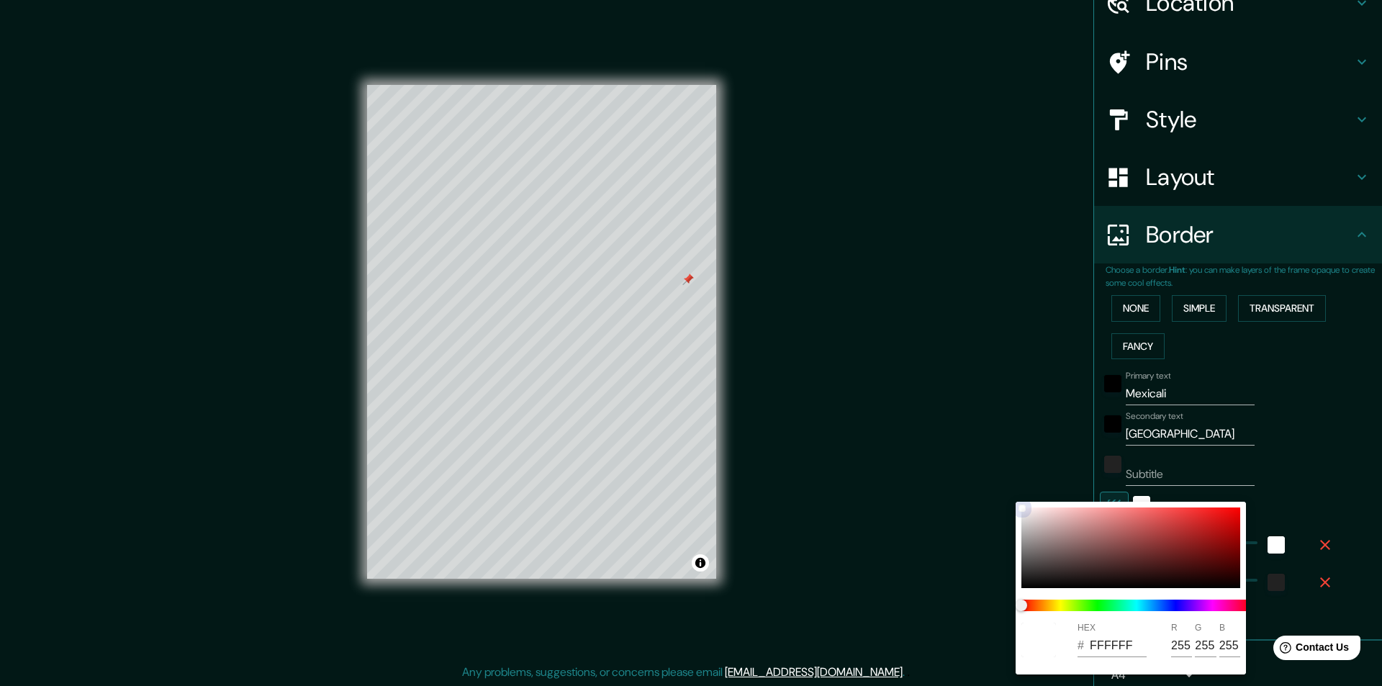
type input "D8D7D7"
type input "216"
type input "215"
click at [1023, 520] on div at bounding box center [1131, 548] width 219 height 81
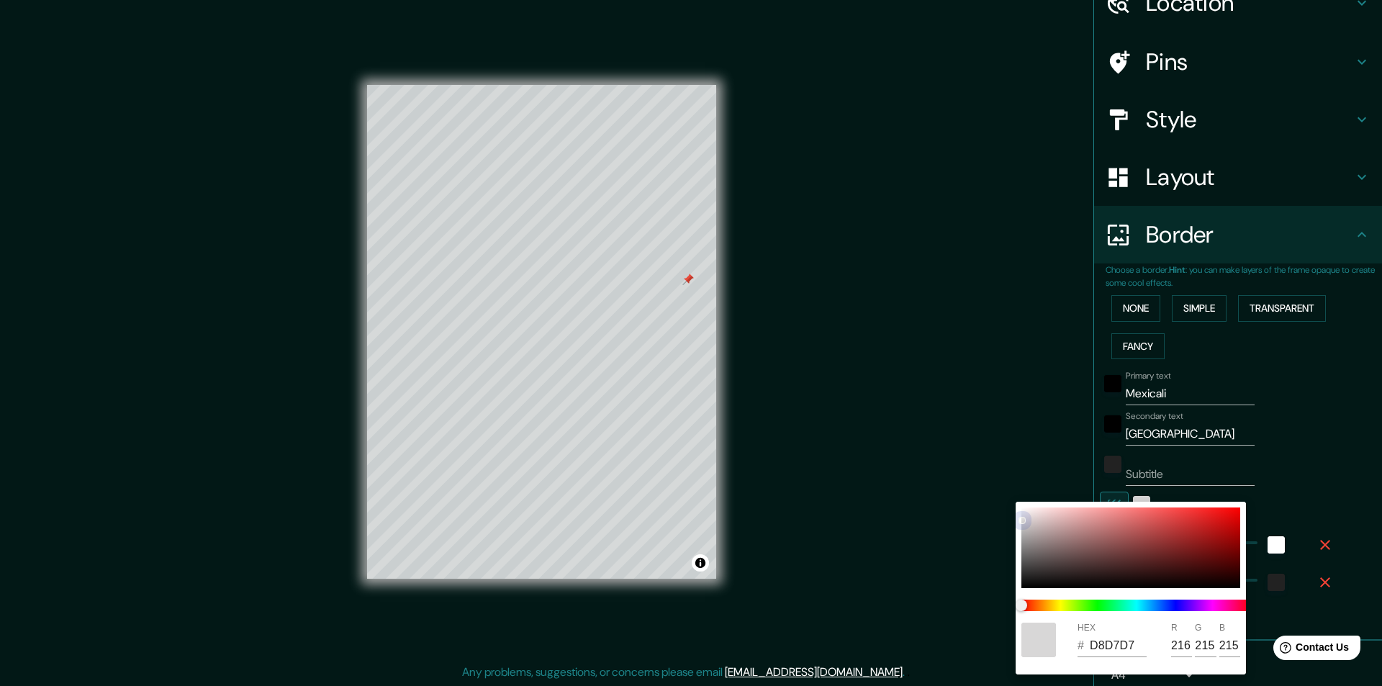
type input "C3C2C2"
type input "195"
type input "194"
type input "BCBBBB"
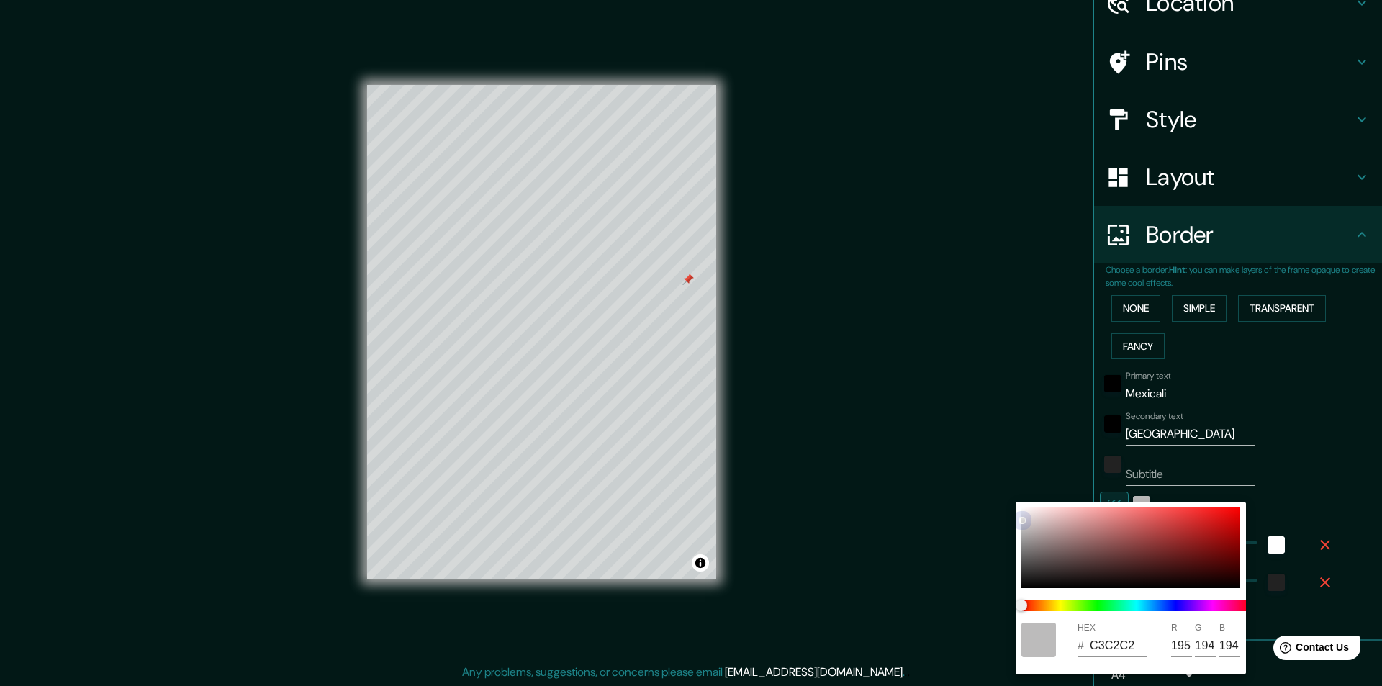
type input "188"
type input "187"
type input "B3B2B2"
type input "179"
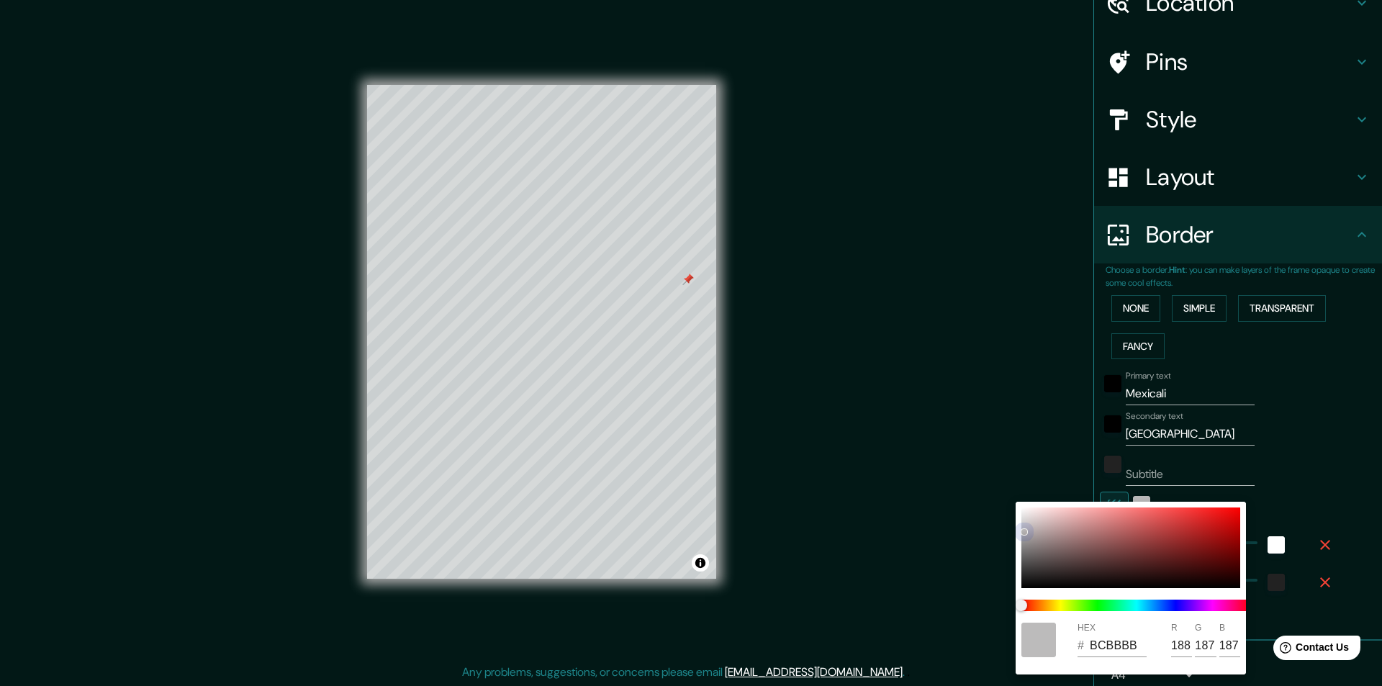
type input "178"
type input "AFADAD"
type input "175"
type input "173"
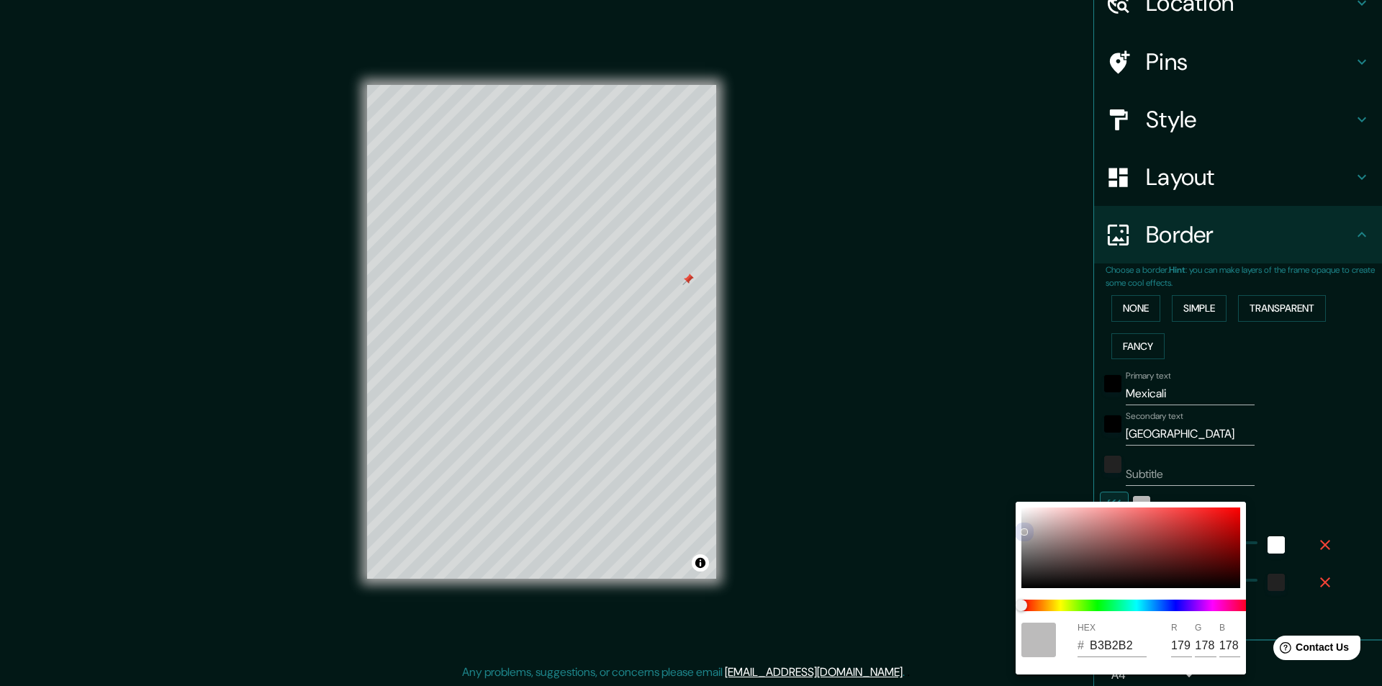
type input "173"
type input "ACABAB"
type input "172"
type input "171"
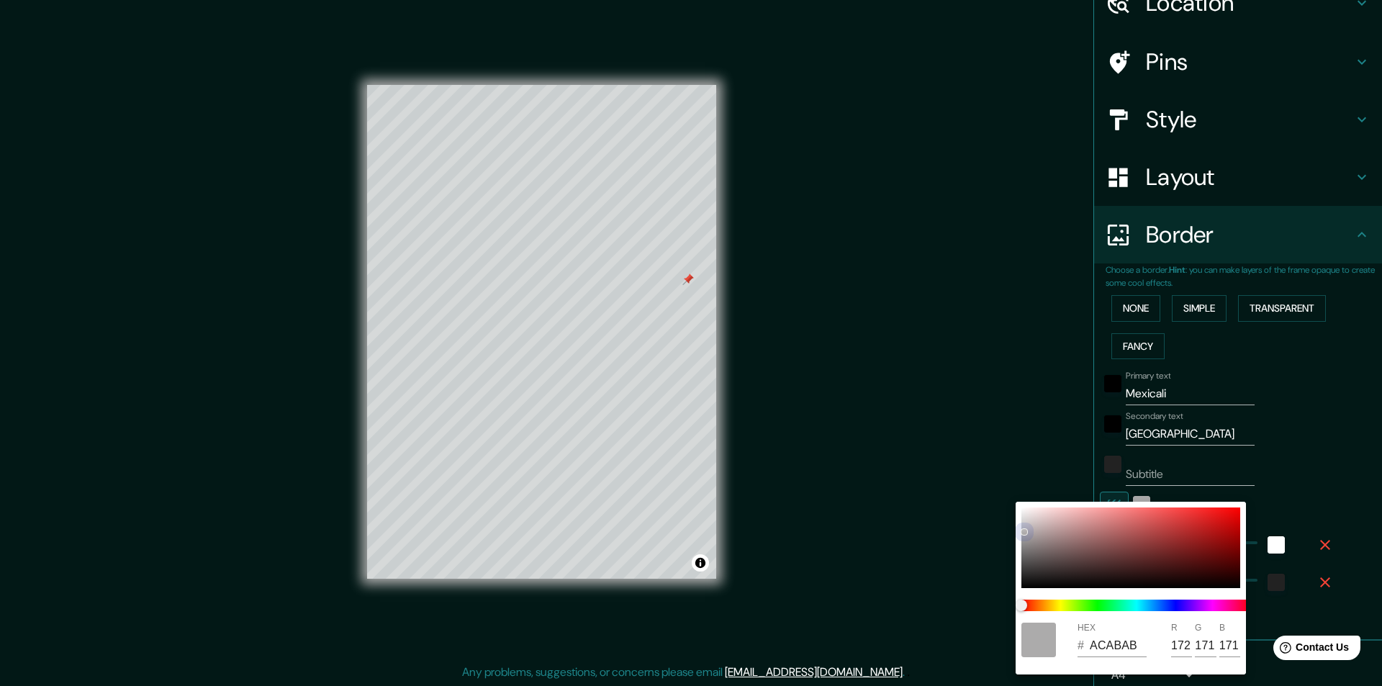
type input "AAA9A9"
type input "170"
type input "169"
drag, startPoint x: 1023, startPoint y: 520, endPoint x: 1009, endPoint y: 470, distance: 51.7
click at [1010, 474] on div "HEX # FAEFEF R 250 G 239 B 239" at bounding box center [691, 343] width 1382 height 686
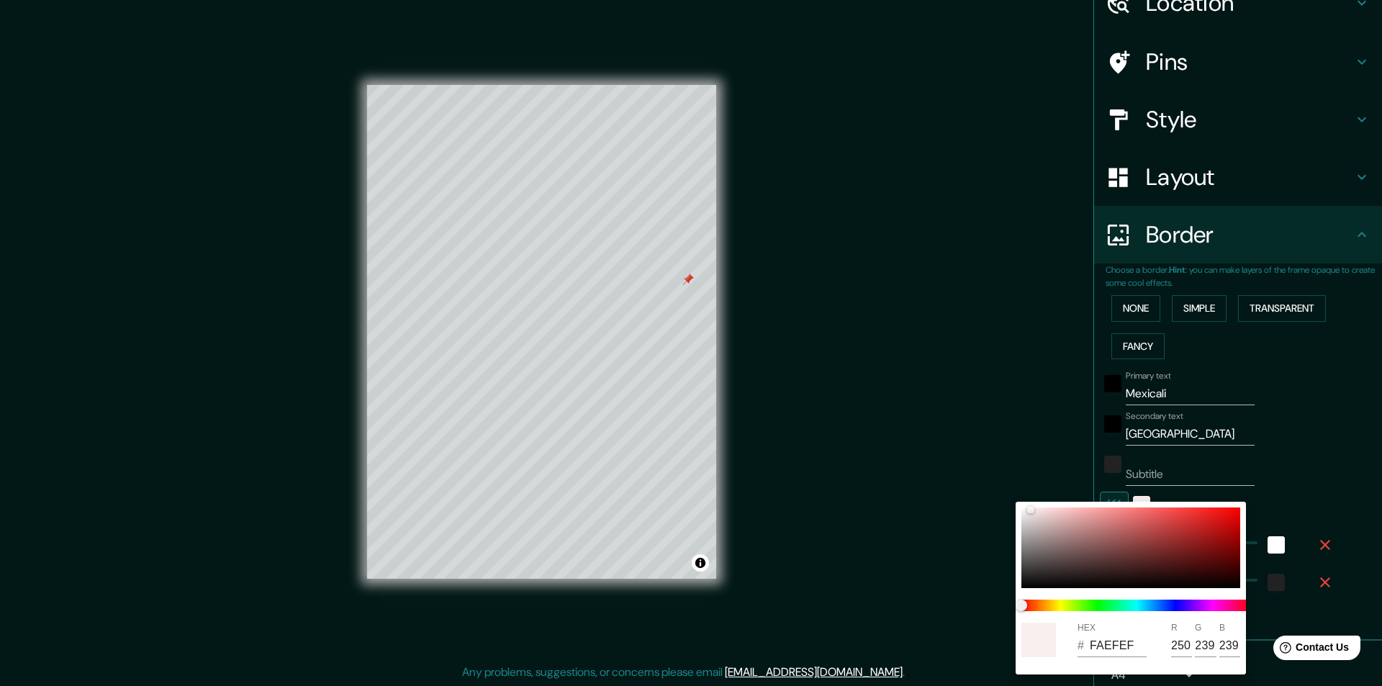
click at [1005, 462] on div at bounding box center [691, 343] width 1382 height 686
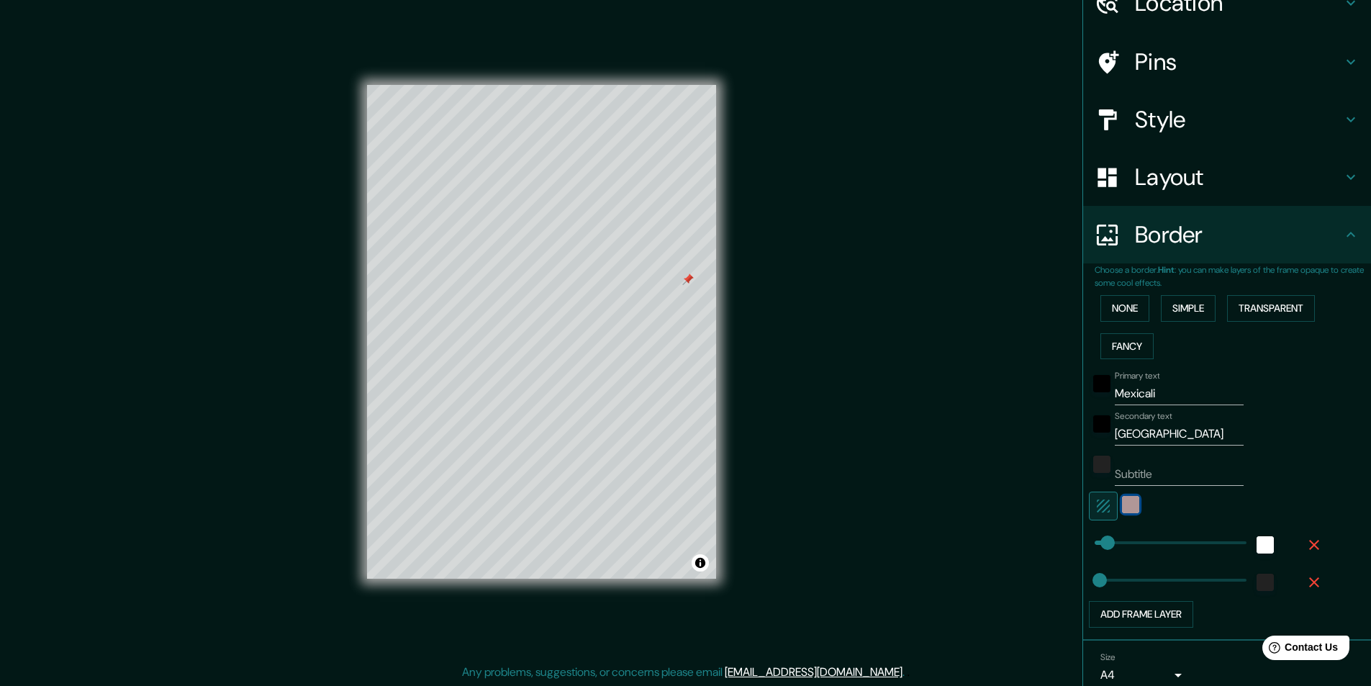
click at [1105, 505] on div "color-FAEFEF" at bounding box center [1130, 504] width 17 height 17
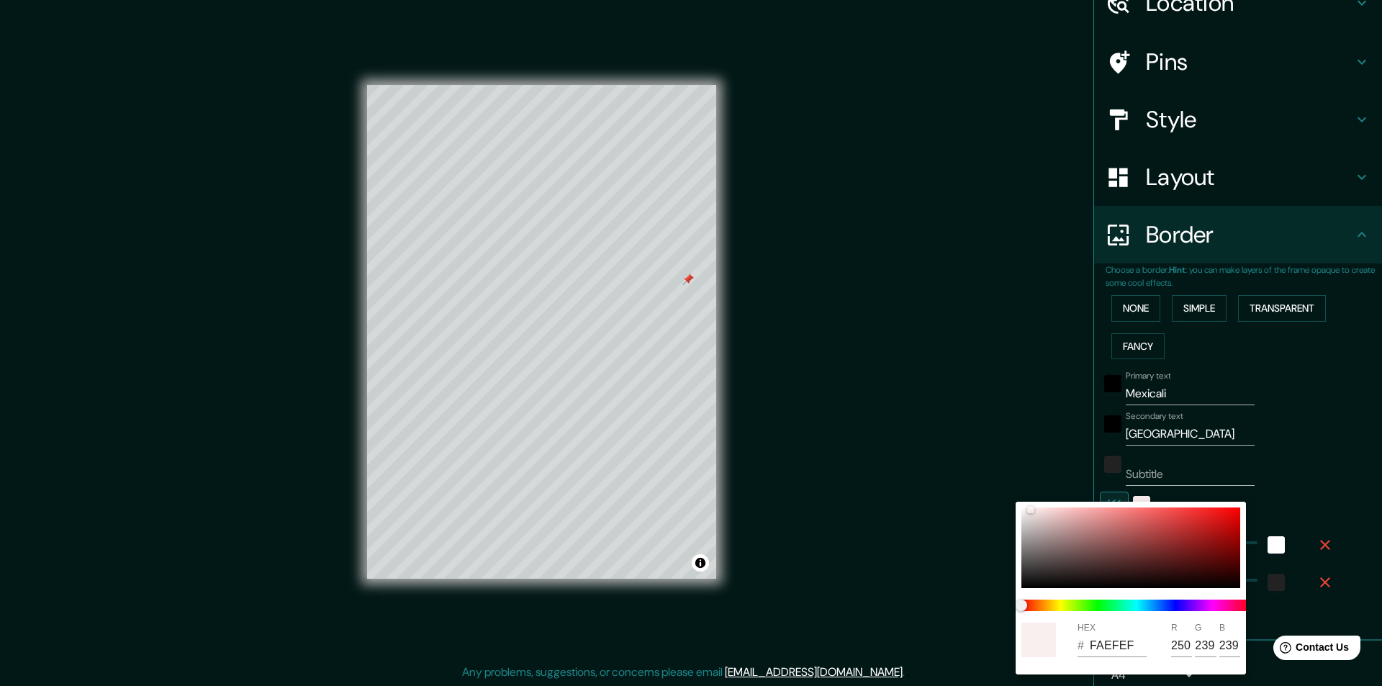
click at [1082, 497] on div at bounding box center [691, 343] width 1382 height 686
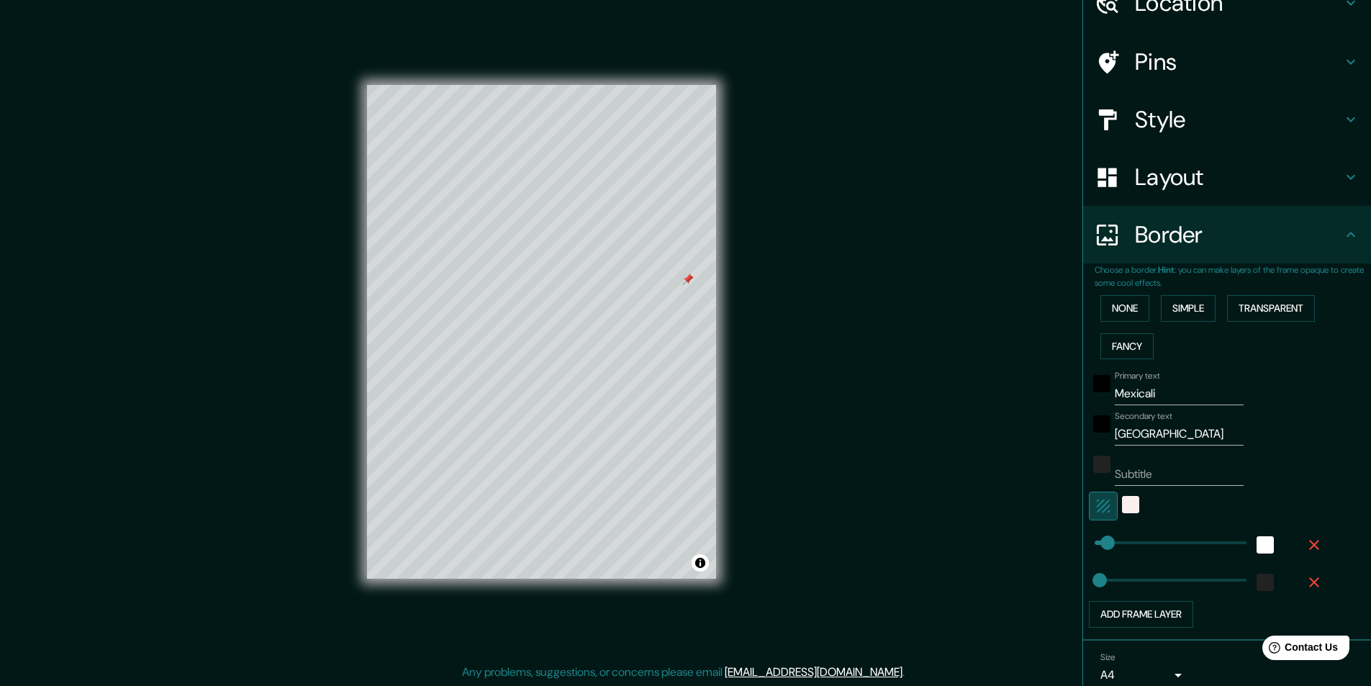
click at [1094, 497] on button "button" at bounding box center [1103, 506] width 29 height 29
click at [1096, 511] on icon "button" at bounding box center [1103, 505] width 17 height 17
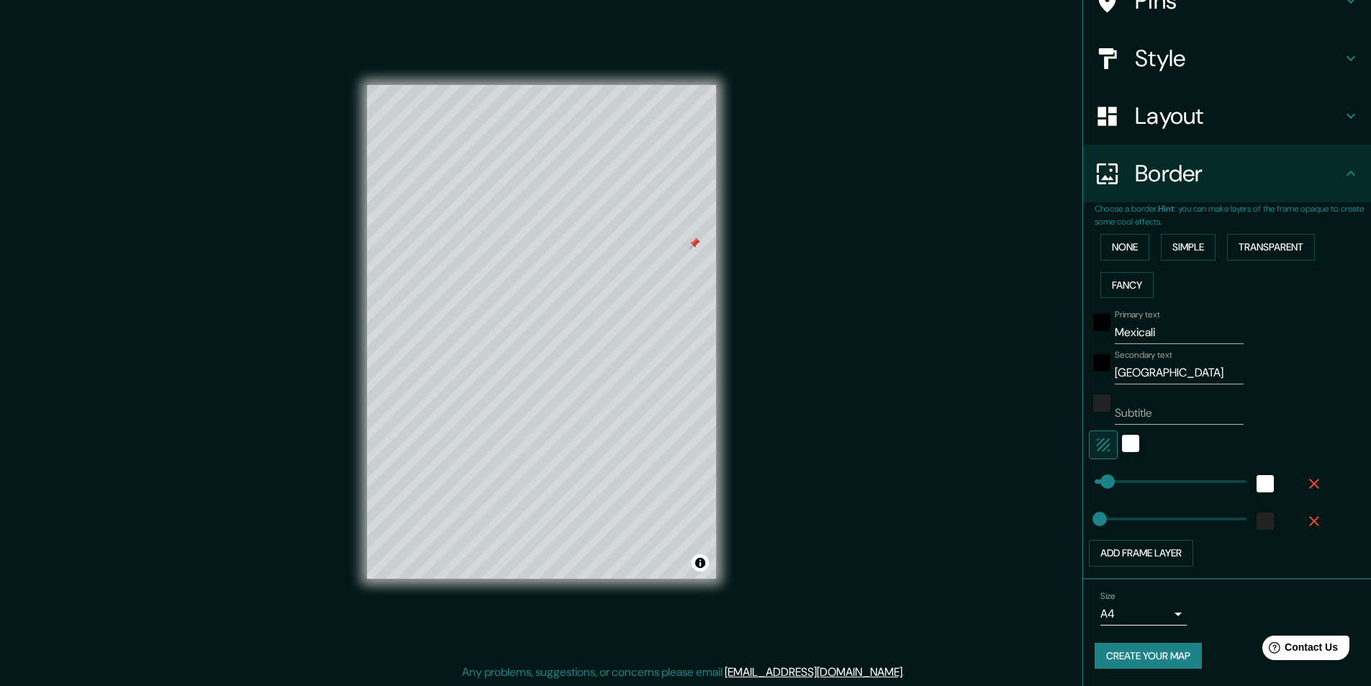
scroll to position [1, 0]
click at [1105, 548] on button "Create your map" at bounding box center [1148, 656] width 107 height 27
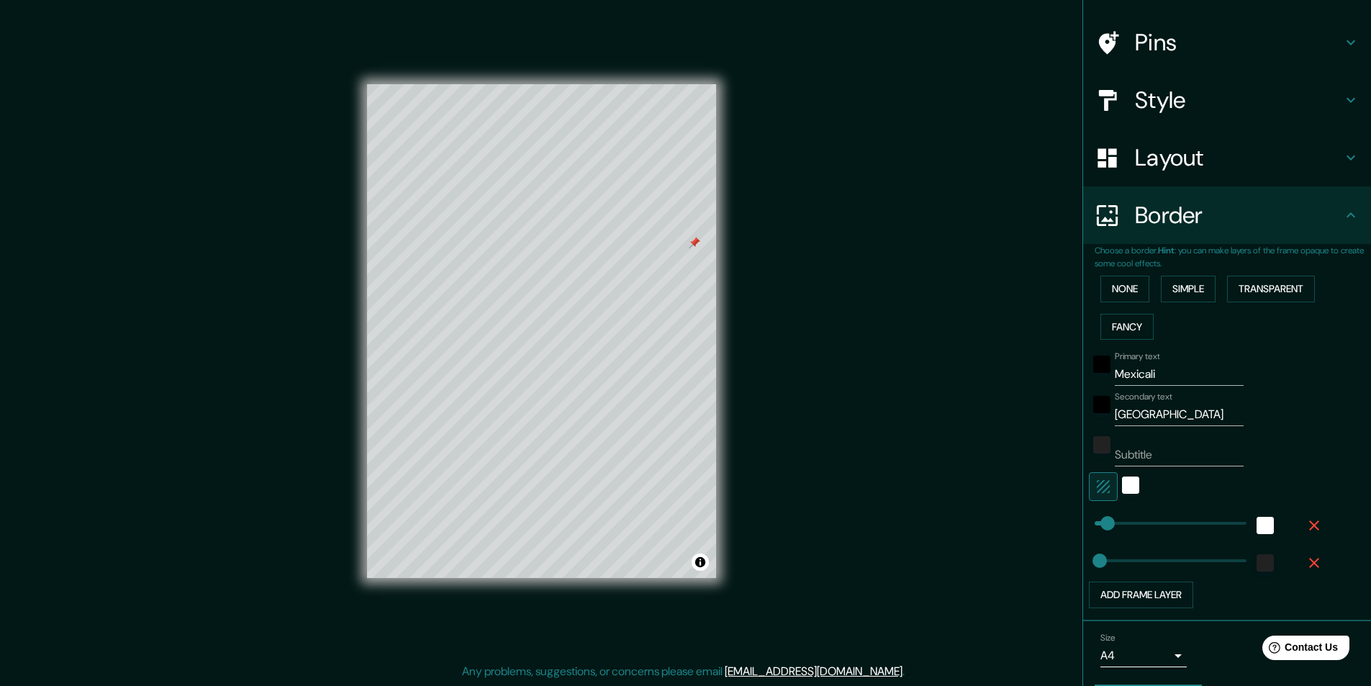
scroll to position [133, 0]
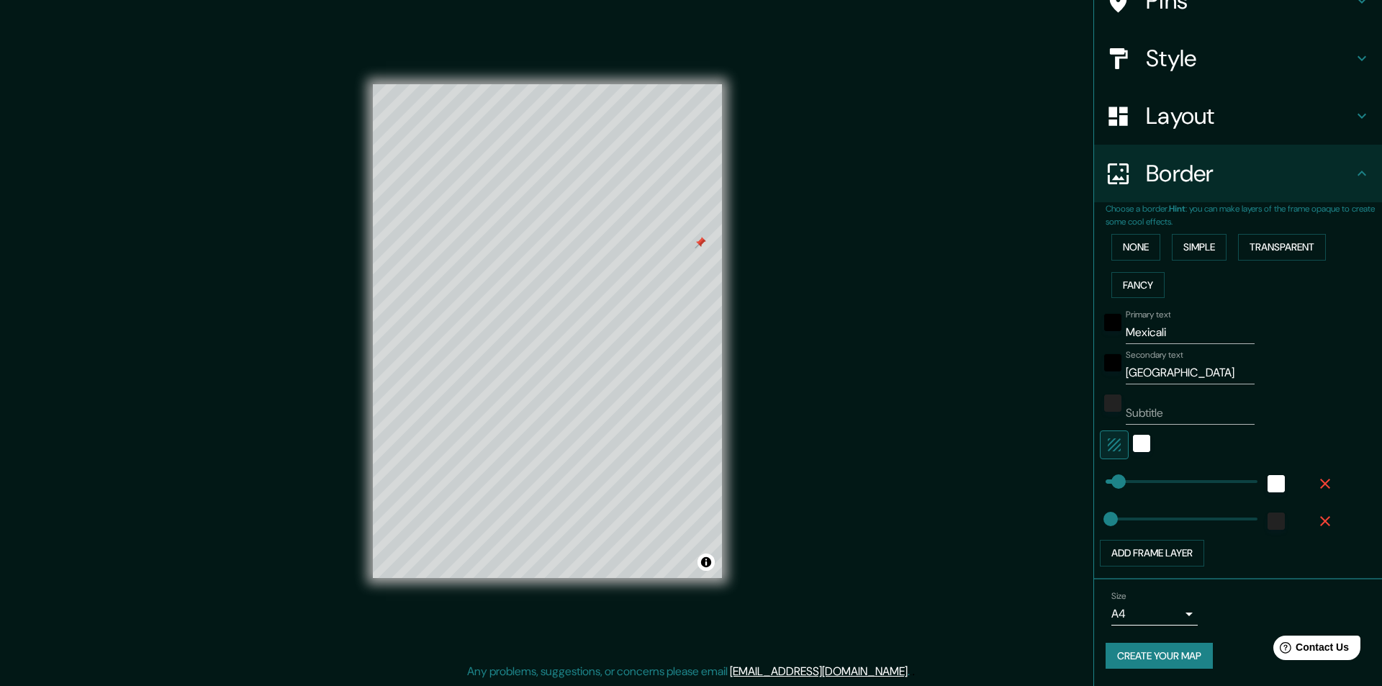
click at [1105, 548] on body "Mappin Location Mexicali, Baja California, Mexico Pins Style Layout Border Choo…" at bounding box center [691, 342] width 1382 height 686
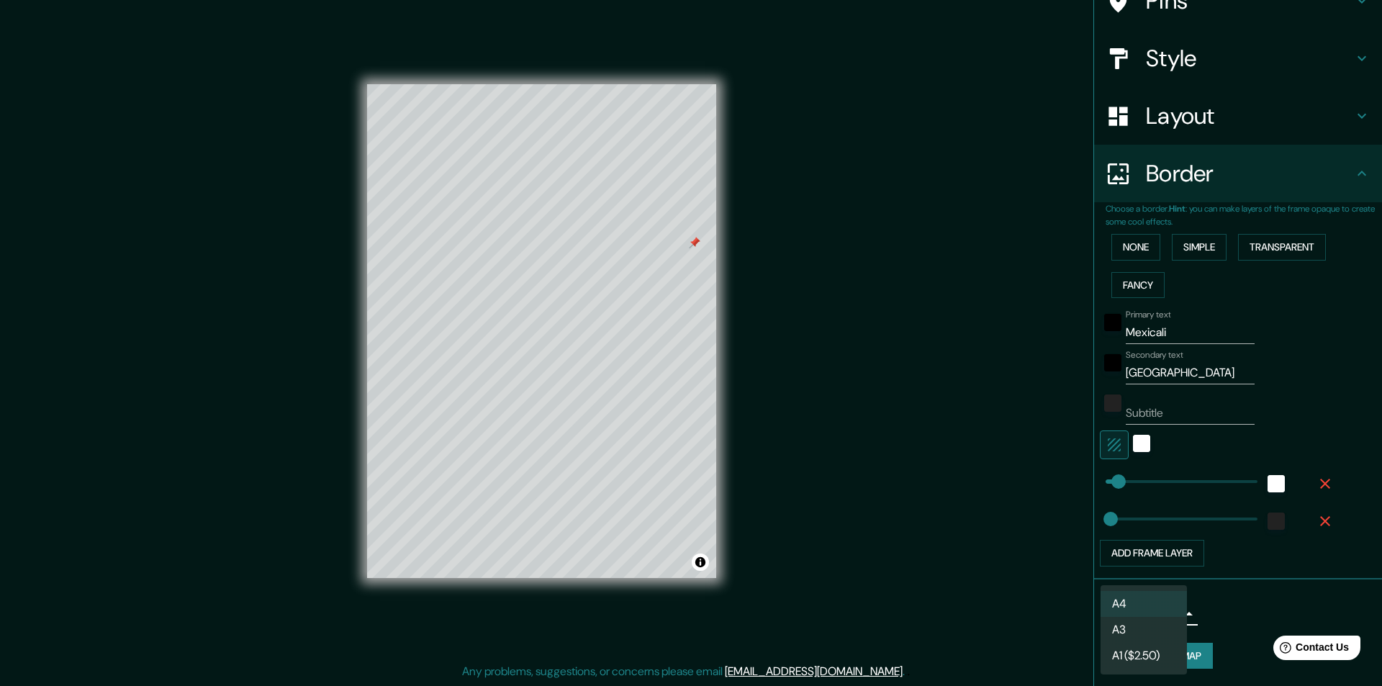
click at [1105, 548] on li "A1 ($2.50)" at bounding box center [1144, 656] width 86 height 26
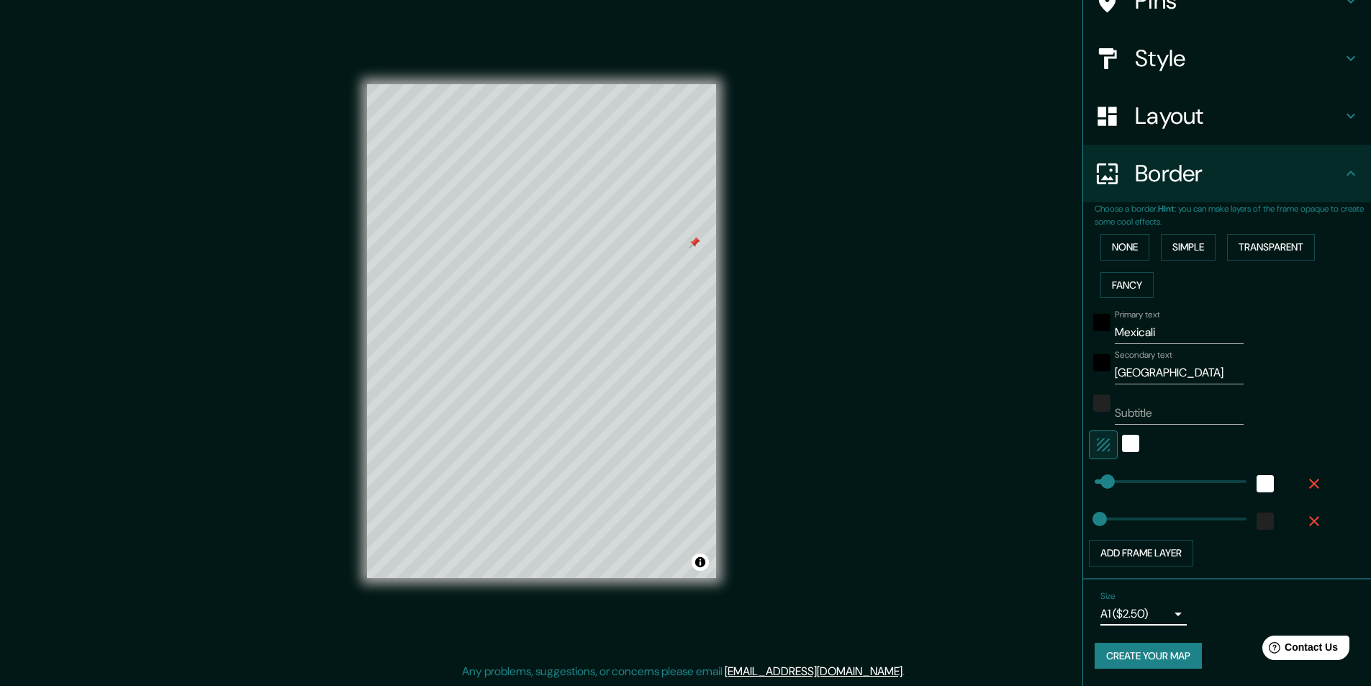
click at [1105, 548] on button "Create your map" at bounding box center [1148, 656] width 107 height 27
drag, startPoint x: 351, startPoint y: 304, endPoint x: 916, endPoint y: 307, distance: 565.1
click at [916, 307] on div "Mappin Location Mexicali, Baja California, Mexico Pins Style Layout Border Choo…" at bounding box center [685, 342] width 1371 height 687
click at [1105, 245] on button "None" at bounding box center [1125, 247] width 49 height 27
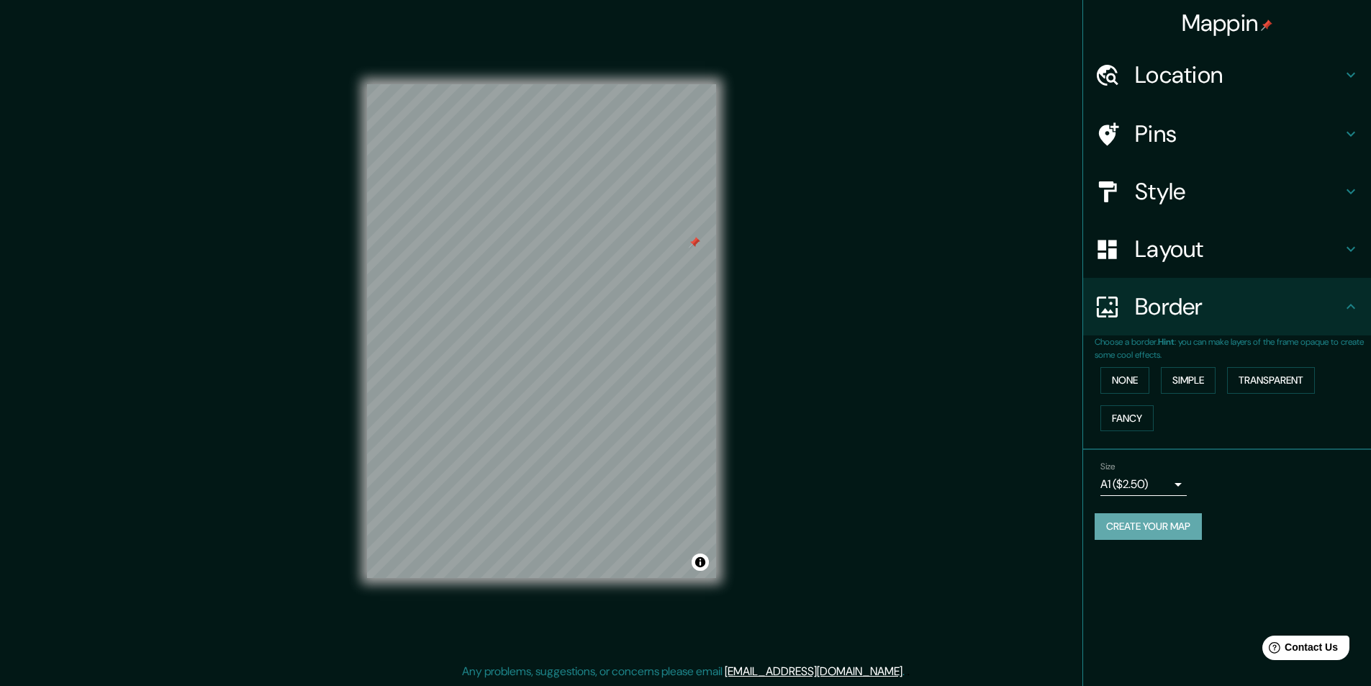
click at [1105, 528] on button "Create your map" at bounding box center [1148, 526] width 107 height 27
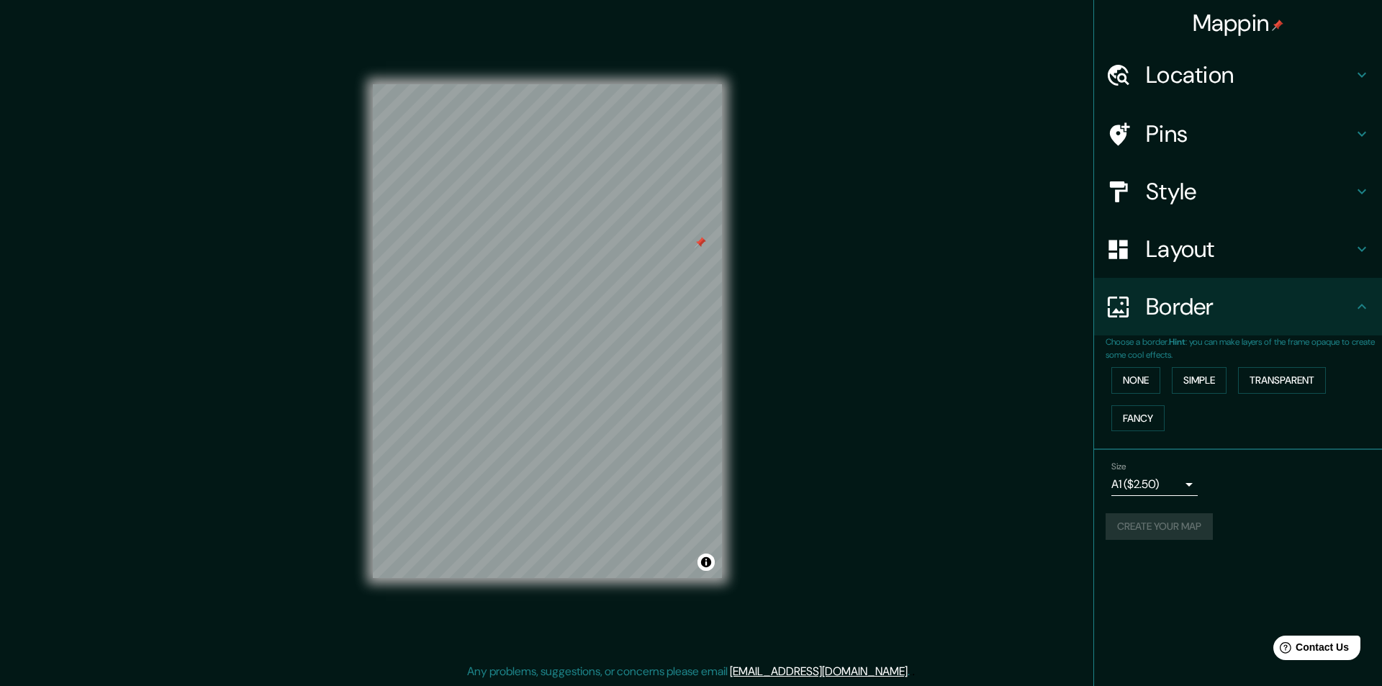
click at [1105, 479] on body "Mappin Location Mexicali, Baja California, Mexico Pins Style Layout Border Choo…" at bounding box center [691, 342] width 1382 height 686
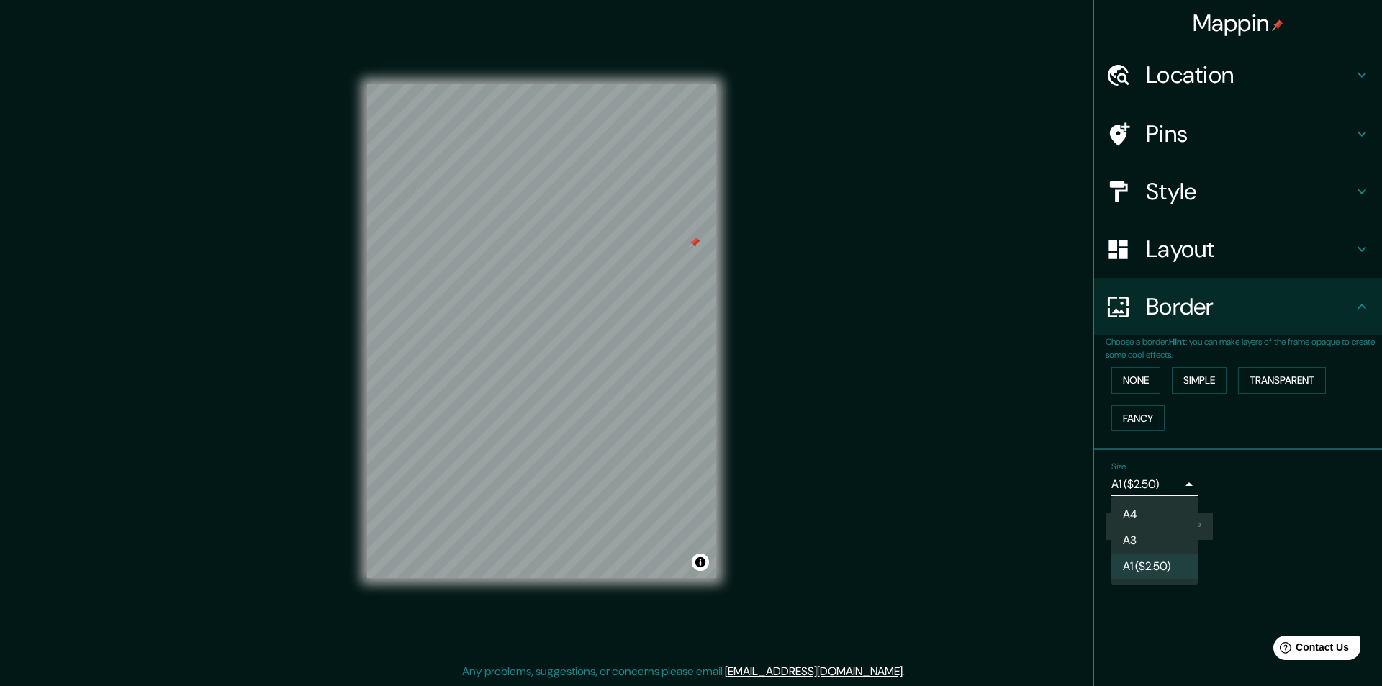
click at [1105, 511] on li "A4" at bounding box center [1155, 515] width 86 height 26
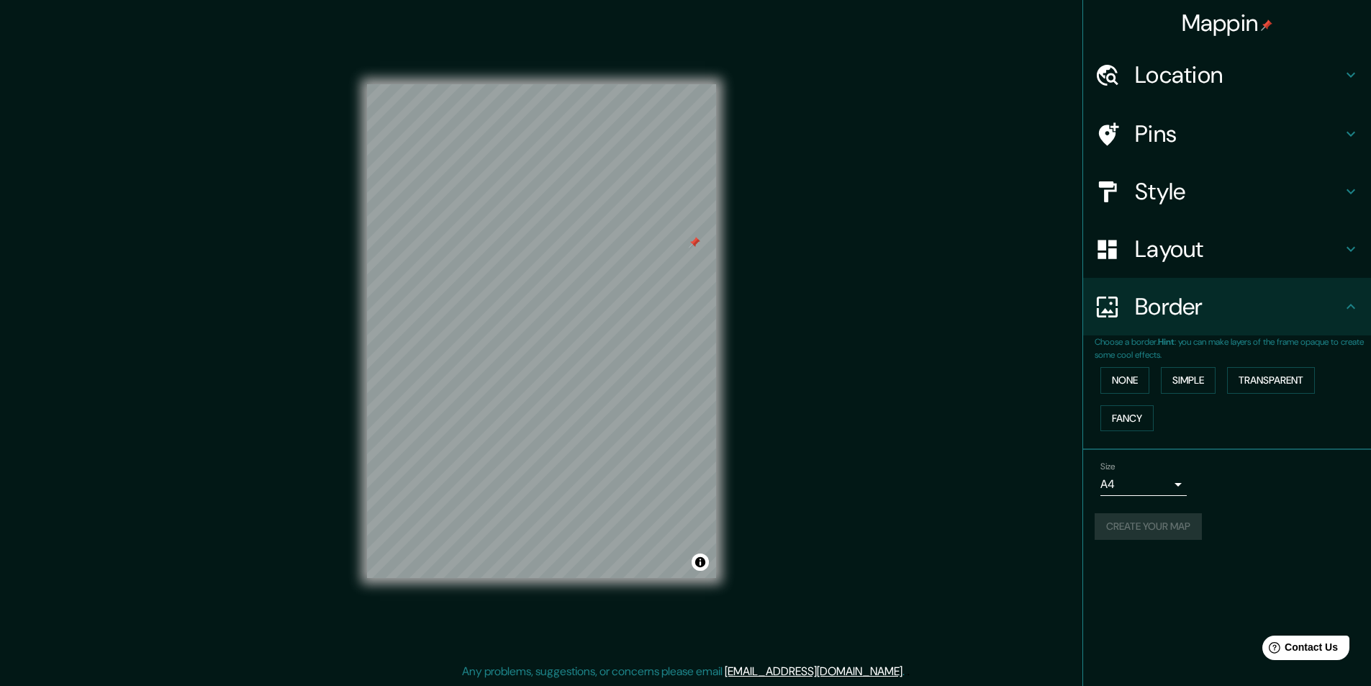
click at [1007, 500] on div "Mappin Location Mexicali, Baja California, Mexico Pins Style Layout Border Choo…" at bounding box center [685, 342] width 1371 height 687
drag, startPoint x: 731, startPoint y: 184, endPoint x: 670, endPoint y: 13, distance: 181.0
click at [843, 131] on div "Mappin Location Mexicali, Baja California, Mexico Pins Style Layout Border Choo…" at bounding box center [685, 342] width 1371 height 687
